Goal: Task Accomplishment & Management: Manage account settings

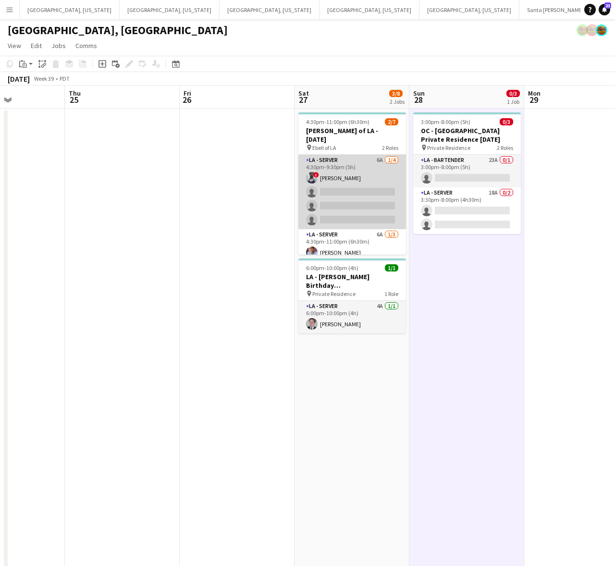
click at [364, 195] on app-card-role "LA - Server 6A 1/4 4:30pm-9:30pm (5h) ! Terrell Bassil single-neutral-actions s…" at bounding box center [353, 192] width 108 height 75
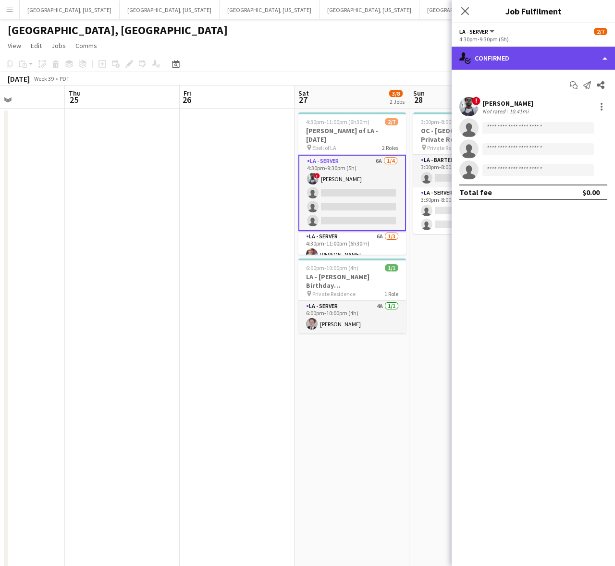
click at [510, 67] on div "single-neutral-actions-check-2 Confirmed" at bounding box center [533, 58] width 163 height 23
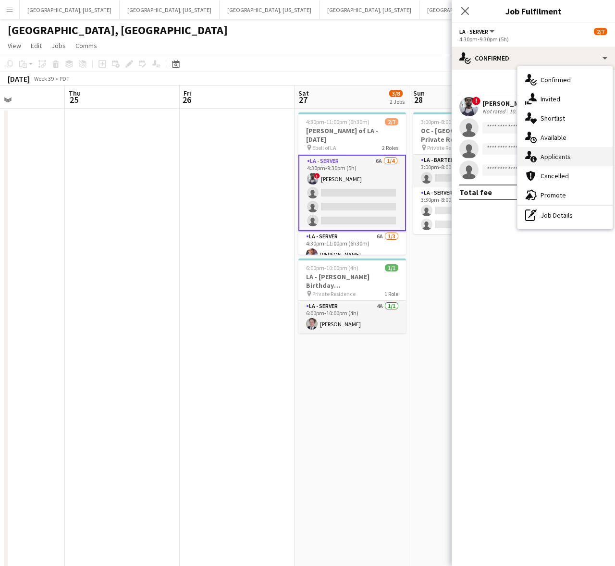
click at [553, 153] on span "Applicants" at bounding box center [556, 156] width 30 height 9
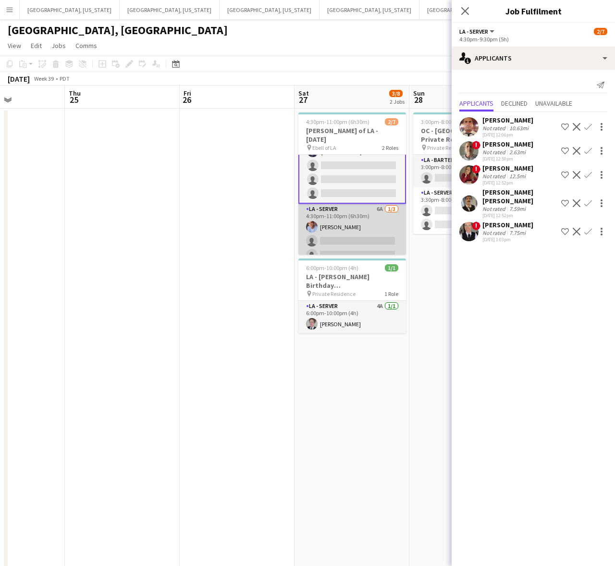
click at [353, 232] on app-card-role "LA - Server 6A 1/3 4:30pm-11:00pm (6h30m) Robert Solomon single-neutral-actions…" at bounding box center [353, 234] width 108 height 61
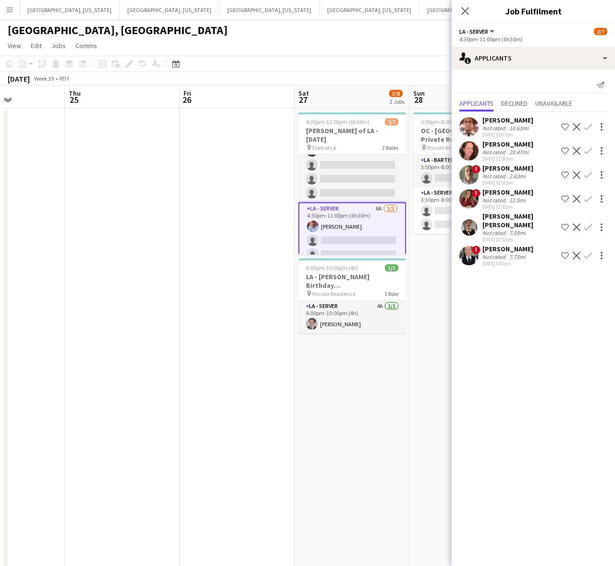
click at [587, 150] on app-icon "Confirm" at bounding box center [589, 151] width 8 height 8
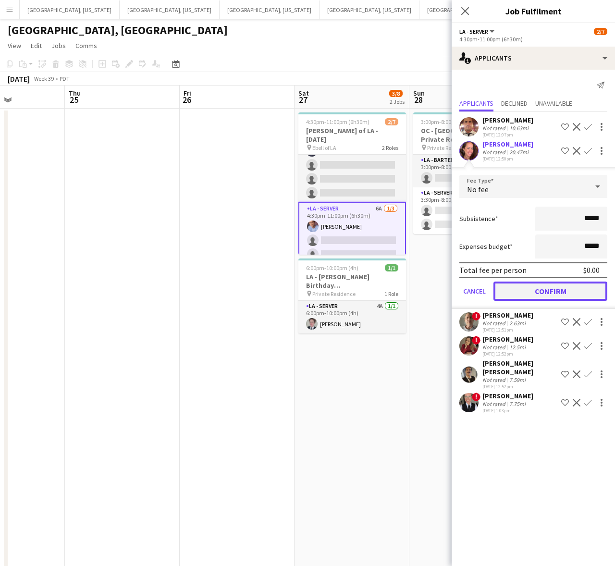
click at [544, 285] on button "Confirm" at bounding box center [551, 291] width 114 height 19
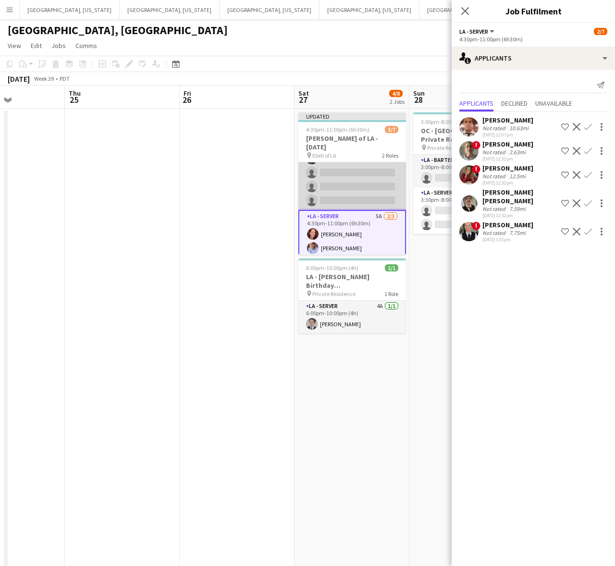
click at [347, 178] on app-card-role "LA - Server 6A 1/4 4:30pm-9:30pm (5h) ! Terrell Bassil single-neutral-actions s…" at bounding box center [353, 173] width 108 height 75
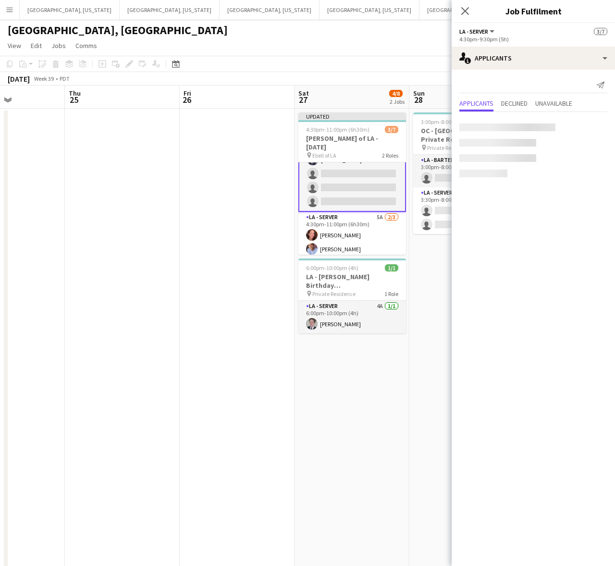
scroll to position [27, 0]
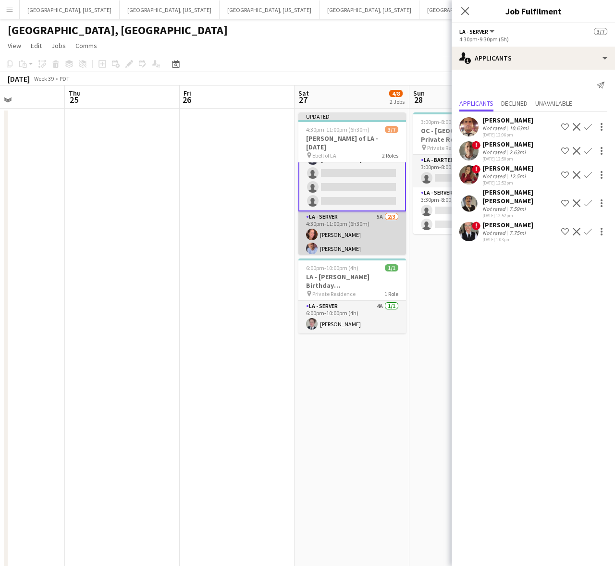
click at [350, 216] on app-card-role "LA - Server 5A 2/3 4:30pm-11:00pm (6h30m) Juniper Silva Robert Solomon single-n…" at bounding box center [353, 242] width 108 height 61
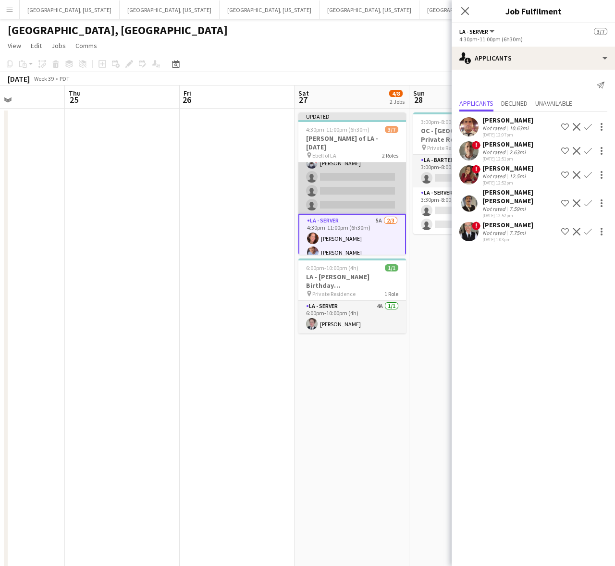
scroll to position [35, 0]
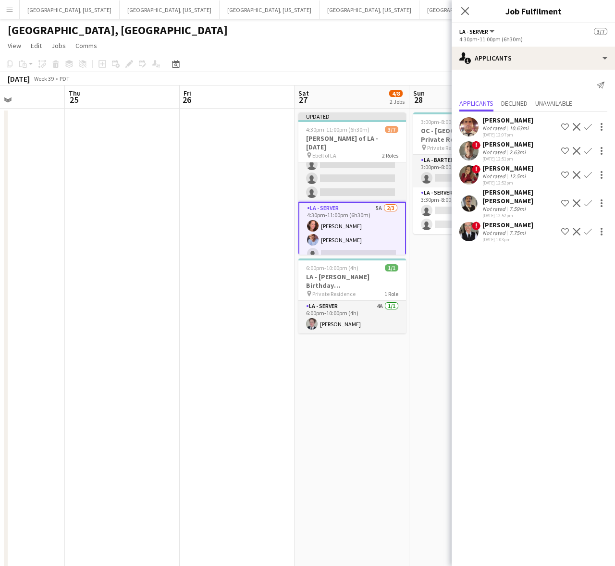
click at [592, 228] on app-icon "Confirm" at bounding box center [589, 232] width 8 height 8
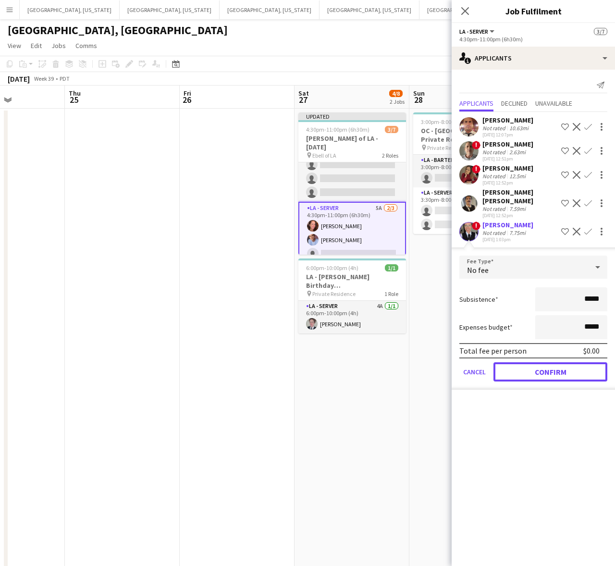
drag, startPoint x: 556, startPoint y: 366, endPoint x: 446, endPoint y: 306, distance: 125.2
click at [554, 365] on button "Confirm" at bounding box center [551, 371] width 114 height 19
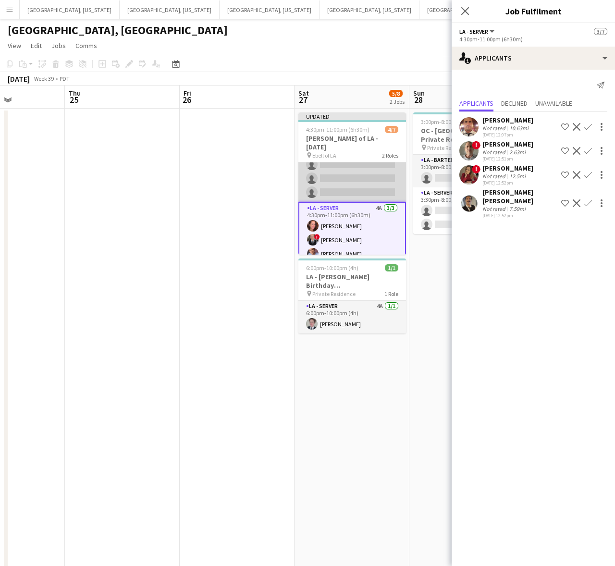
click at [363, 162] on app-card-role "LA - Server 6A 1/4 4:30pm-9:30pm (5h) ! Terrell Bassil single-neutral-actions s…" at bounding box center [353, 164] width 108 height 75
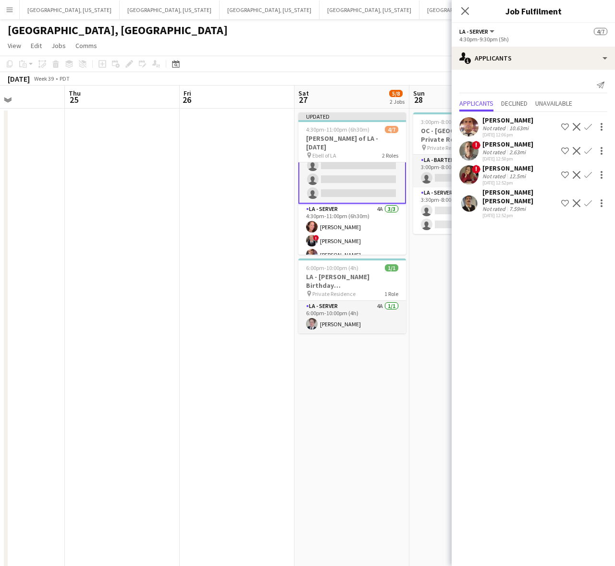
click at [589, 149] on app-icon "Confirm" at bounding box center [589, 151] width 8 height 8
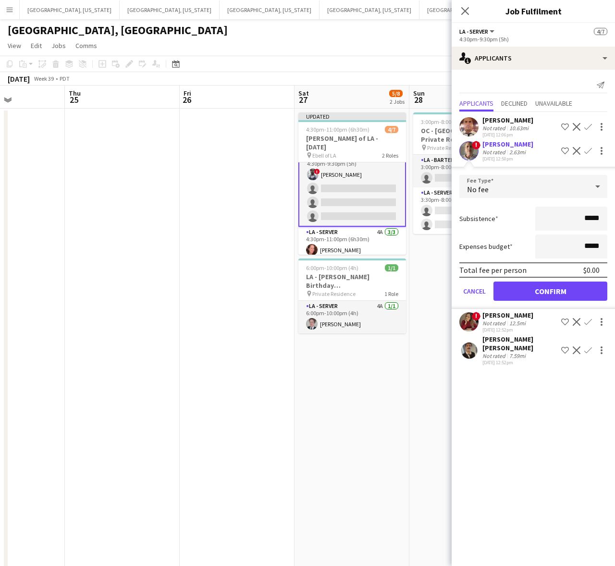
scroll to position [0, 0]
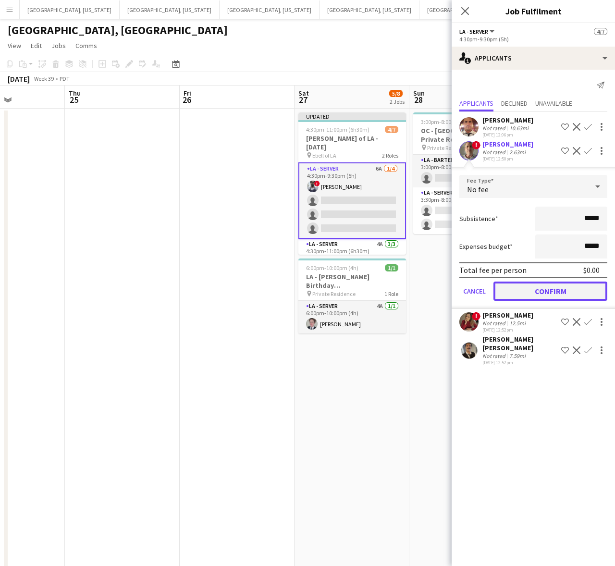
click at [556, 288] on button "Confirm" at bounding box center [551, 291] width 114 height 19
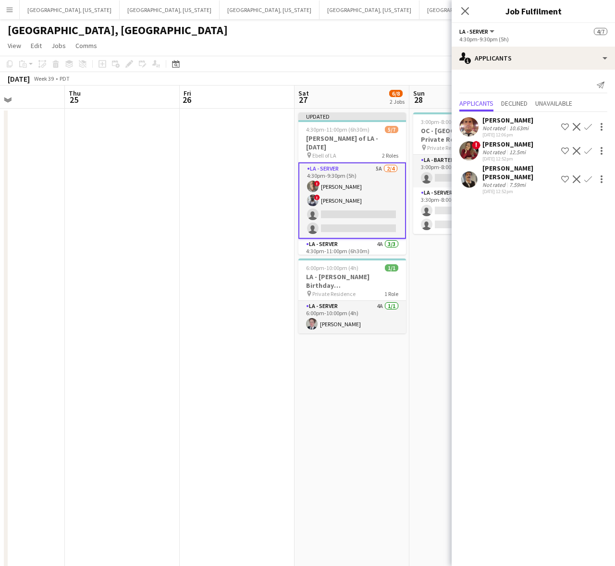
click at [592, 150] on app-icon "Confirm" at bounding box center [589, 151] width 8 height 8
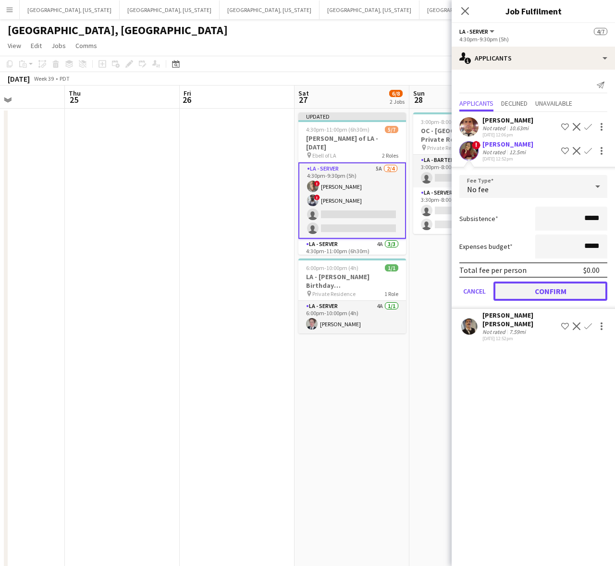
click at [553, 287] on button "Confirm" at bounding box center [551, 291] width 114 height 19
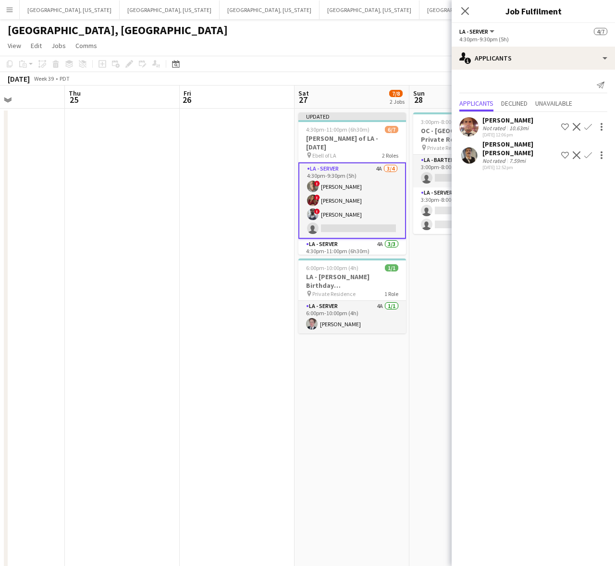
click at [471, 122] on app-user-avatar at bounding box center [469, 126] width 19 height 19
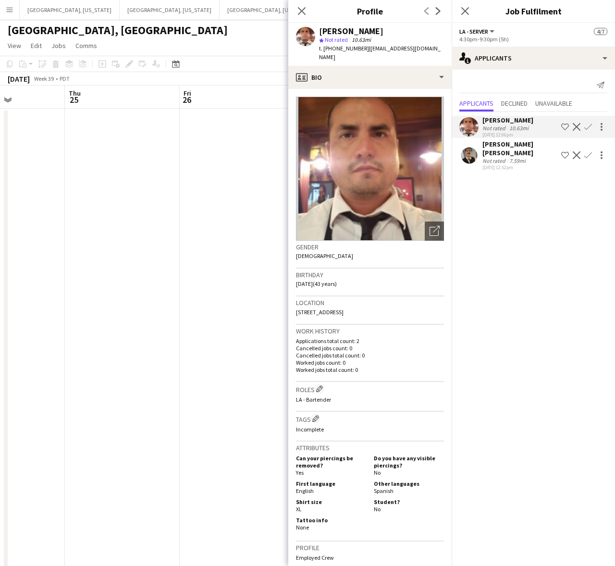
click at [470, 120] on app-user-avatar at bounding box center [469, 126] width 19 height 19
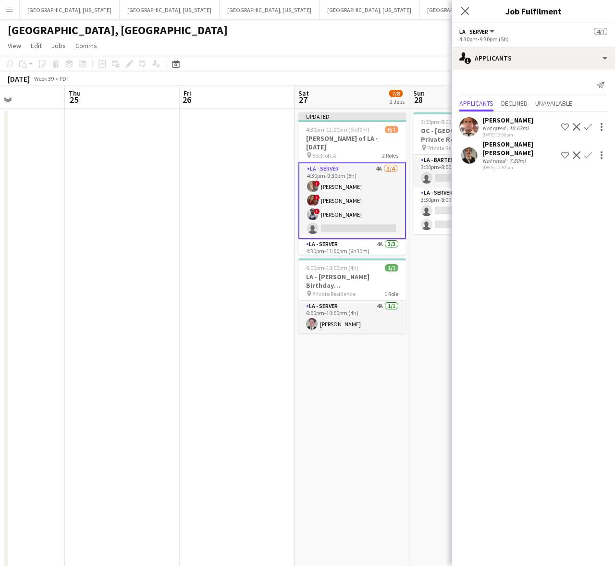
click at [412, 57] on app-toolbar "Copy Paste Paste Ctrl+V Paste with crew Ctrl+Shift+V Paste linked Job Delete Gr…" at bounding box center [307, 64] width 615 height 16
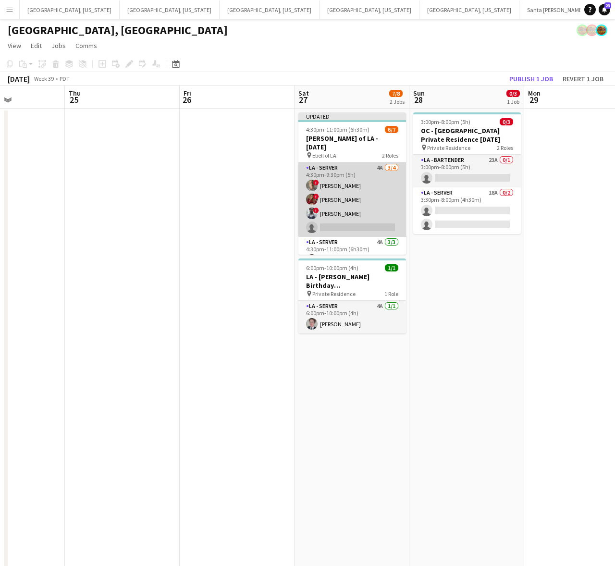
click at [364, 196] on app-card-role "LA - Server 4A 3/4 4:30pm-9:30pm (5h) ! Armando Casanas ! Kristina Vo ! Terrell…" at bounding box center [353, 199] width 108 height 75
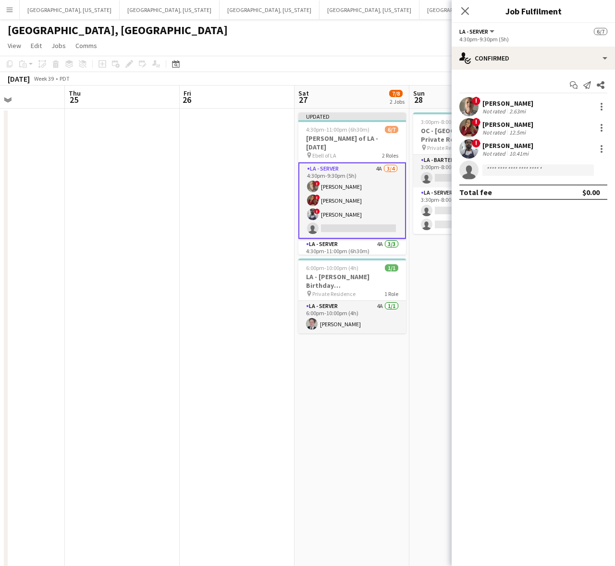
click at [364, 196] on app-card-role "LA - Server 4A 3/4 4:30pm-9:30pm (5h) ! Armando Casanas ! Kristina Vo ! Terrell…" at bounding box center [353, 200] width 108 height 76
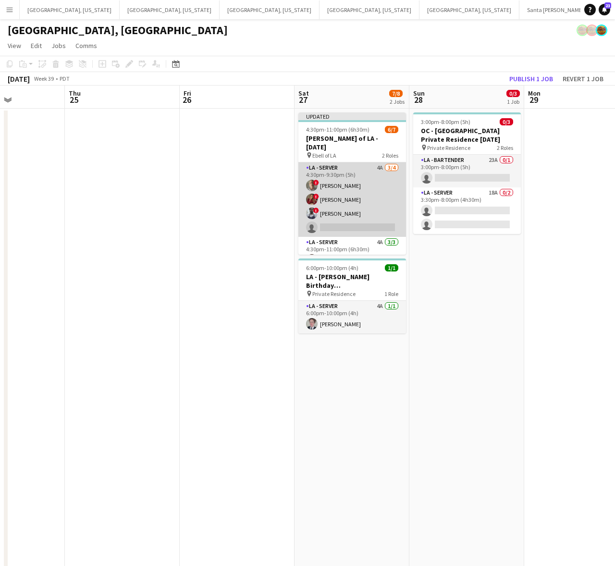
click at [365, 190] on app-card-role "LA - Server 4A 3/4 4:30pm-9:30pm (5h) ! Armando Casanas ! Kristina Vo ! Terrell…" at bounding box center [353, 199] width 108 height 75
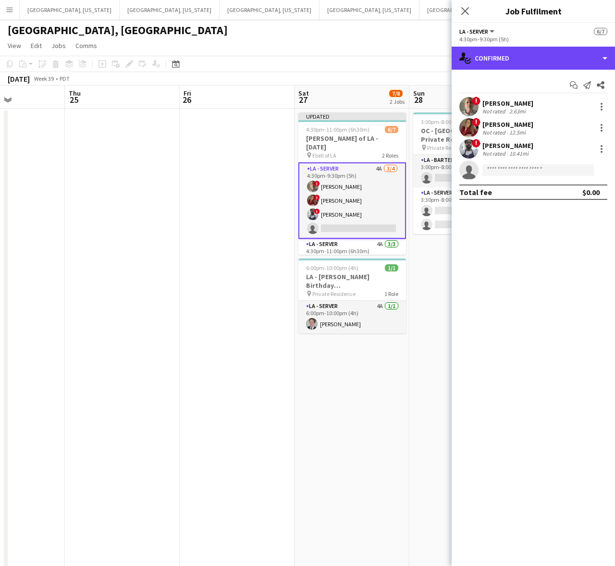
drag, startPoint x: 513, startPoint y: 58, endPoint x: 519, endPoint y: 72, distance: 15.1
click at [513, 58] on div "single-neutral-actions-check-2 Confirmed" at bounding box center [533, 58] width 163 height 23
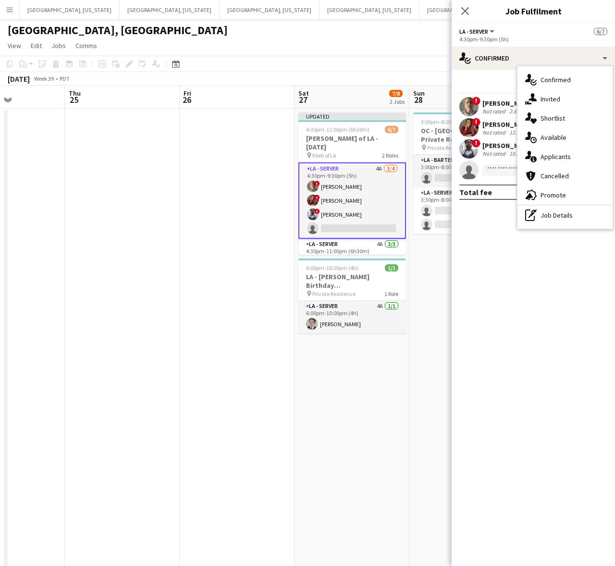
click at [417, 51] on app-page-menu "View Day view expanded Day view collapsed Month view Date picker Jump to today …" at bounding box center [307, 46] width 615 height 18
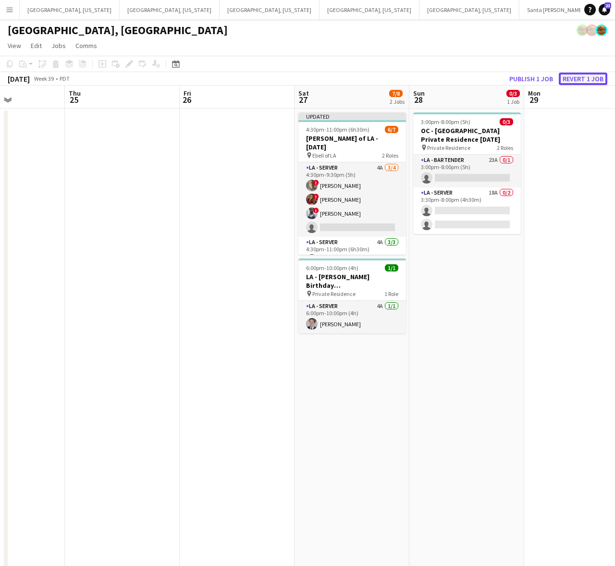
click at [585, 84] on button "Revert 1 job" at bounding box center [583, 79] width 49 height 12
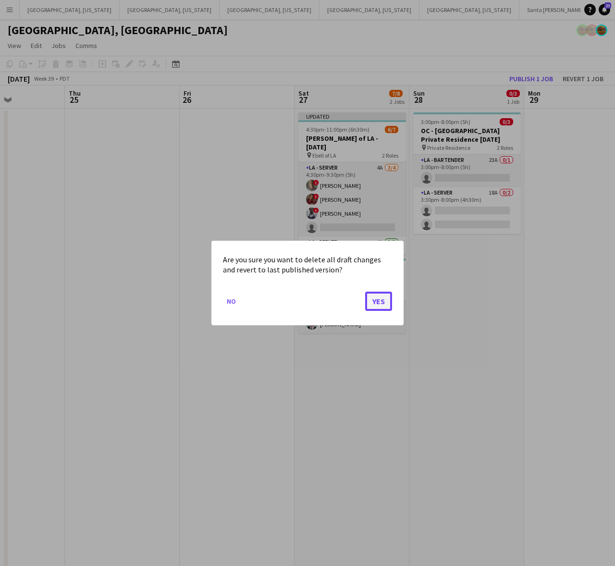
click at [381, 303] on button "Yes" at bounding box center [378, 301] width 27 height 19
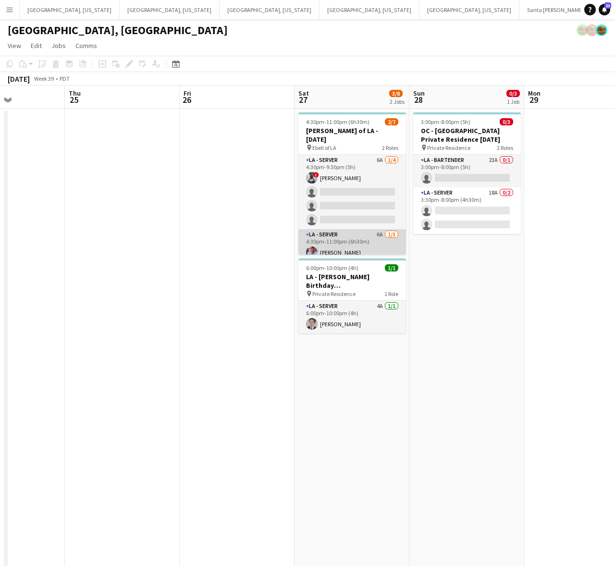
scroll to position [26, 0]
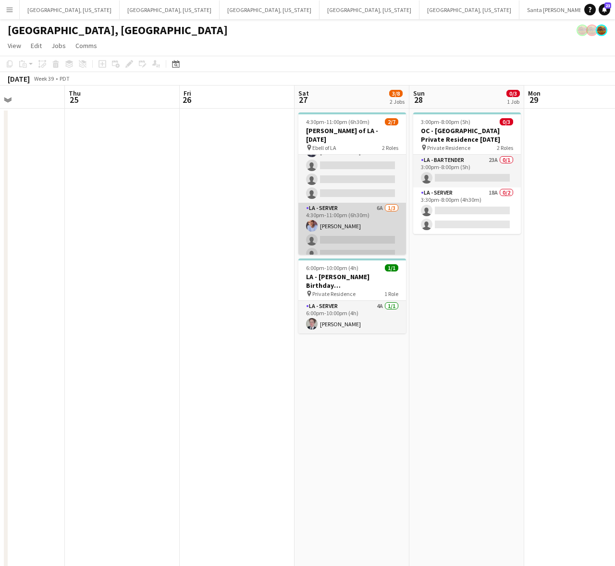
click at [378, 216] on app-card-role "LA - Server 6A 1/3 4:30pm-11:00pm (6h30m) Robert Solomon single-neutral-actions…" at bounding box center [353, 233] width 108 height 61
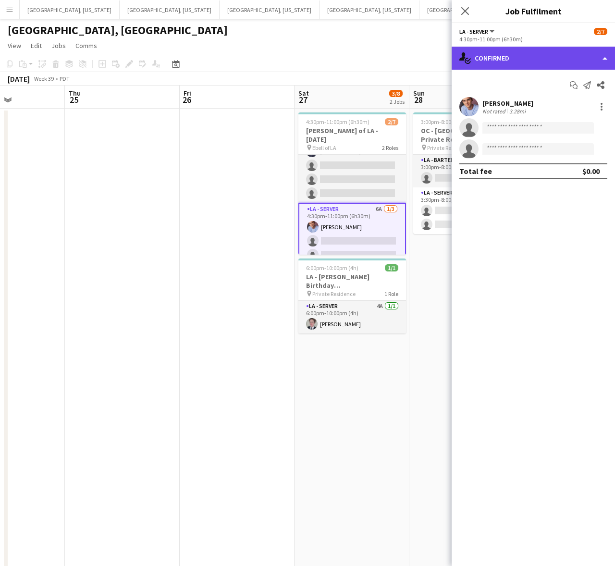
click at [558, 58] on div "single-neutral-actions-check-2 Confirmed" at bounding box center [533, 58] width 163 height 23
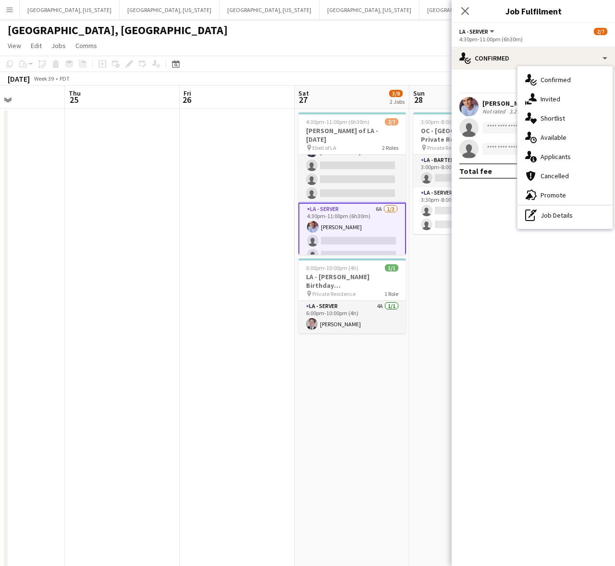
click at [549, 155] on span "Applicants" at bounding box center [556, 156] width 30 height 9
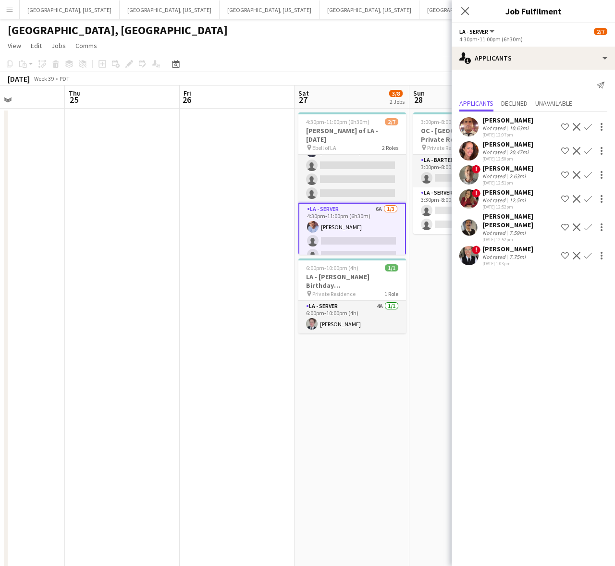
click at [591, 148] on app-icon "Confirm" at bounding box center [589, 151] width 8 height 8
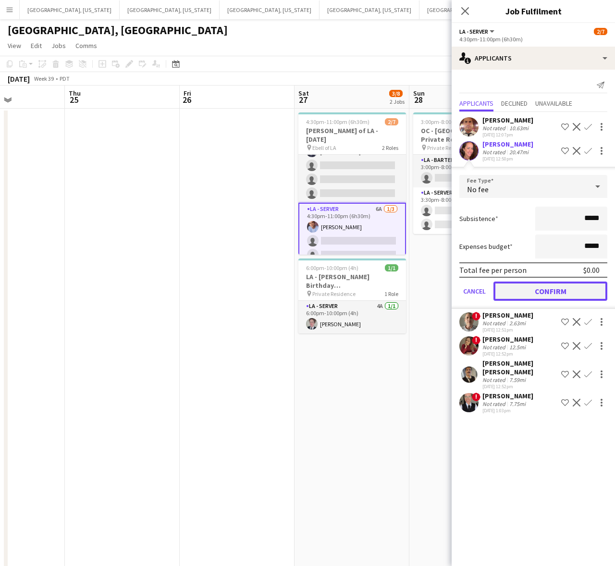
click at [506, 286] on button "Confirm" at bounding box center [551, 291] width 114 height 19
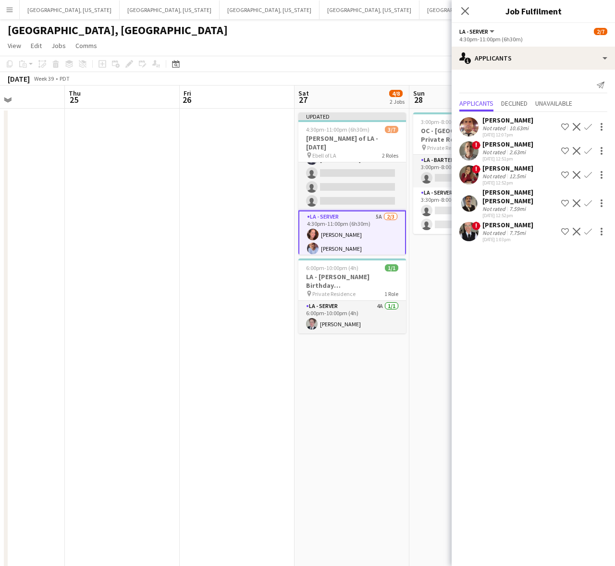
scroll to position [35, 0]
click at [589, 228] on app-icon "Confirm" at bounding box center [589, 232] width 8 height 8
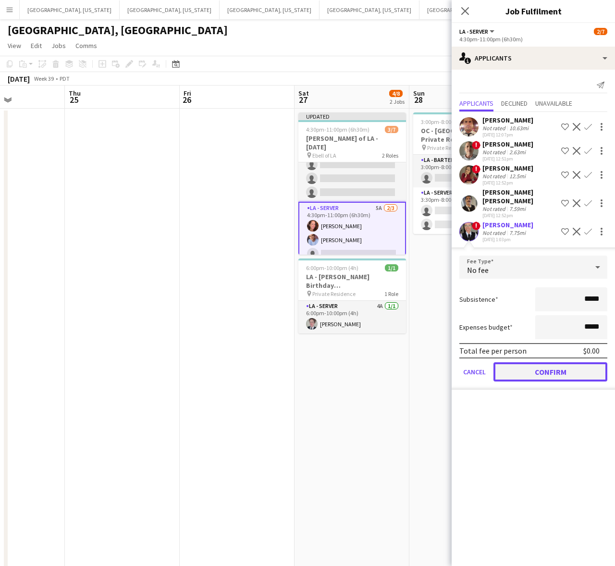
click at [527, 362] on button "Confirm" at bounding box center [551, 371] width 114 height 19
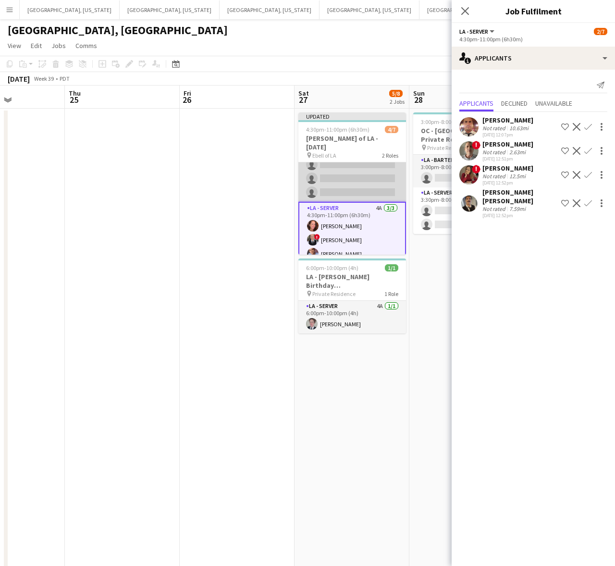
click at [341, 168] on app-card-role "LA - Server 6A 1/4 4:30pm-9:30pm (5h) ! Terrell Bassil single-neutral-actions s…" at bounding box center [353, 164] width 108 height 75
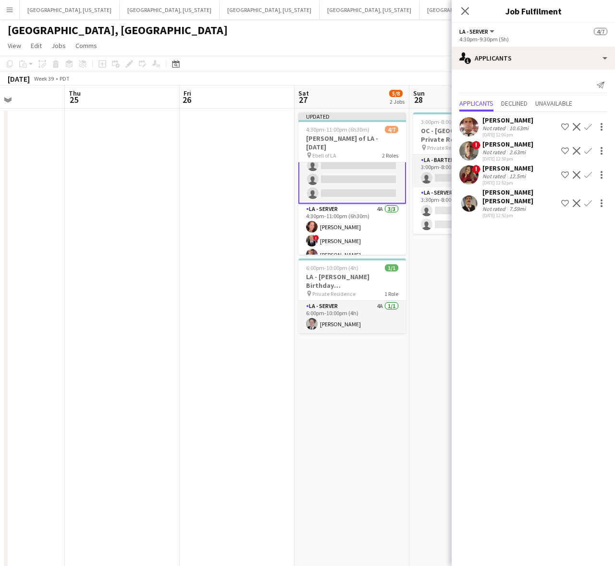
drag, startPoint x: 586, startPoint y: 126, endPoint x: 579, endPoint y: 142, distance: 17.4
click at [587, 126] on app-icon "Confirm" at bounding box center [589, 127] width 8 height 8
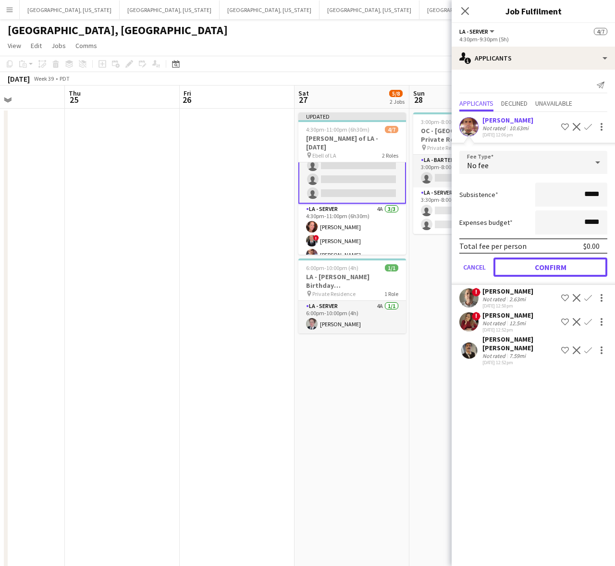
click at [546, 267] on button "Confirm" at bounding box center [551, 267] width 114 height 19
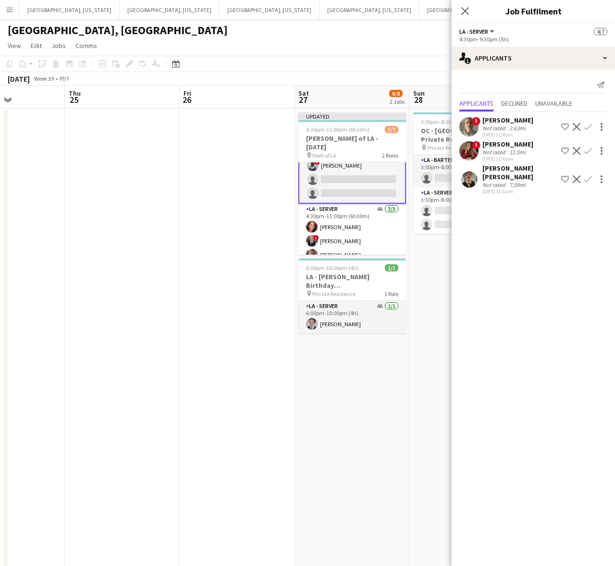
click at [587, 124] on app-icon "Confirm" at bounding box center [589, 127] width 8 height 8
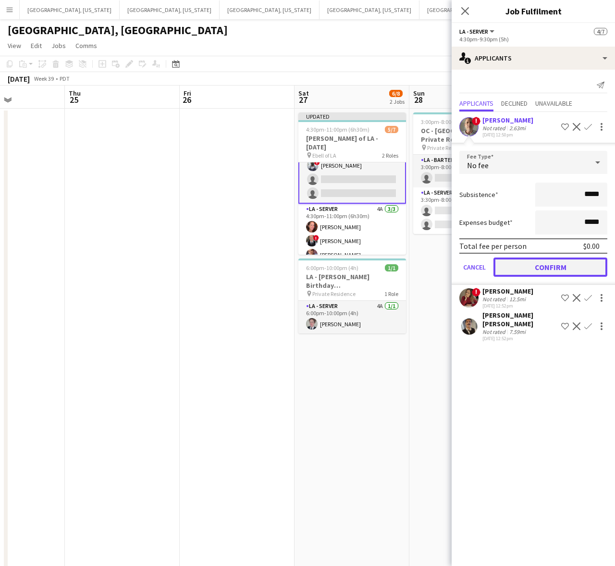
click at [524, 272] on button "Confirm" at bounding box center [551, 267] width 114 height 19
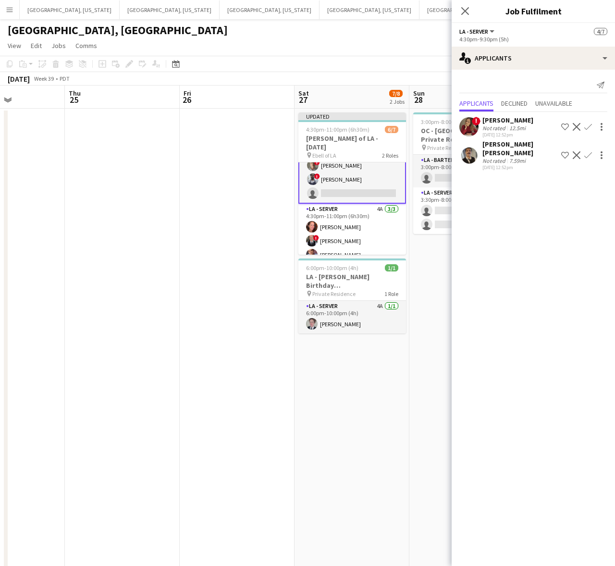
click at [592, 123] on button "Confirm" at bounding box center [589, 127] width 12 height 12
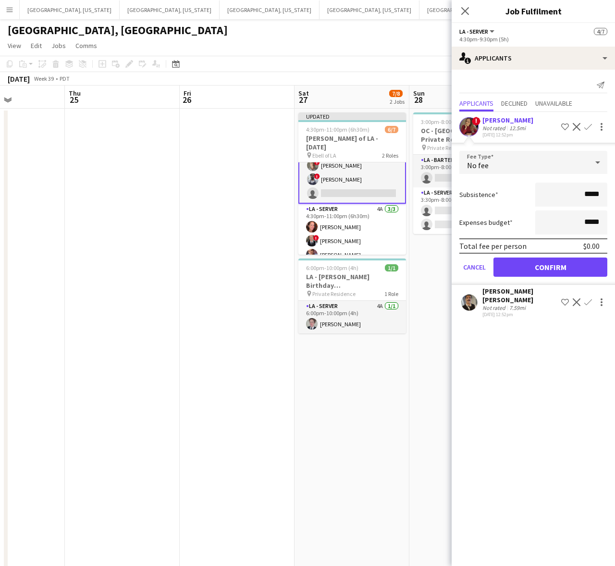
click at [549, 320] on mat-expansion-panel "users2 Applicants Send notification Applicants Declined Unavailable ! Kristina …" at bounding box center [533, 318] width 163 height 497
click at [589, 299] on app-icon "Confirm" at bounding box center [589, 303] width 8 height 8
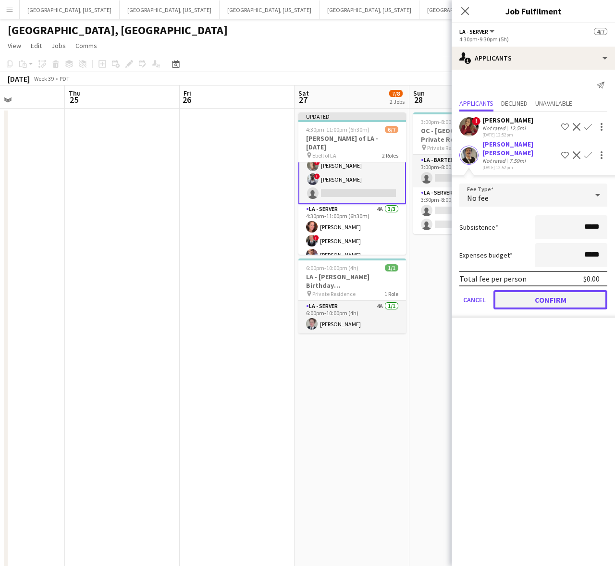
click at [573, 292] on button "Confirm" at bounding box center [551, 299] width 114 height 19
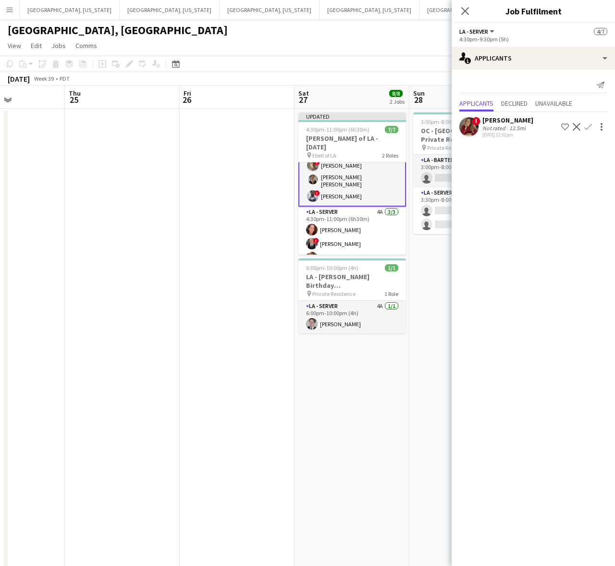
click at [417, 58] on app-toolbar "Copy Paste Paste Ctrl+V Paste with crew Ctrl+Shift+V Paste linked Job Delete Gr…" at bounding box center [307, 64] width 615 height 16
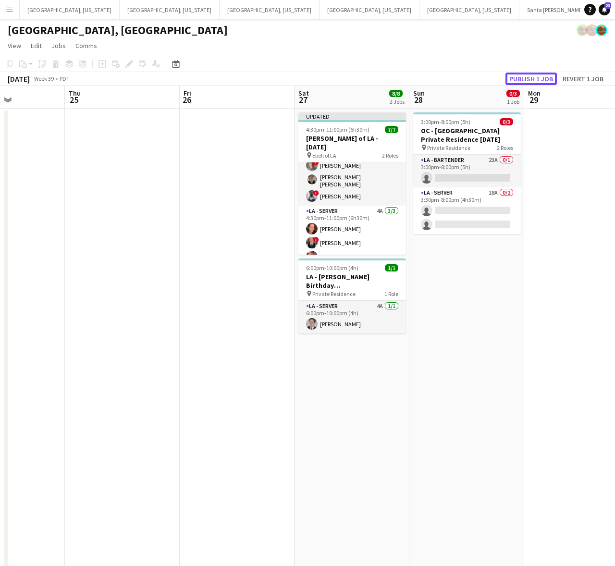
click at [548, 73] on button "Publish 1 job" at bounding box center [531, 79] width 51 height 12
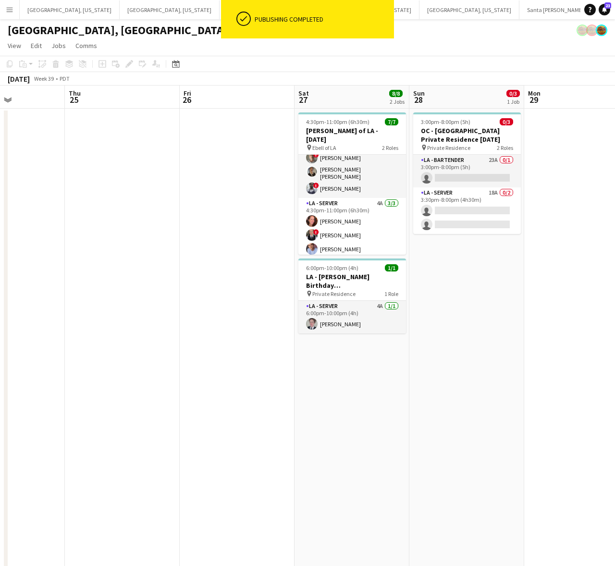
scroll to position [26, 0]
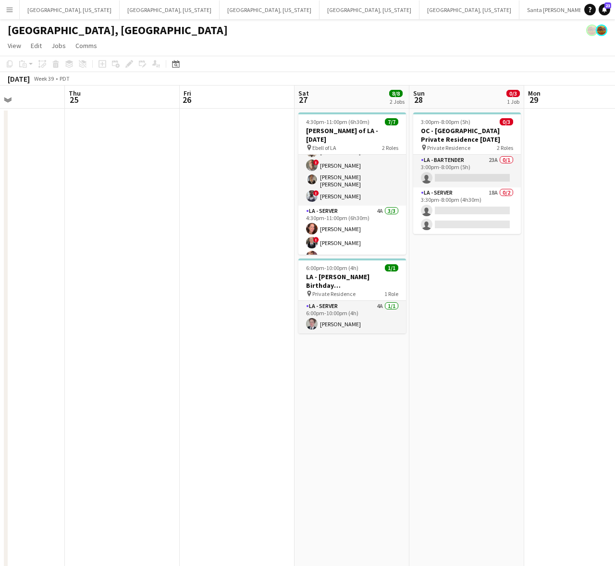
drag, startPoint x: 349, startPoint y: 43, endPoint x: 344, endPoint y: 39, distance: 7.2
click at [348, 42] on app-page-menu "View Day view expanded Day view collapsed Month view Date picker Jump to today …" at bounding box center [307, 46] width 615 height 18
click at [496, 174] on app-card-role "LA - Bartender 23A 0/1 3:00pm-8:00pm (5h) single-neutral-actions" at bounding box center [467, 171] width 108 height 33
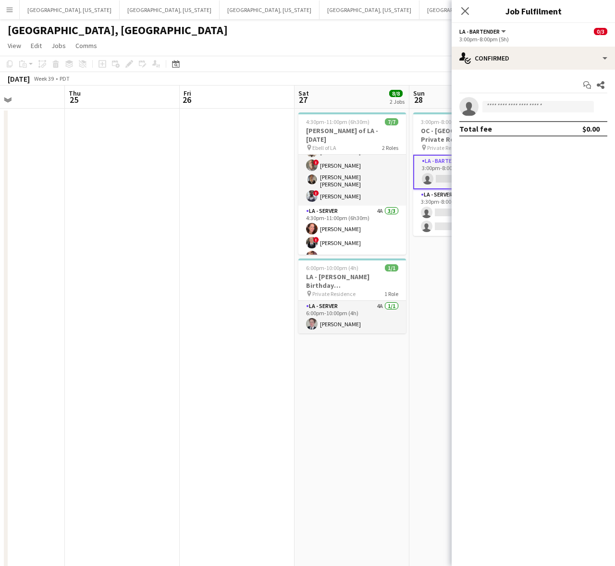
click at [363, 50] on app-page-menu "View Day view expanded Day view collapsed Month view Date picker Jump to today …" at bounding box center [307, 46] width 615 height 18
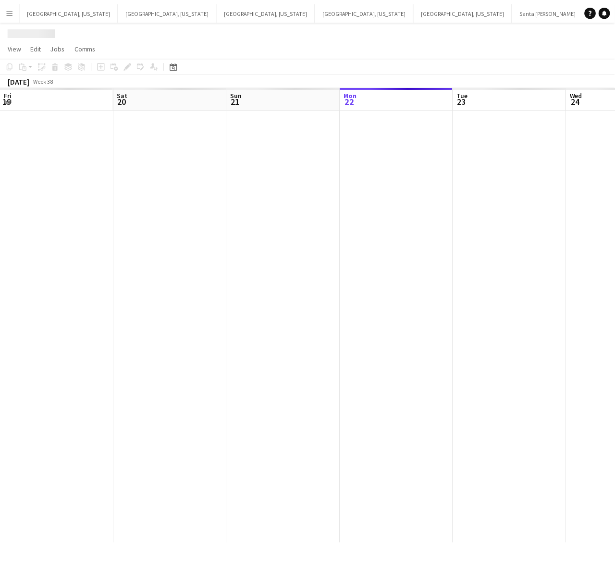
scroll to position [0, 229]
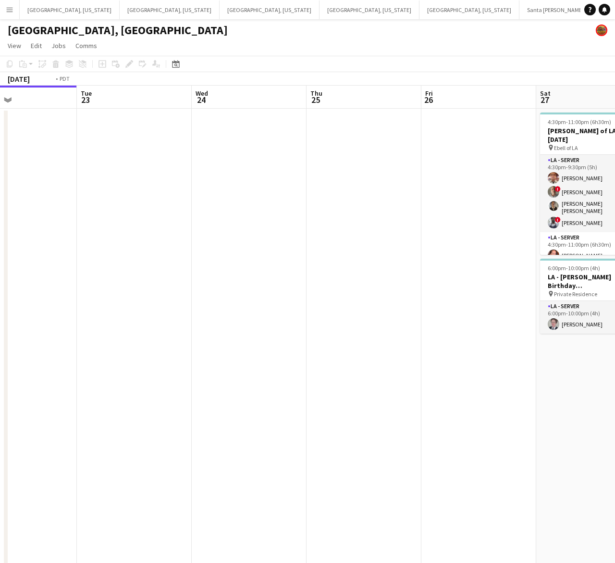
drag, startPoint x: 289, startPoint y: 224, endPoint x: 260, endPoint y: 164, distance: 66.4
click at [131, 225] on app-calendar-viewport "Fri 19 2/2 2 Jobs Sat 20 29/39 6 Jobs Sun 21 Mon 22 Tue 23 Wed 24 Thu 25 Fri 26…" at bounding box center [307, 433] width 615 height 695
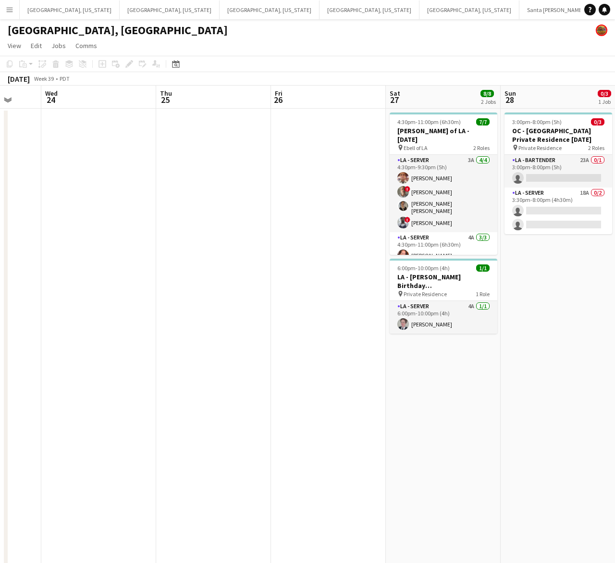
scroll to position [0, 422]
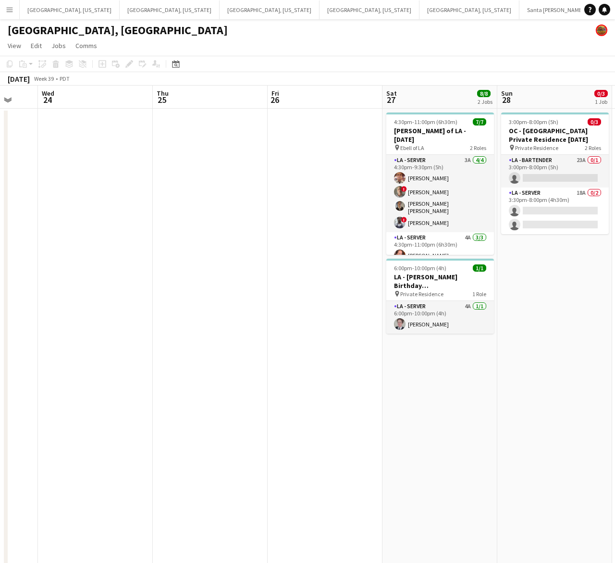
drag, startPoint x: 315, startPoint y: 155, endPoint x: 268, endPoint y: 166, distance: 47.9
click at [268, 166] on app-calendar-viewport "Sat 20 29/39 6 Jobs Sun 21 Mon 22 Tue 23 Wed 24 Thu 25 Fri 26 Sat 27 8/8 2 Jobs…" at bounding box center [307, 433] width 615 height 695
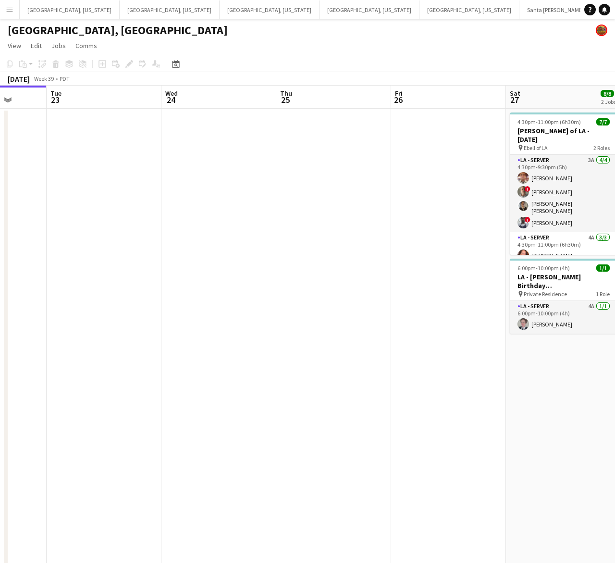
drag, startPoint x: 412, startPoint y: 173, endPoint x: 267, endPoint y: 215, distance: 151.1
click at [270, 214] on app-calendar-viewport "Sat 20 29/39 6 Jobs Sun 21 Mon 22 Tue 23 Wed 24 Thu 25 Fri 26 Sat 27 8/8 2 Jobs…" at bounding box center [307, 433] width 615 height 695
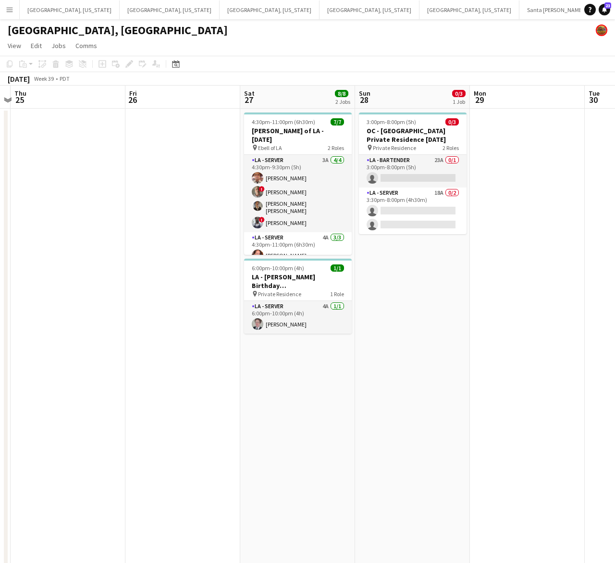
drag, startPoint x: 445, startPoint y: 162, endPoint x: 479, endPoint y: 131, distance: 45.9
click at [446, 162] on app-card-role "LA - Bartender 23A 0/1 3:00pm-8:00pm (5h) single-neutral-actions" at bounding box center [413, 171] width 108 height 33
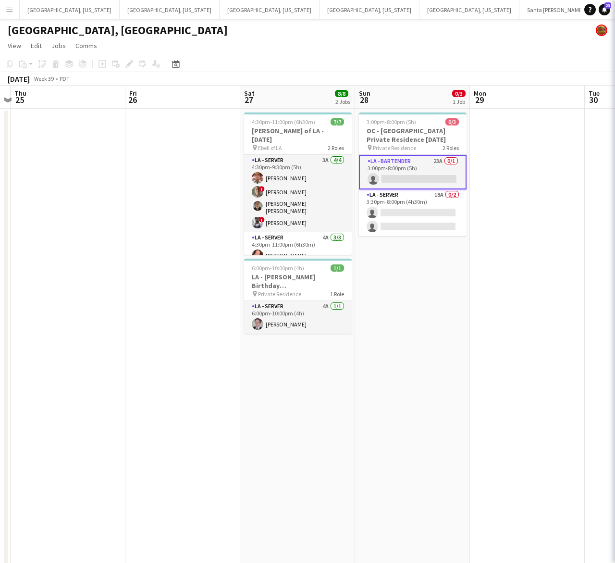
scroll to position [0, 333]
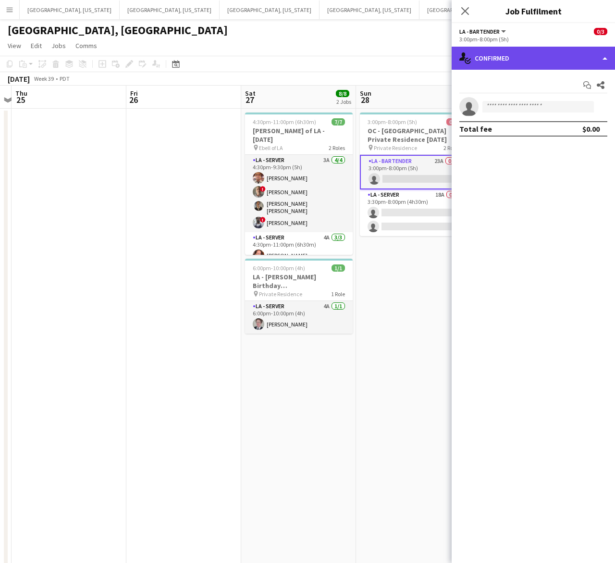
click at [531, 57] on div "single-neutral-actions-check-2 Confirmed" at bounding box center [533, 58] width 163 height 23
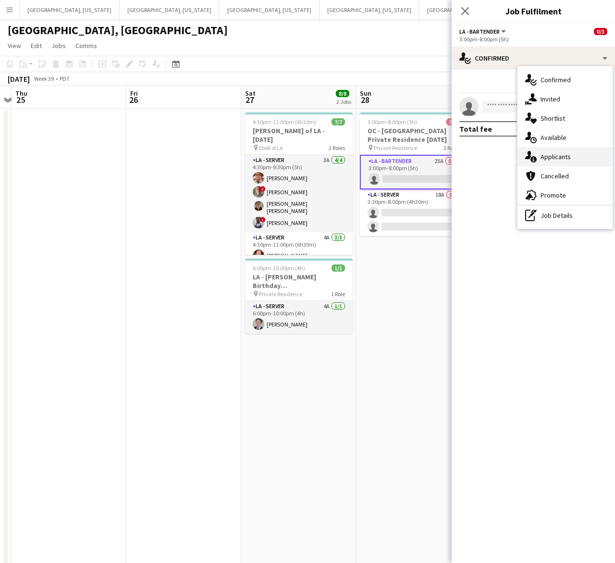
click at [559, 147] on div "single-neutral-actions-information Applicants" at bounding box center [565, 156] width 95 height 19
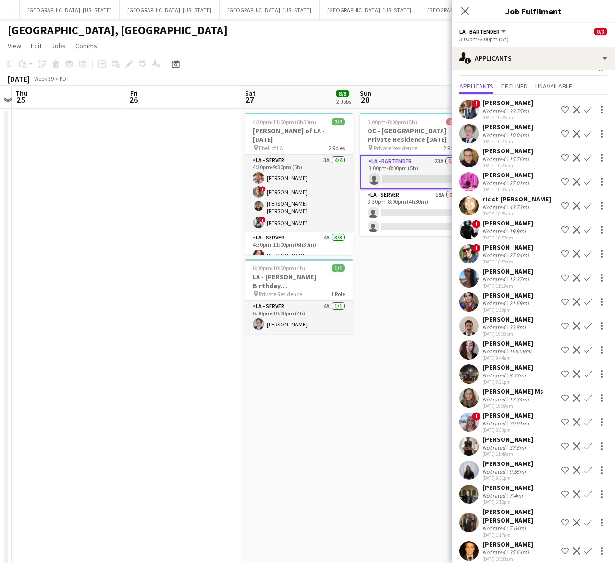
scroll to position [0, 0]
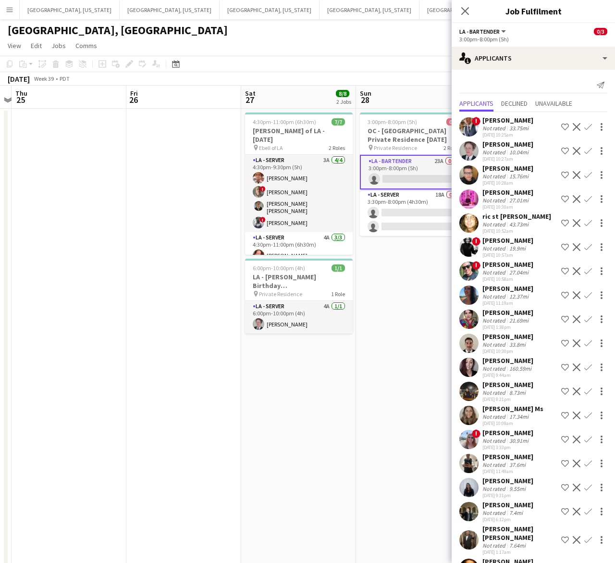
click at [422, 65] on app-toolbar "Copy Paste Paste Ctrl+V Paste with crew Ctrl+Shift+V Paste linked Job Delete Gr…" at bounding box center [307, 64] width 615 height 16
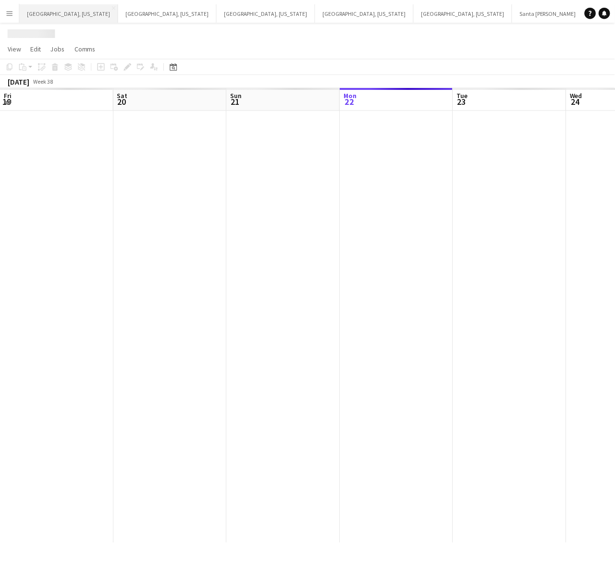
scroll to position [0, 229]
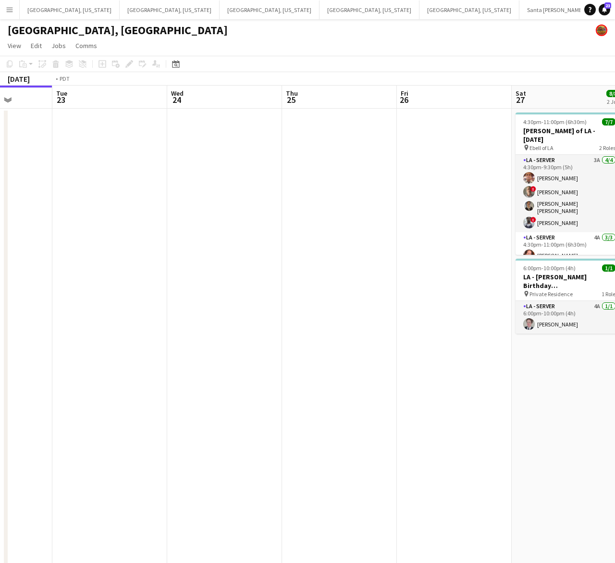
drag, startPoint x: 532, startPoint y: 284, endPoint x: 158, endPoint y: 362, distance: 382.6
click at [156, 366] on app-calendar-viewport "Fri 19 2/2 2 Jobs Sat 20 29/39 6 Jobs Sun 21 Mon 22 Tue 23 Wed 24 Thu 25 Fri 26…" at bounding box center [307, 433] width 615 height 695
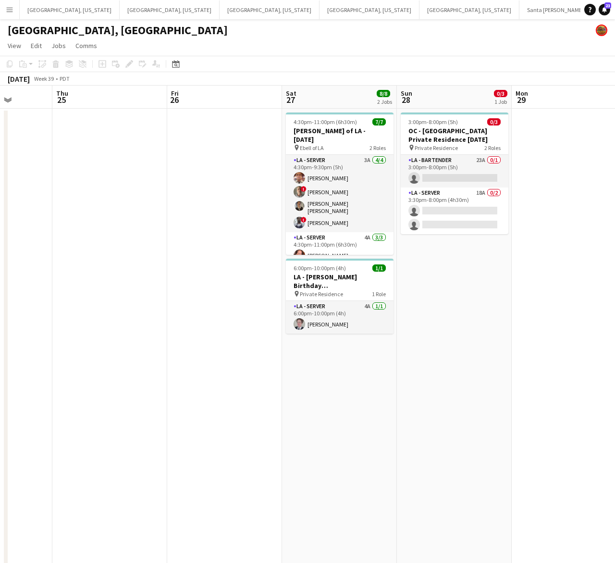
scroll to position [0, 375]
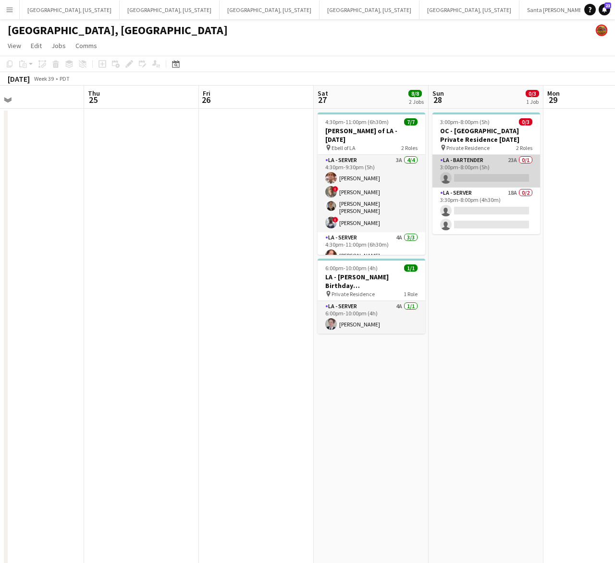
click at [496, 174] on app-card-role "LA - Bartender 23A 0/1 3:00pm-8:00pm (5h) single-neutral-actions" at bounding box center [487, 171] width 108 height 33
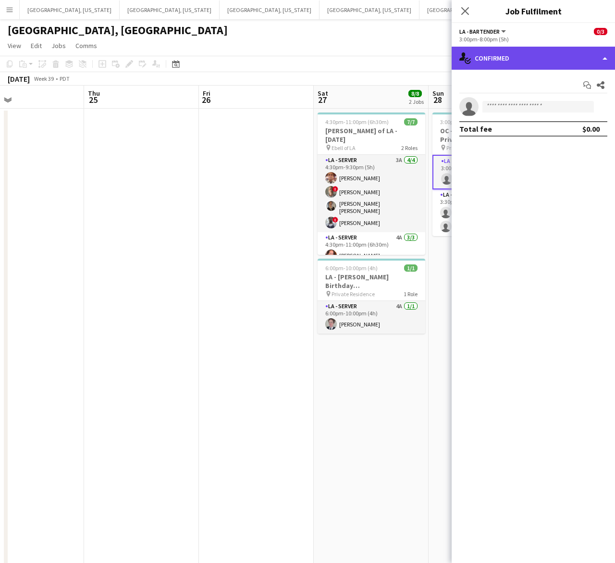
click at [539, 69] on div "single-neutral-actions-check-2 Confirmed" at bounding box center [533, 58] width 163 height 23
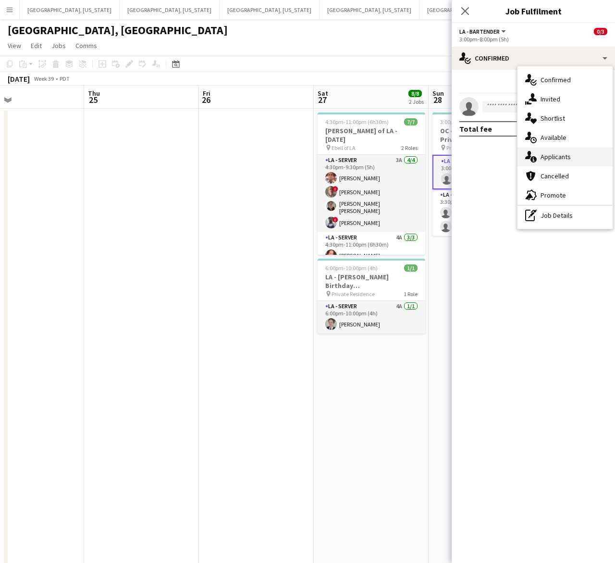
click at [564, 153] on span "Applicants" at bounding box center [556, 156] width 30 height 9
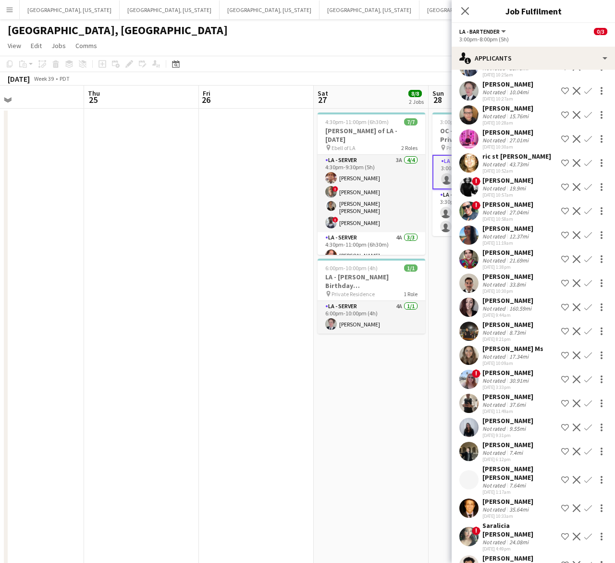
scroll to position [113, 0]
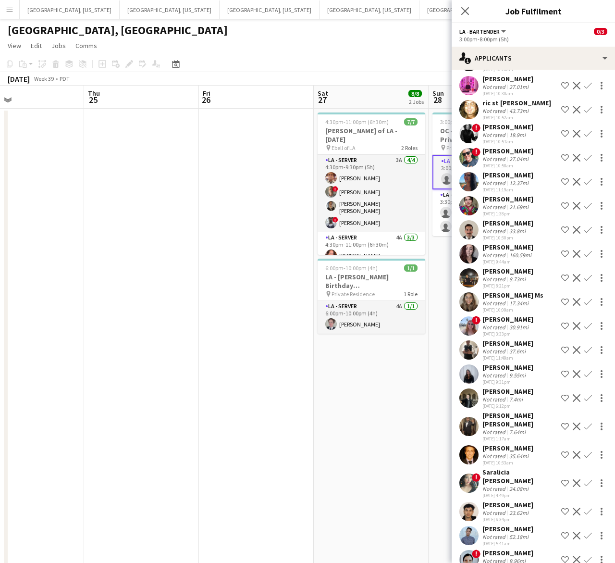
click at [475, 526] on app-user-avatar at bounding box center [469, 535] width 19 height 19
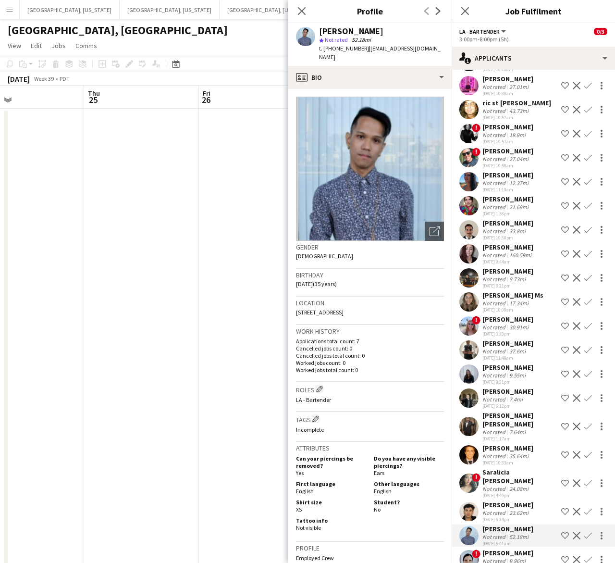
click at [475, 526] on app-user-avatar at bounding box center [469, 535] width 19 height 19
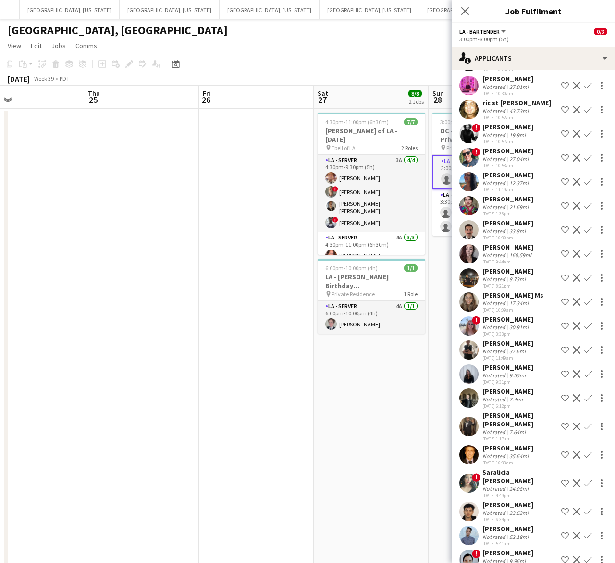
click at [474, 473] on app-user-avatar at bounding box center [469, 482] width 19 height 19
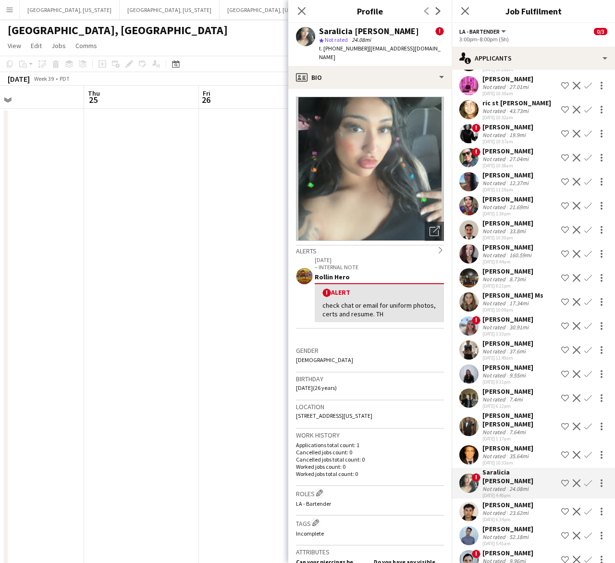
click at [474, 473] on app-user-avatar at bounding box center [469, 482] width 19 height 19
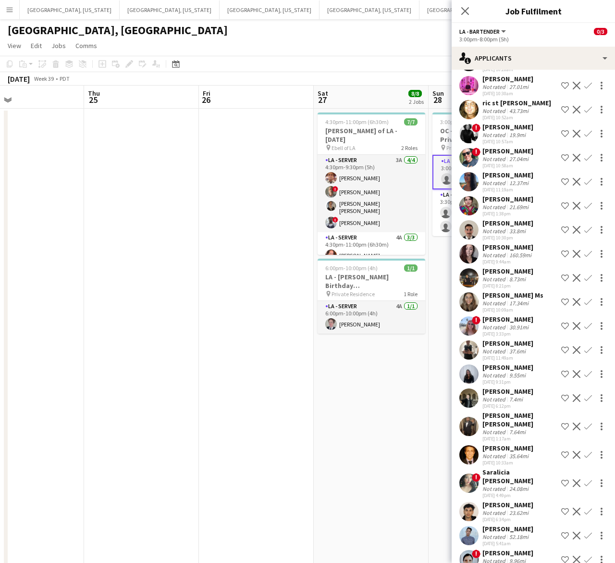
click at [470, 398] on app-user-avatar at bounding box center [469, 397] width 19 height 19
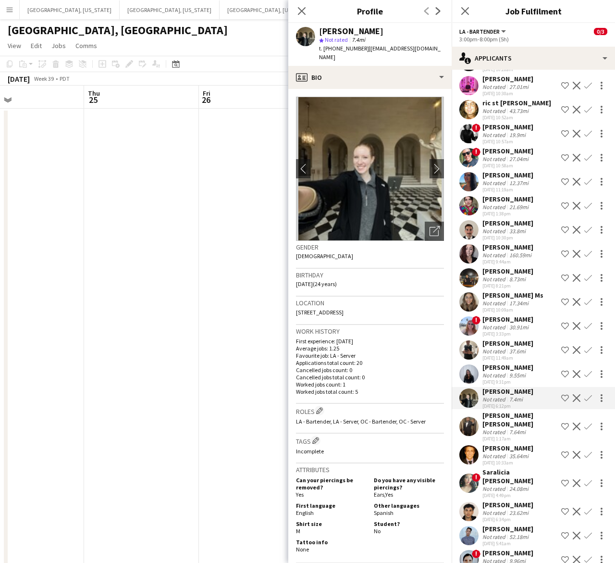
click at [469, 297] on app-user-avatar at bounding box center [469, 301] width 19 height 19
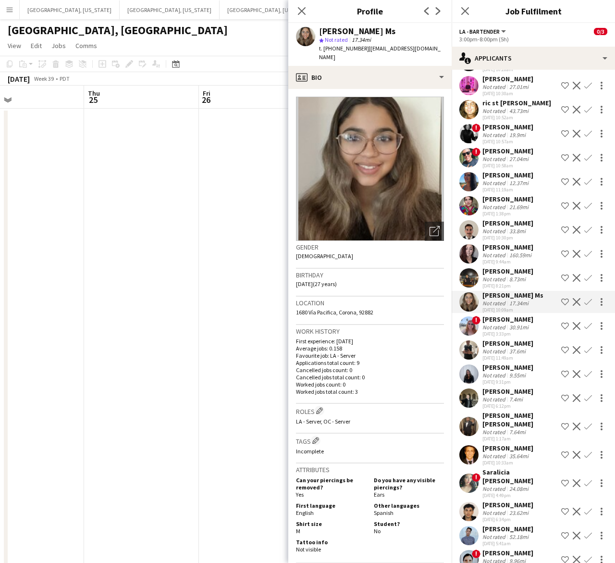
click at [466, 234] on app-user-avatar at bounding box center [469, 229] width 19 height 19
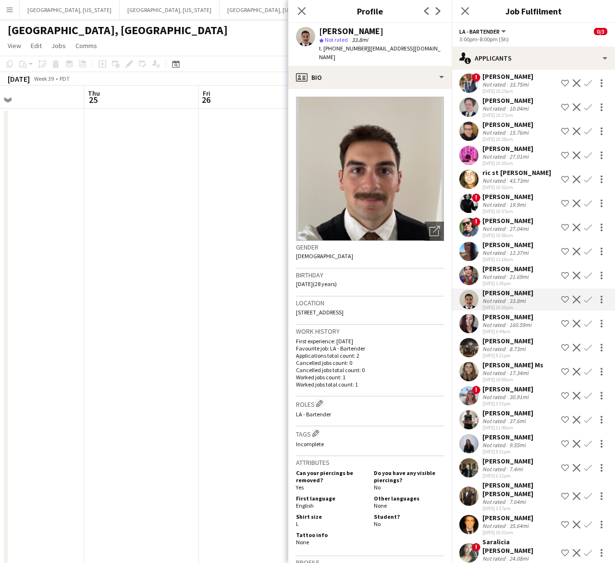
scroll to position [0, 0]
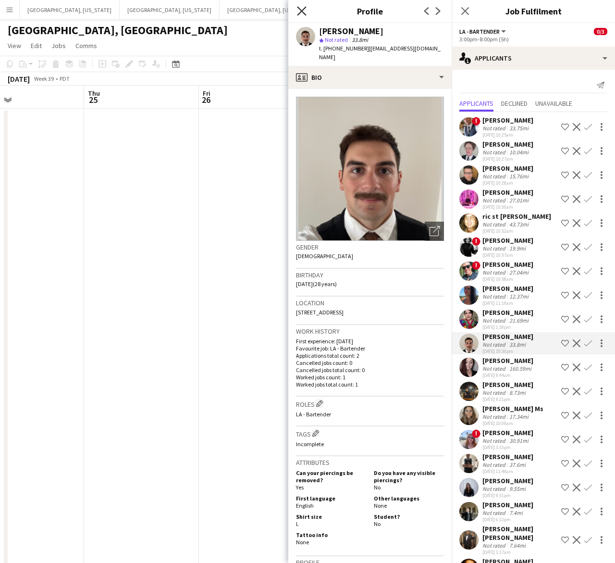
click at [305, 8] on icon at bounding box center [301, 10] width 9 height 9
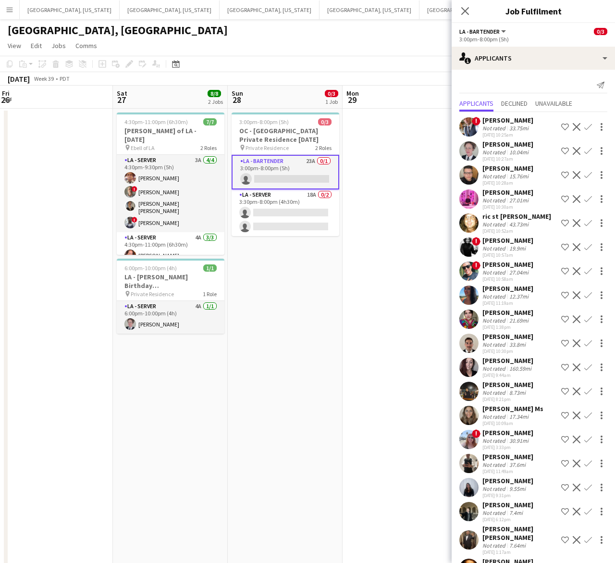
drag, startPoint x: 376, startPoint y: 404, endPoint x: 172, endPoint y: 417, distance: 205.2
click at [173, 418] on app-calendar-viewport "Tue 23 Wed 24 Thu 25 Fri 26 Sat 27 8/8 2 Jobs Sun 28 0/3 1 Job Mon 29 Tue 30 We…" at bounding box center [307, 433] width 615 height 695
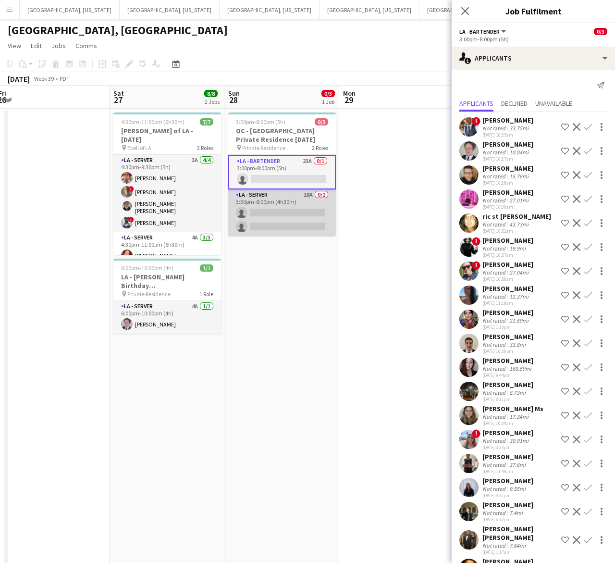
click at [313, 216] on app-card-role "LA - Server 18A 0/2 3:30pm-8:00pm (4h30m) single-neutral-actions single-neutral…" at bounding box center [282, 212] width 108 height 47
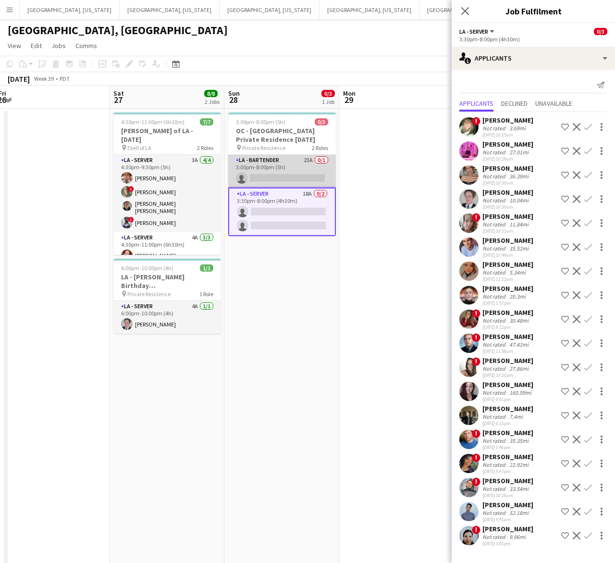
click at [286, 169] on app-card-role "LA - Bartender 23A 0/1 3:00pm-8:00pm (5h) single-neutral-actions" at bounding box center [282, 171] width 108 height 33
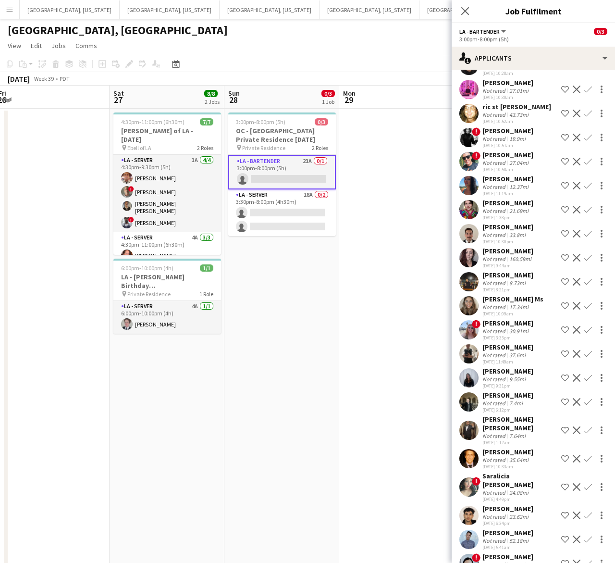
scroll to position [113, 0]
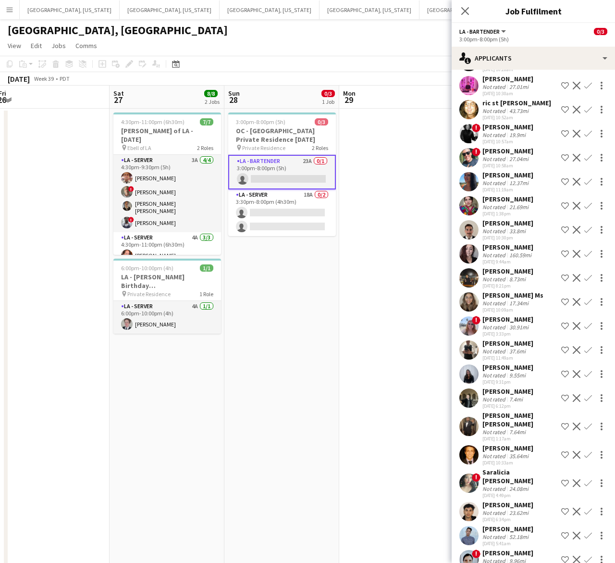
click at [478, 374] on app-user-avatar at bounding box center [469, 373] width 19 height 19
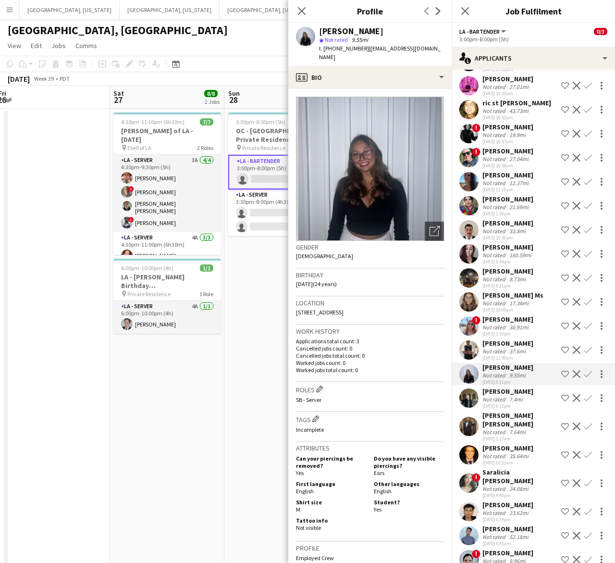
click at [299, 396] on span "SB - Server" at bounding box center [308, 399] width 25 height 7
click at [307, 396] on span "SB - Server" at bounding box center [308, 399] width 25 height 7
click at [322, 396] on span "SB - Server" at bounding box center [308, 399] width 25 height 7
click at [319, 386] on app-icon "Edit crew company roles" at bounding box center [319, 389] width 7 height 7
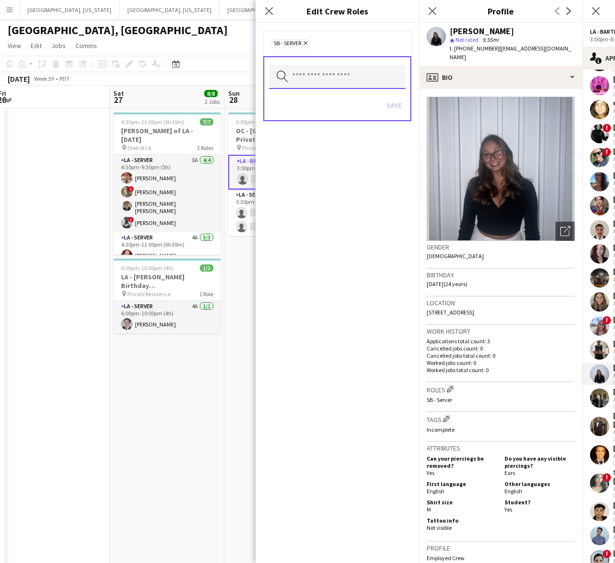
click at [308, 82] on input "text" at bounding box center [337, 77] width 137 height 24
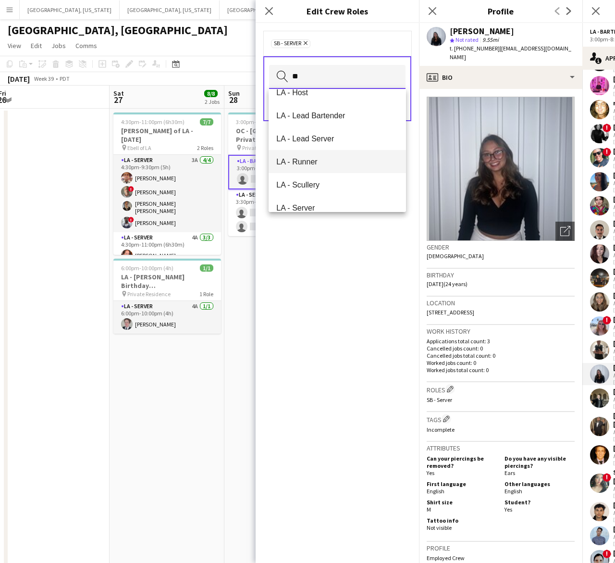
scroll to position [180, 0]
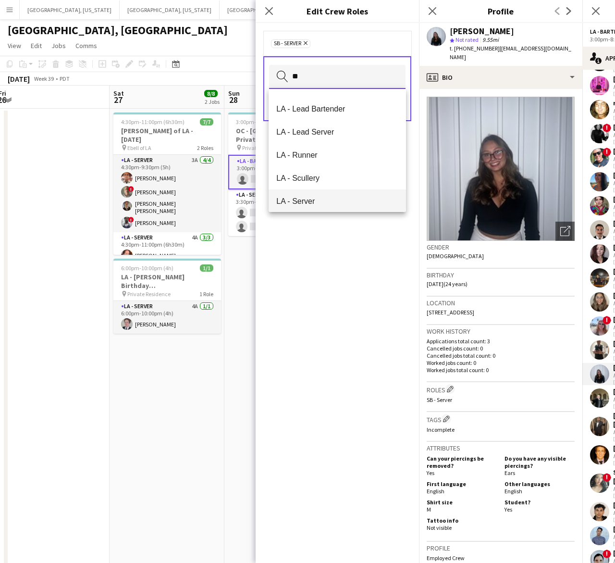
type input "**"
click at [314, 200] on span "LA - Server" at bounding box center [337, 201] width 122 height 9
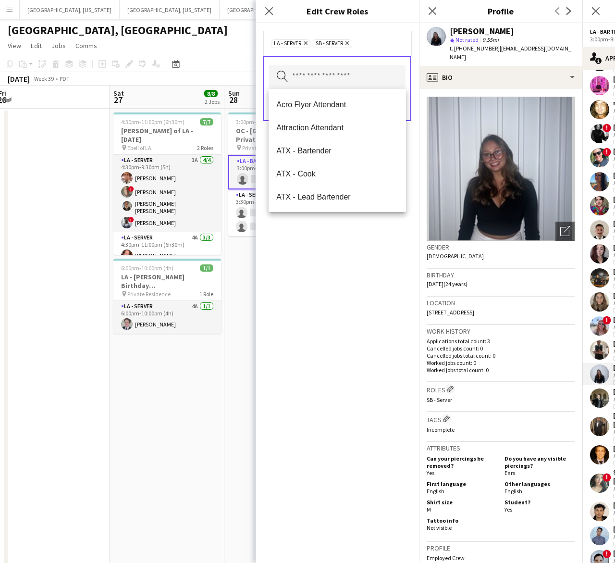
drag, startPoint x: 319, startPoint y: 267, endPoint x: 331, endPoint y: 224, distance: 44.0
click at [322, 264] on div "LA - Server Remove SB - Server Remove Search by role type Save" at bounding box center [337, 293] width 163 height 540
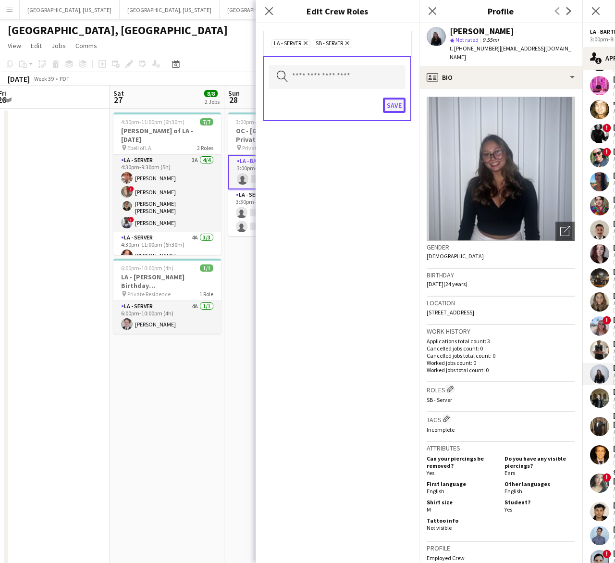
click at [392, 106] on button "Save" at bounding box center [394, 105] width 23 height 15
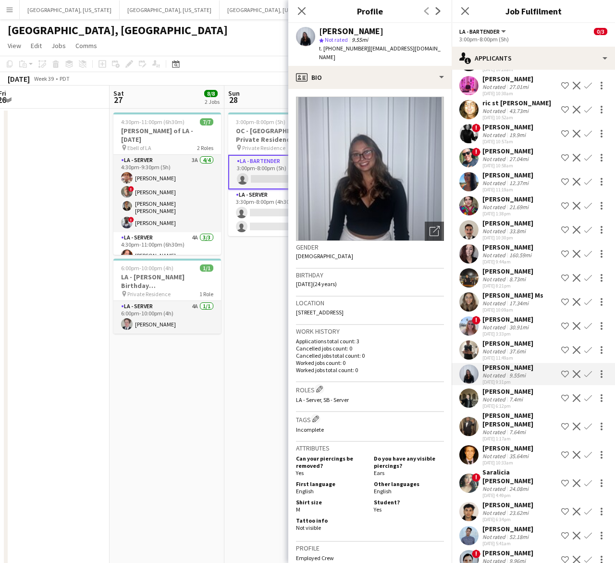
click at [471, 299] on app-user-avatar at bounding box center [469, 301] width 19 height 19
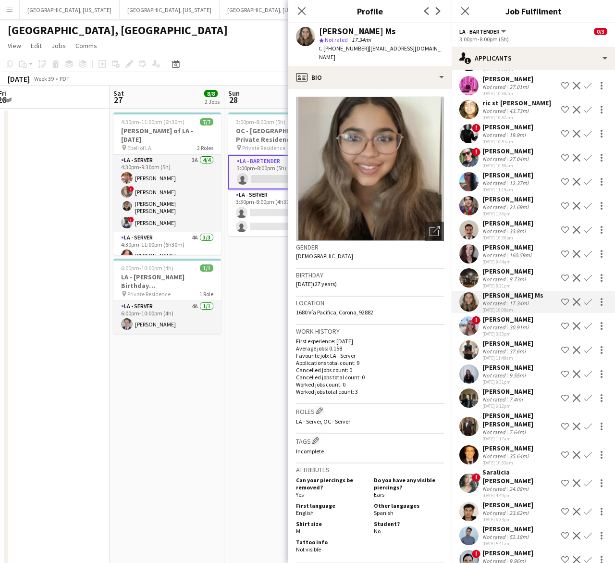
click at [472, 201] on app-user-avatar at bounding box center [469, 205] width 19 height 19
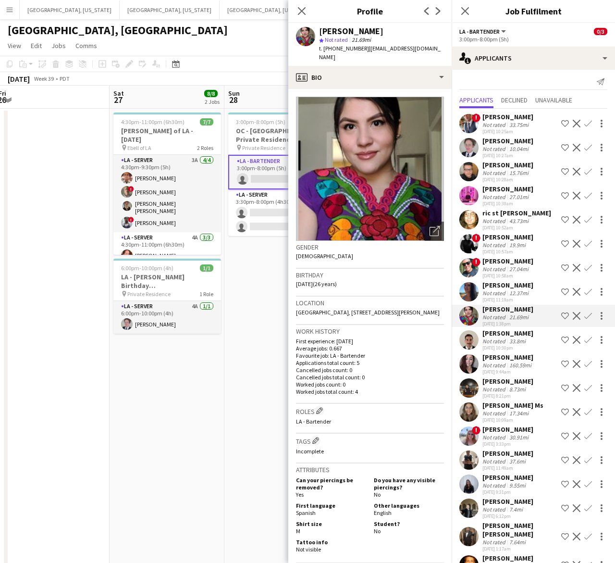
scroll to position [0, 0]
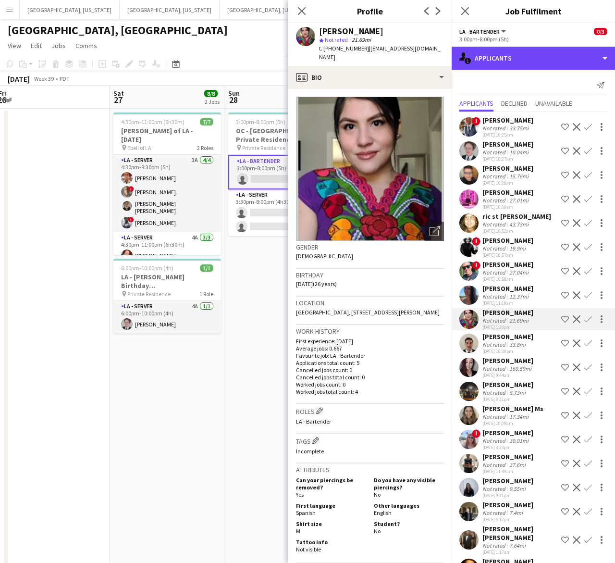
drag, startPoint x: 499, startPoint y: 53, endPoint x: 546, endPoint y: 147, distance: 104.9
click at [500, 57] on div "single-neutral-actions-information Applicants" at bounding box center [533, 58] width 163 height 23
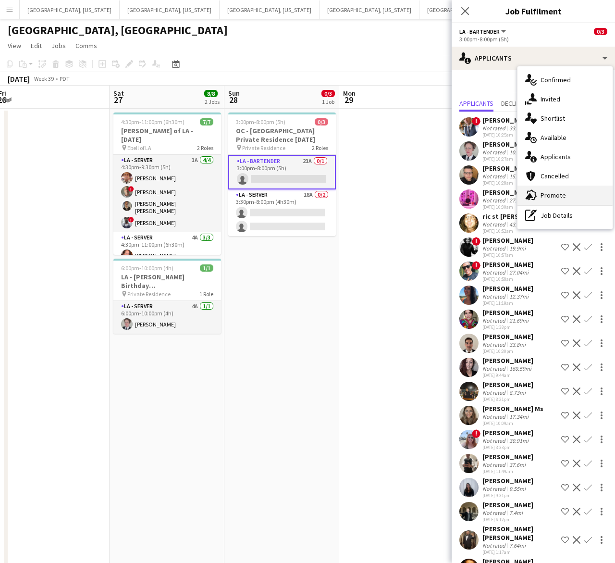
click at [543, 195] on span "Promote" at bounding box center [553, 195] width 25 height 9
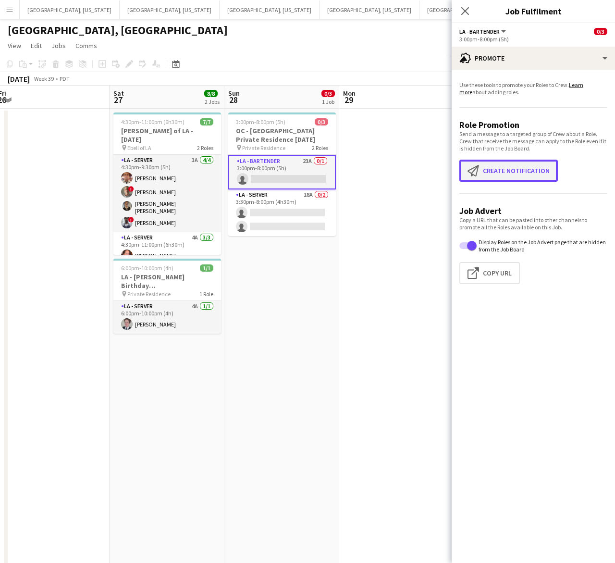
click at [488, 167] on button "Create notification Create notification" at bounding box center [509, 171] width 99 height 22
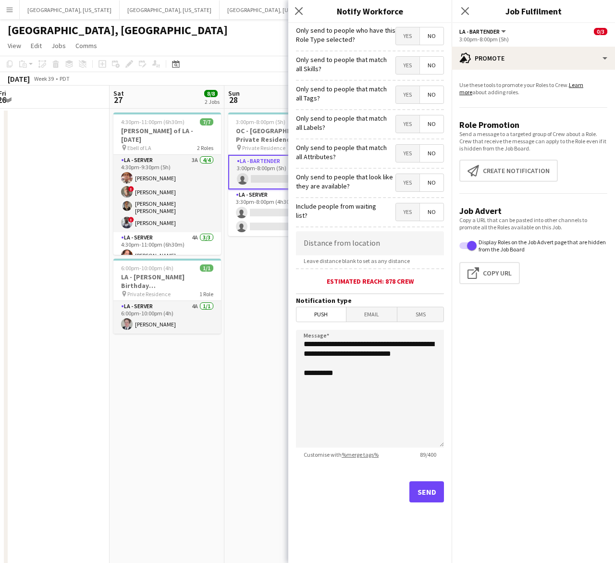
click at [405, 39] on span "Yes" at bounding box center [408, 35] width 24 height 17
click at [435, 498] on button "Send" at bounding box center [427, 491] width 35 height 21
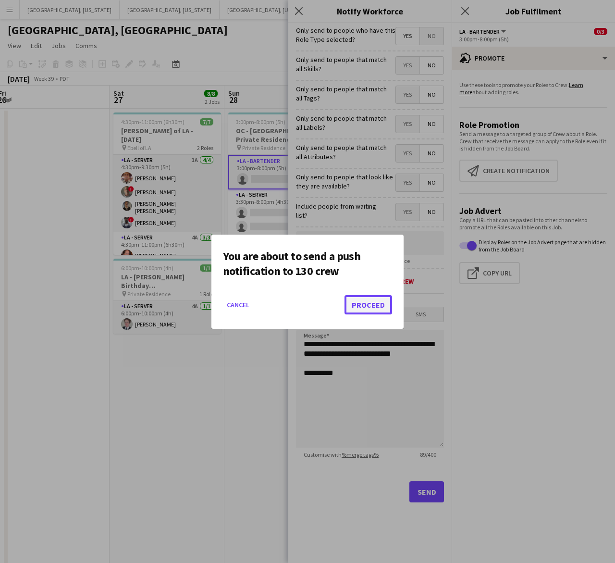
click at [383, 296] on button "Proceed" at bounding box center [369, 304] width 48 height 19
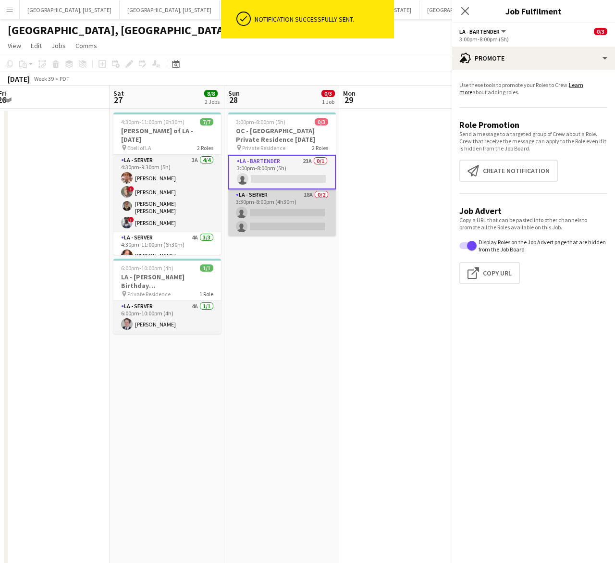
click at [275, 202] on app-card-role "LA - Server 18A 0/2 3:30pm-8:00pm (4h30m) single-neutral-actions single-neutral…" at bounding box center [282, 212] width 108 height 47
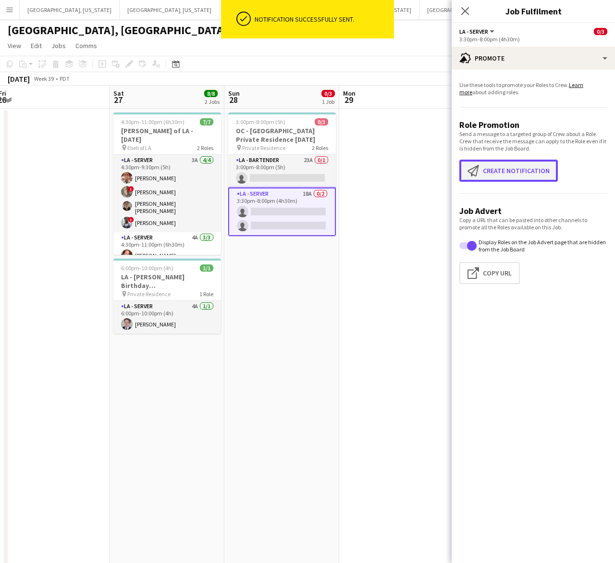
click at [507, 167] on button "Create notification Create notification" at bounding box center [509, 171] width 99 height 22
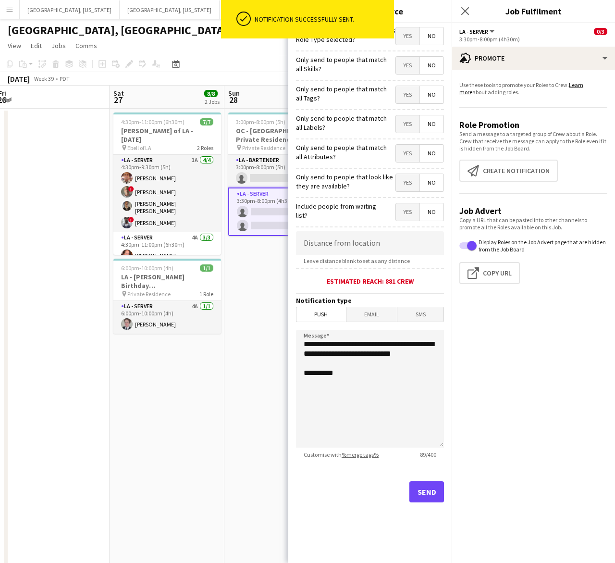
click at [411, 36] on span "Yes" at bounding box center [408, 35] width 24 height 17
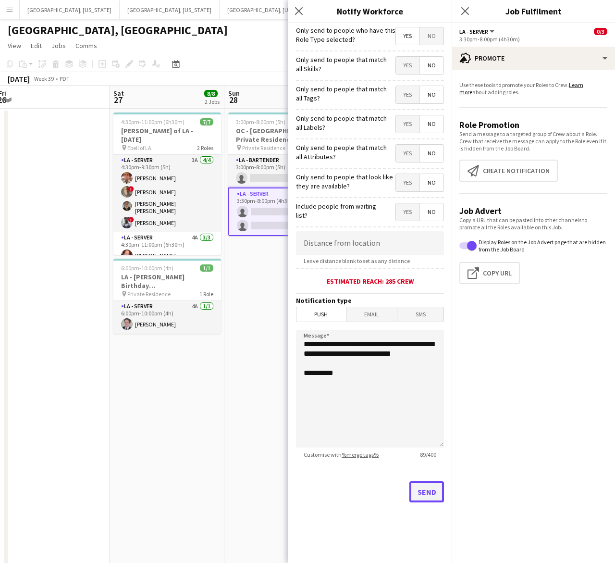
click at [433, 492] on button "Send" at bounding box center [427, 491] width 35 height 21
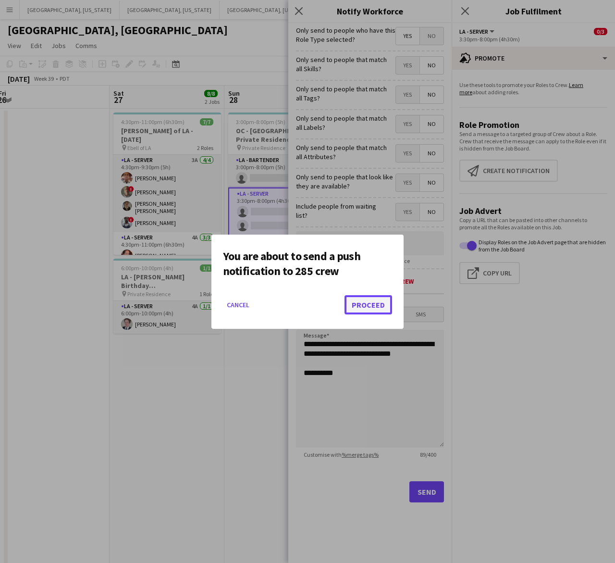
click at [372, 304] on button "Proceed" at bounding box center [369, 304] width 48 height 19
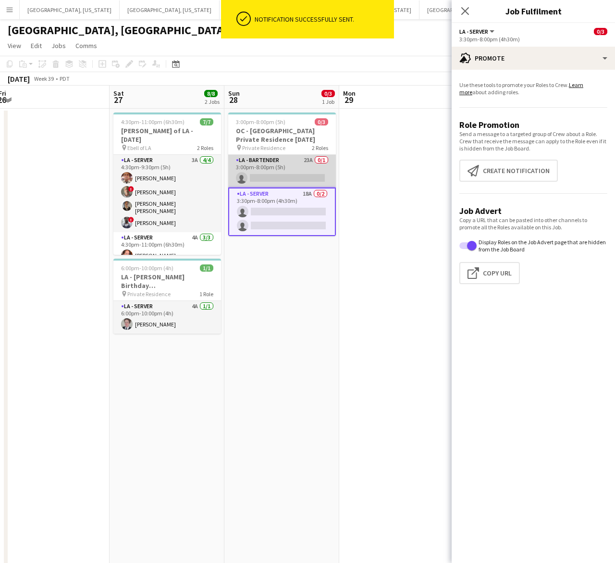
click at [279, 170] on app-card-role "LA - Bartender 23A 0/1 3:00pm-8:00pm (5h) single-neutral-actions" at bounding box center [282, 171] width 108 height 33
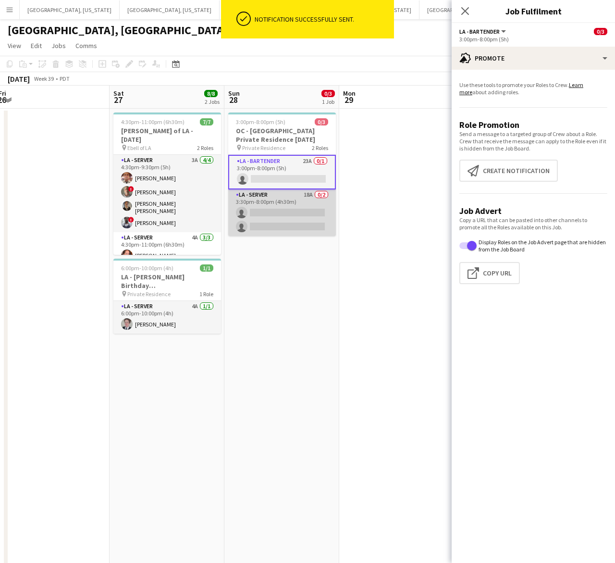
click at [269, 217] on app-card-role "LA - Server 18A 0/2 3:30pm-8:00pm (4h30m) single-neutral-actions single-neutral…" at bounding box center [282, 212] width 108 height 47
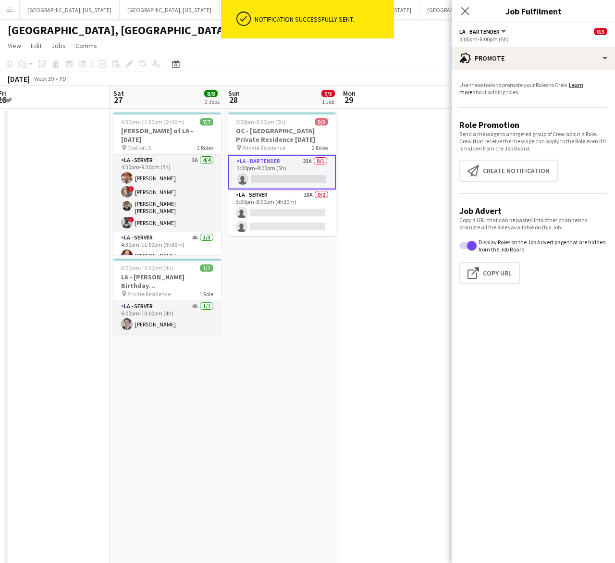
scroll to position [0, 349]
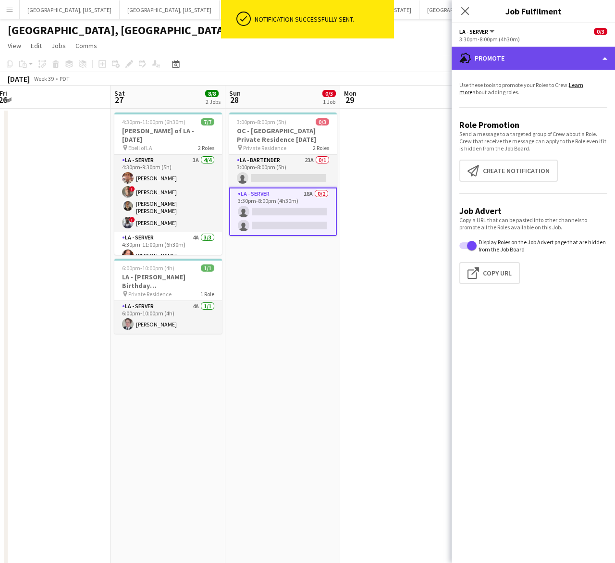
click at [527, 57] on div "advertising-megaphone Promote" at bounding box center [533, 58] width 163 height 23
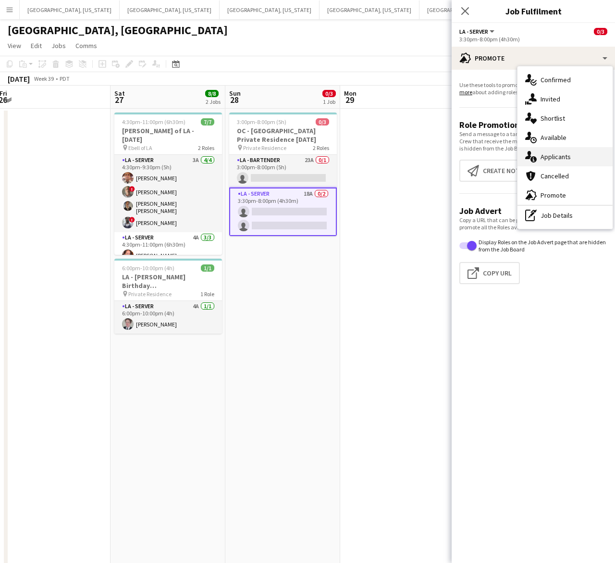
click at [559, 154] on span "Applicants" at bounding box center [556, 156] width 30 height 9
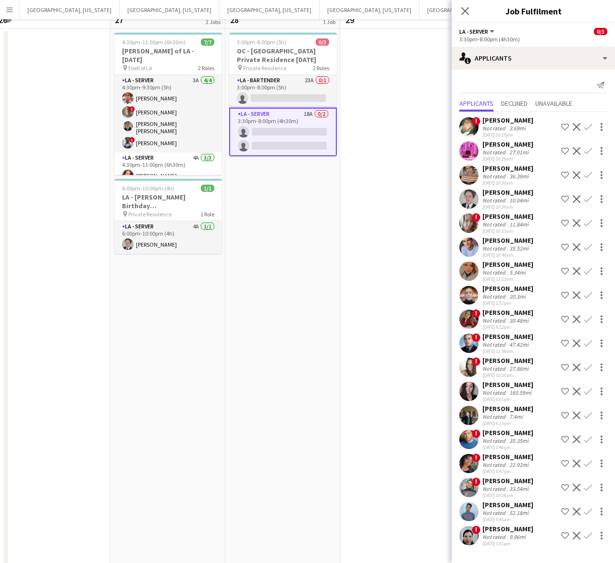
scroll to position [0, 0]
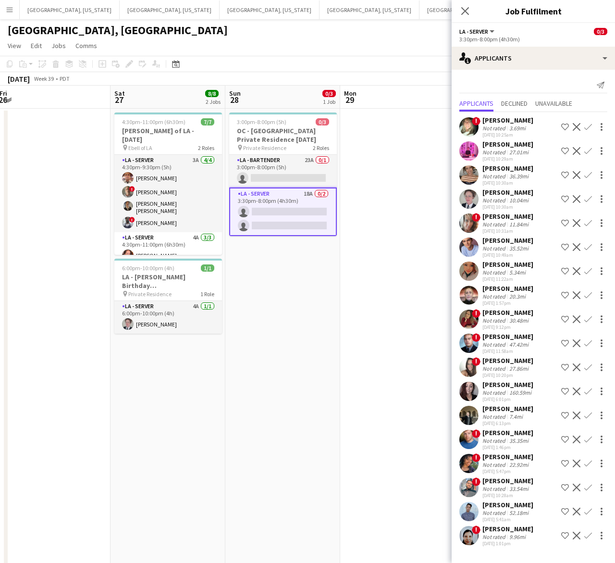
click at [589, 534] on app-icon "Confirm" at bounding box center [589, 536] width 8 height 8
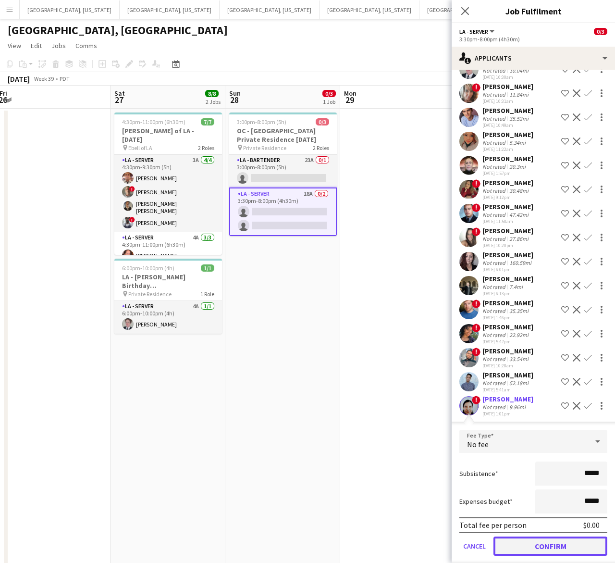
click at [577, 545] on button "Confirm" at bounding box center [551, 545] width 114 height 19
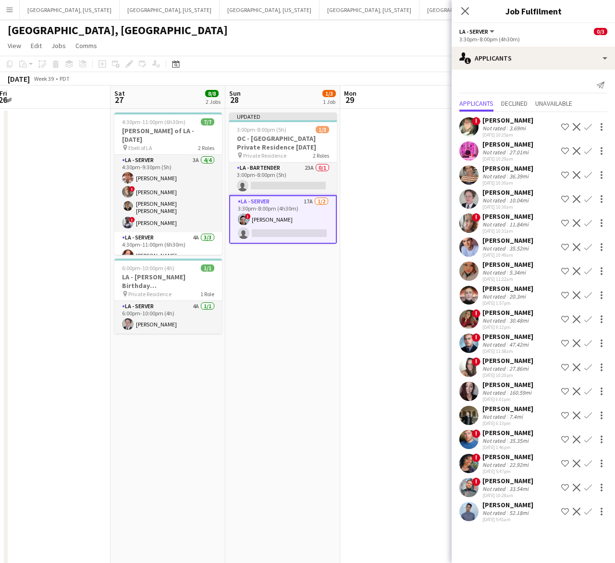
scroll to position [0, 0]
click at [396, 37] on app-page-menu "View Day view expanded Day view collapsed Month view Date picker Jump to today …" at bounding box center [307, 46] width 615 height 18
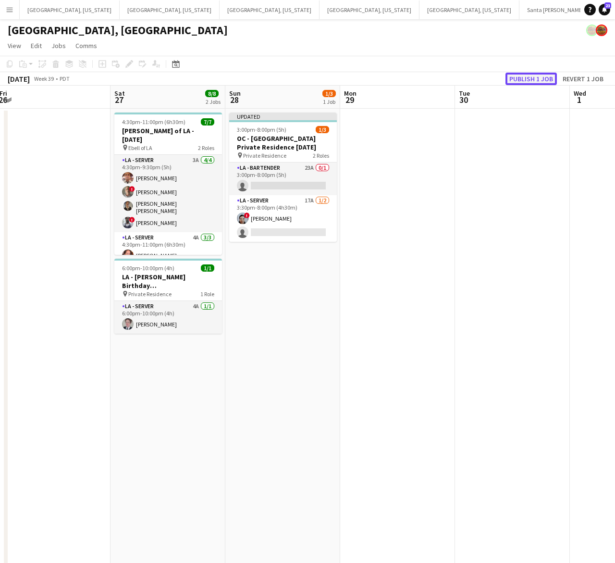
click at [524, 77] on button "Publish 1 job" at bounding box center [531, 79] width 51 height 12
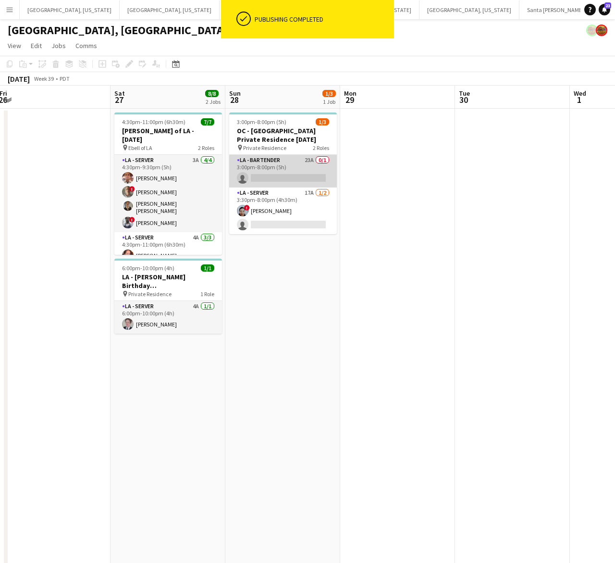
click at [294, 160] on app-card-role "LA - Bartender 23A 0/1 3:00pm-8:00pm (5h) single-neutral-actions" at bounding box center [283, 171] width 108 height 33
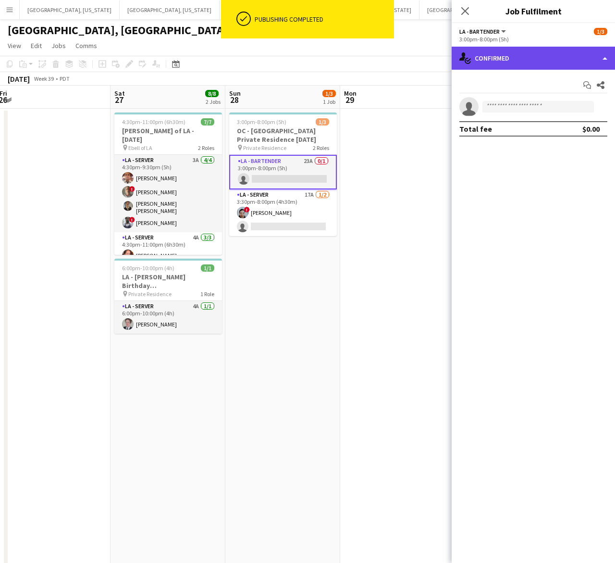
click at [577, 49] on div "single-neutral-actions-check-2 Confirmed" at bounding box center [533, 58] width 163 height 23
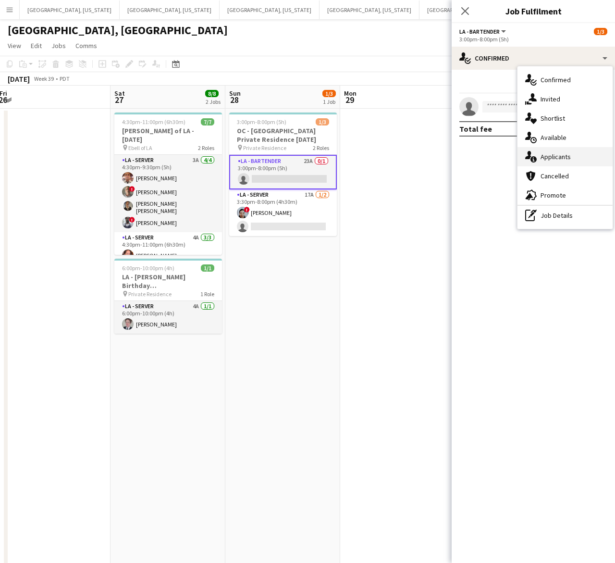
click at [547, 154] on span "Applicants" at bounding box center [556, 156] width 30 height 9
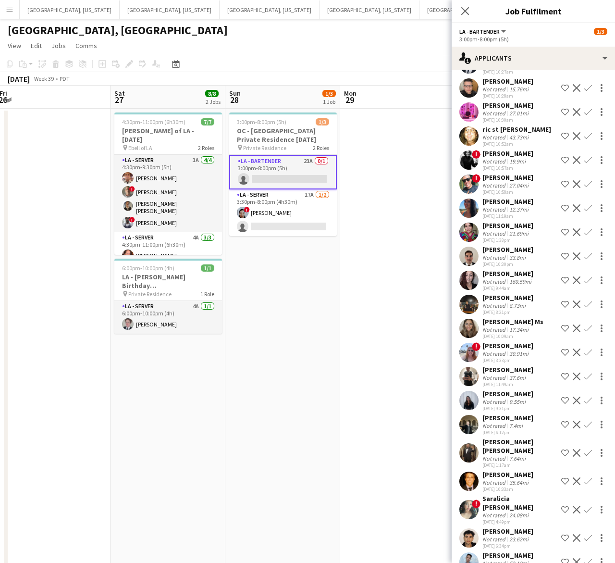
scroll to position [89, 0]
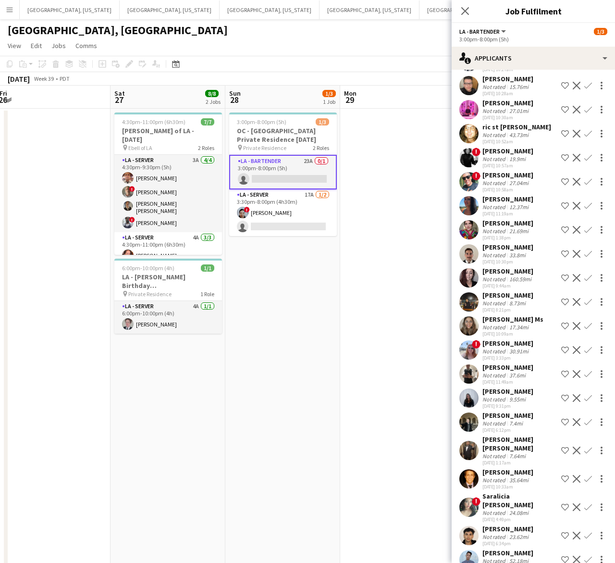
click at [473, 228] on app-user-avatar at bounding box center [469, 229] width 19 height 19
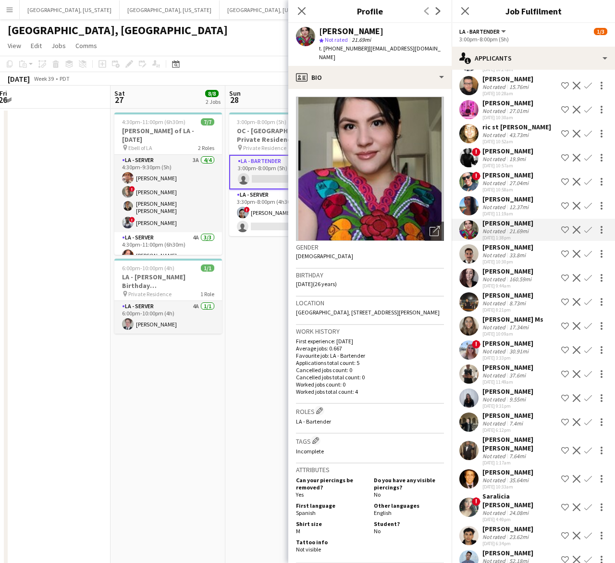
click at [473, 227] on app-user-avatar at bounding box center [469, 229] width 19 height 19
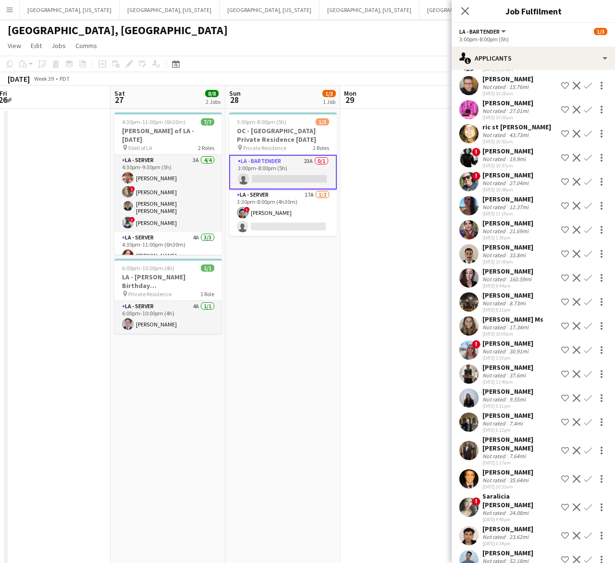
scroll to position [0, 0]
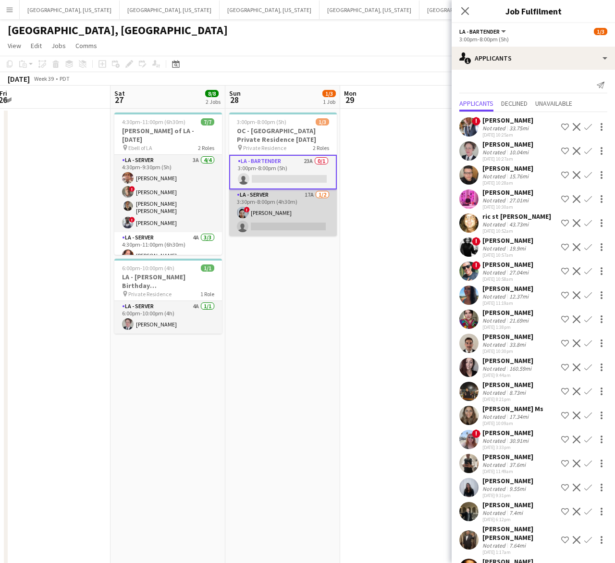
click at [316, 200] on app-card-role "LA - Server 17A 1/2 3:30pm-8:00pm (4h30m) ! Vida Perez single-neutral-actions" at bounding box center [283, 212] width 108 height 47
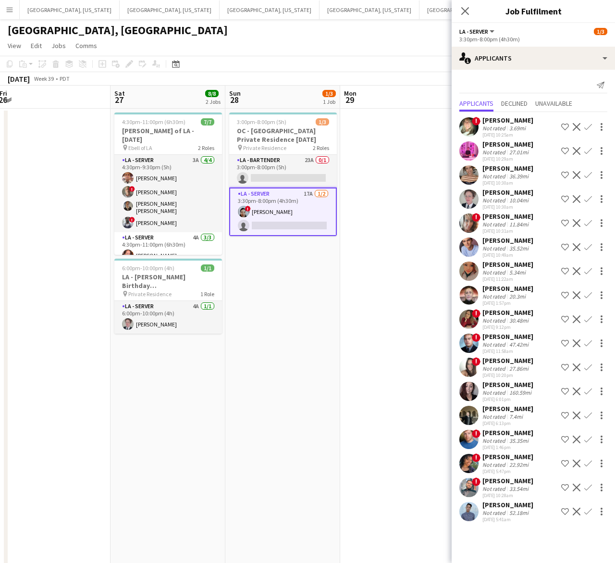
click at [467, 506] on app-user-avatar at bounding box center [469, 511] width 19 height 19
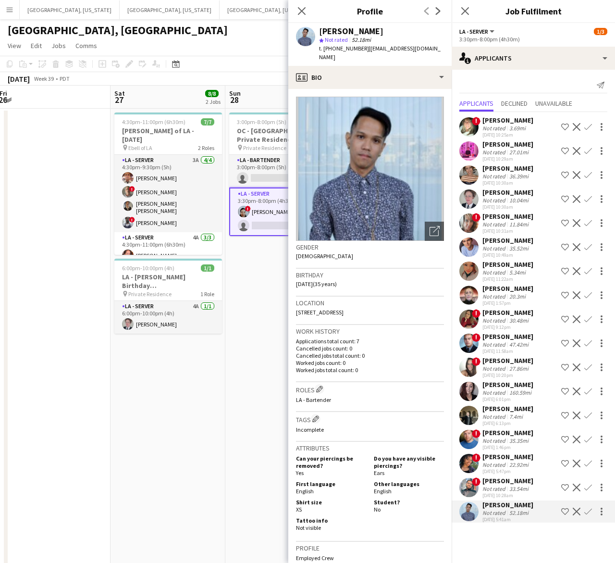
click at [475, 515] on app-user-avatar at bounding box center [469, 511] width 19 height 19
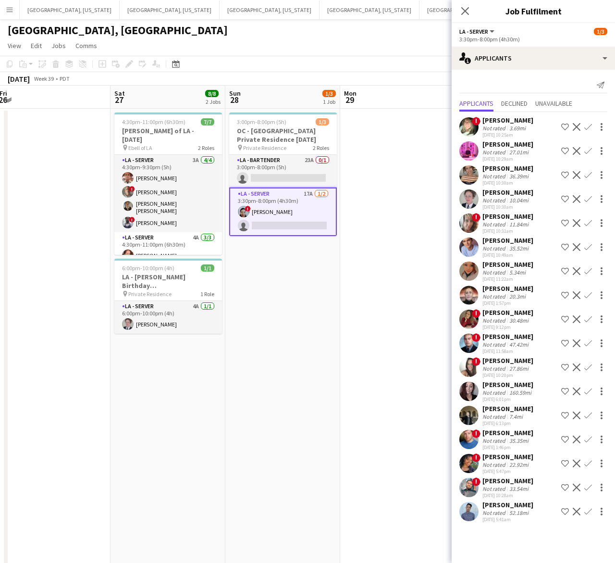
click at [477, 520] on div at bounding box center [469, 511] width 19 height 19
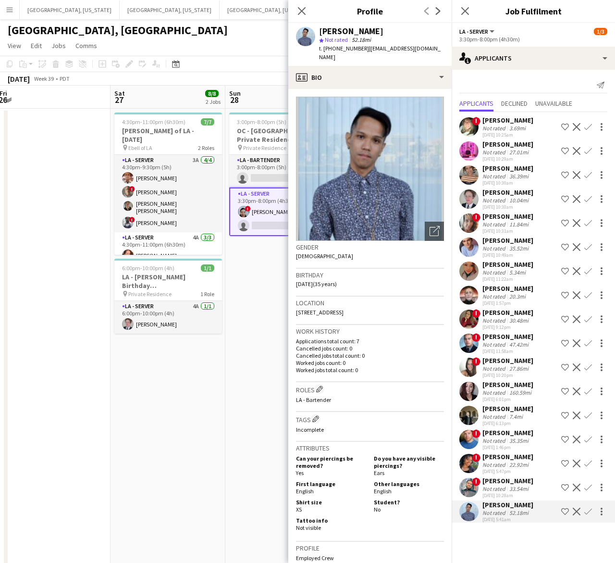
click at [477, 515] on app-user-avatar at bounding box center [469, 511] width 19 height 19
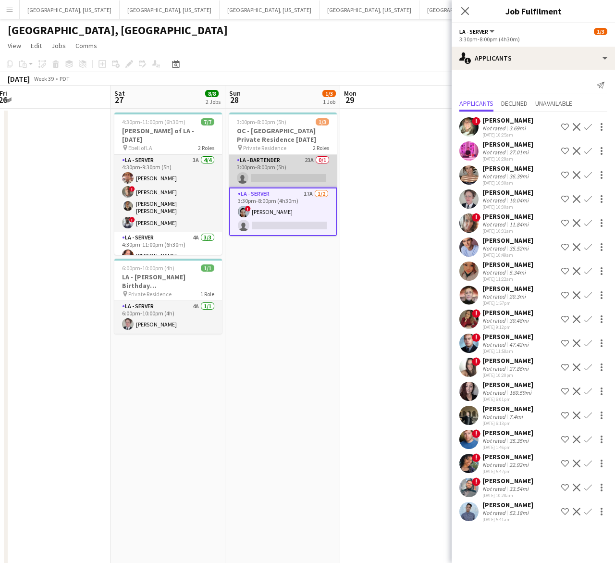
click at [297, 175] on app-card-role "LA - Bartender 23A 0/1 3:00pm-8:00pm (5h) single-neutral-actions" at bounding box center [283, 171] width 108 height 33
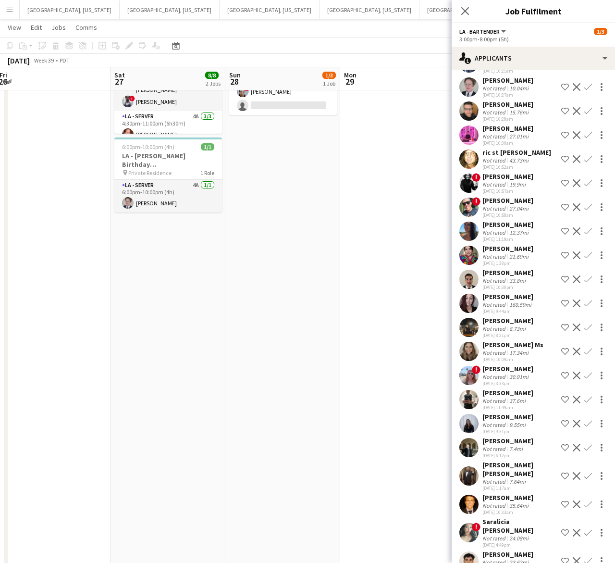
scroll to position [89, 0]
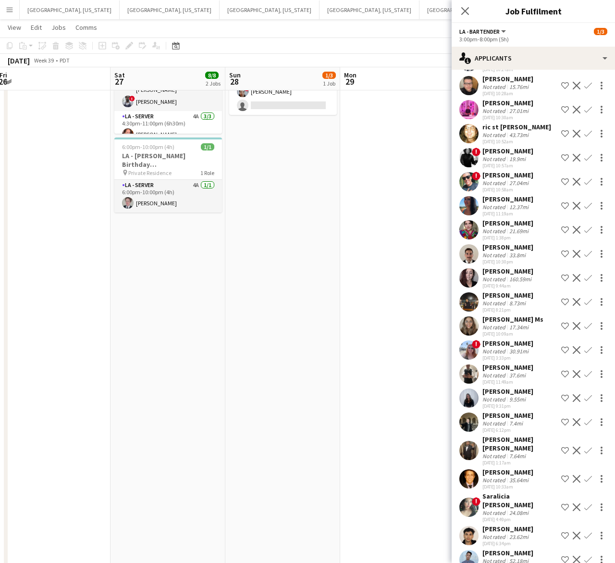
click at [470, 324] on app-user-avatar at bounding box center [469, 325] width 19 height 19
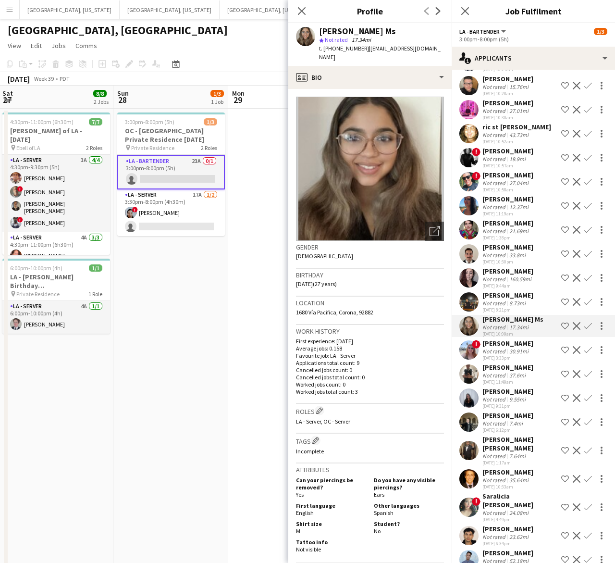
scroll to position [0, 342]
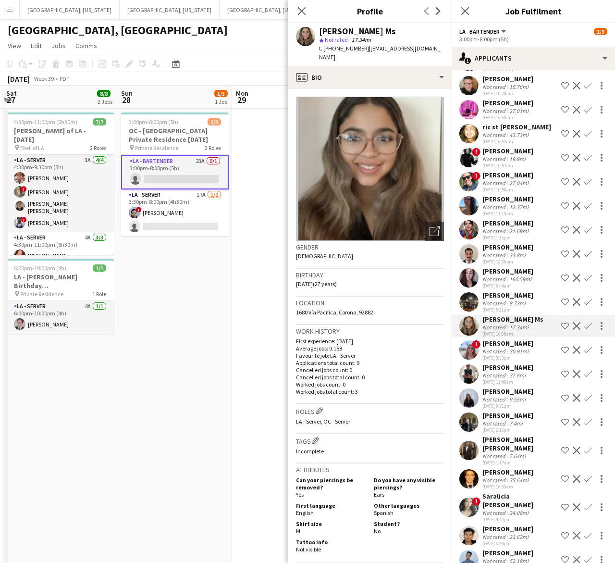
drag, startPoint x: 256, startPoint y: 323, endPoint x: 148, endPoint y: 356, distance: 113.3
click at [148, 356] on app-calendar-viewport "Wed 24 Thu 25 Fri 26 Sat 27 8/8 2 Jobs Sun 28 1/3 1 Job Mon 29 Tue 30 Wed 1 Thu…" at bounding box center [307, 433] width 615 height 695
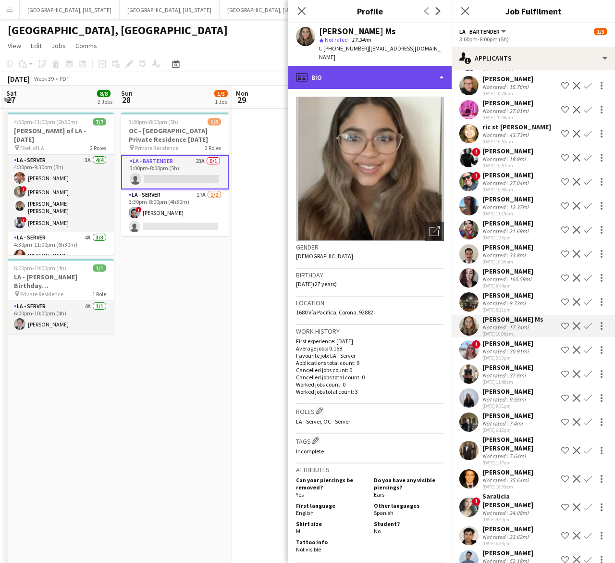
click at [393, 66] on div "profile Bio" at bounding box center [369, 77] width 163 height 23
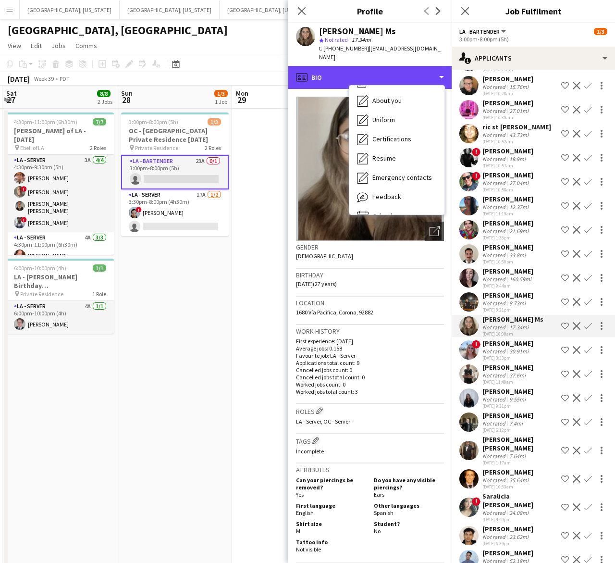
scroll to position [51, 0]
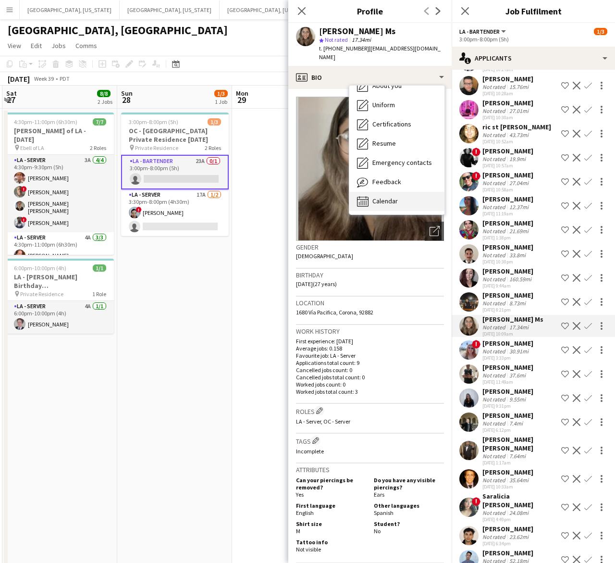
click at [378, 192] on div "Calendar Calendar" at bounding box center [396, 201] width 95 height 19
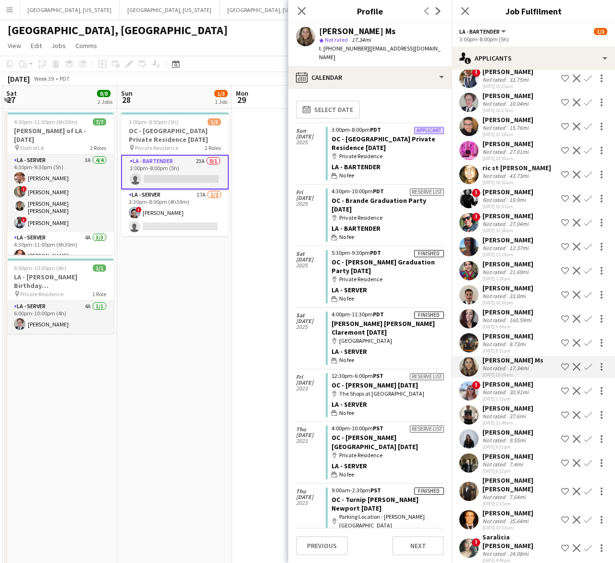
scroll to position [29, 0]
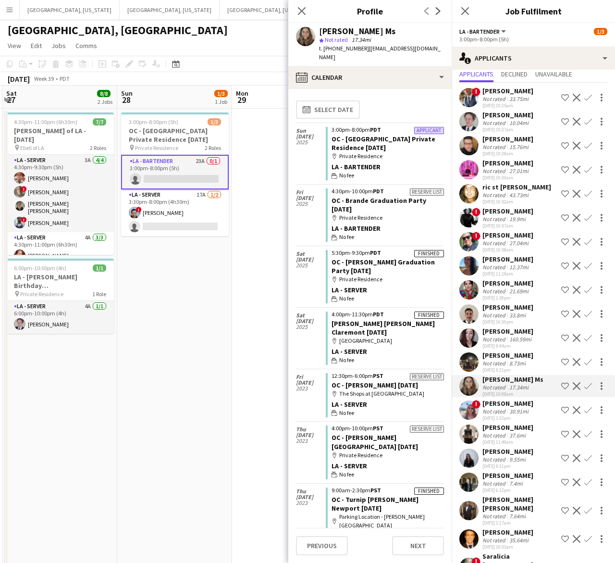
click at [475, 294] on app-user-avatar at bounding box center [469, 289] width 19 height 19
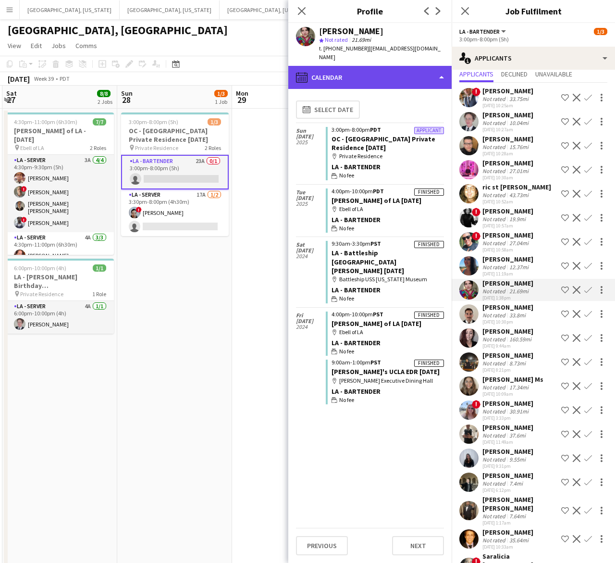
click at [378, 66] on div "calendar-full Calendar" at bounding box center [369, 77] width 163 height 23
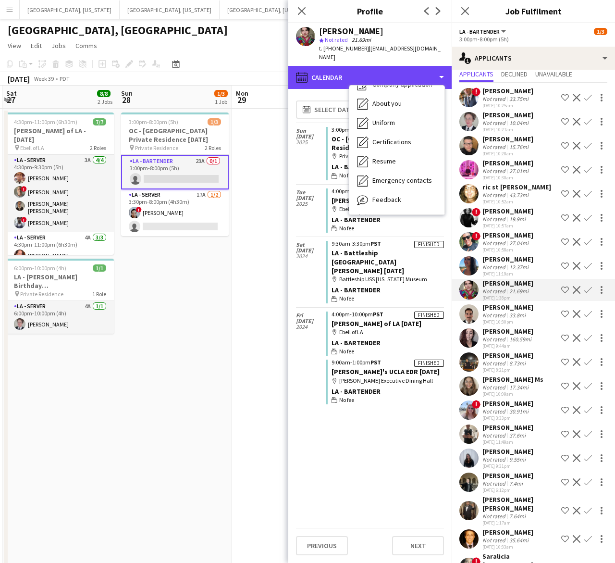
scroll to position [51, 0]
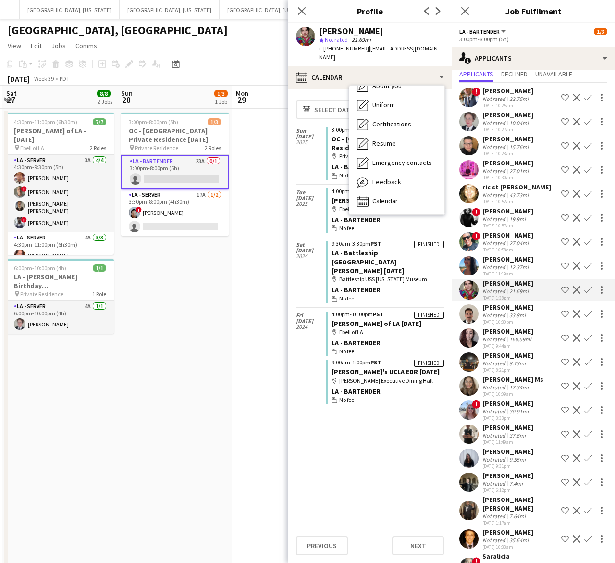
click at [481, 294] on div "Cristal Chaidez Not rated 21.69mi 08-20-2025 1:38pm Shortlist crew Decline Conf…" at bounding box center [533, 290] width 163 height 22
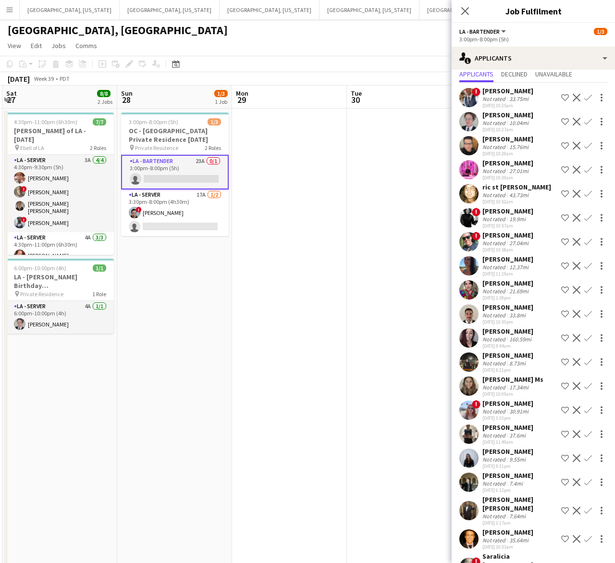
click at [481, 294] on div "Cristal Chaidez Not rated 21.69mi 08-20-2025 1:38pm Shortlist crew Decline Conf…" at bounding box center [533, 290] width 163 height 22
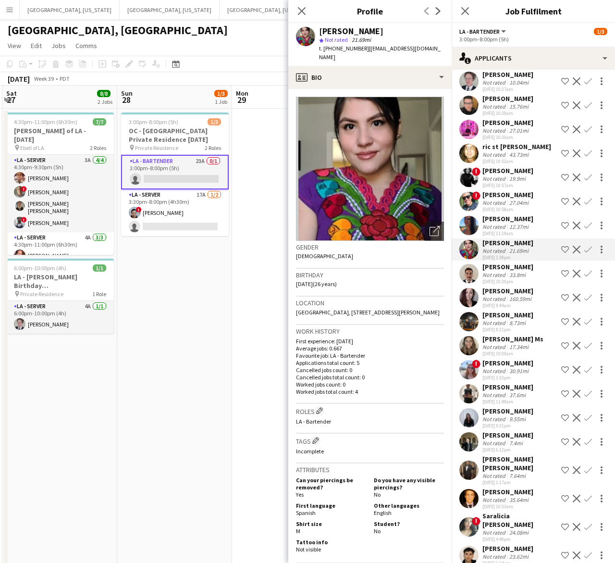
scroll to position [89, 0]
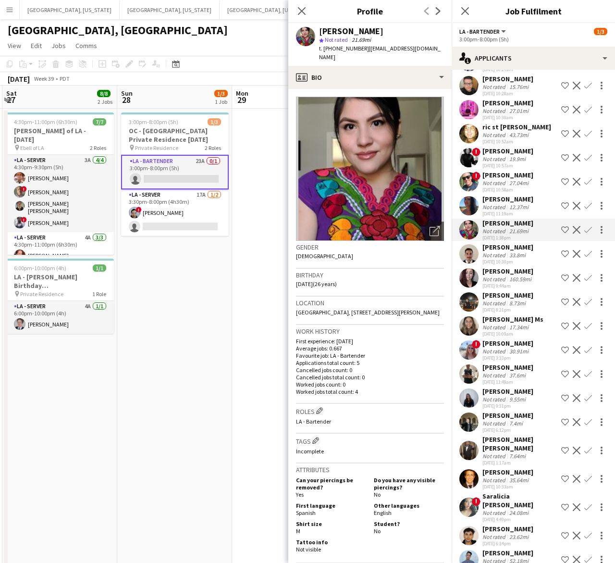
click at [217, 356] on app-date-cell "3:00pm-8:00pm (5h) 1/3 OC - Moloo Private Residence 9.28.25 pin Private Residen…" at bounding box center [174, 445] width 115 height 672
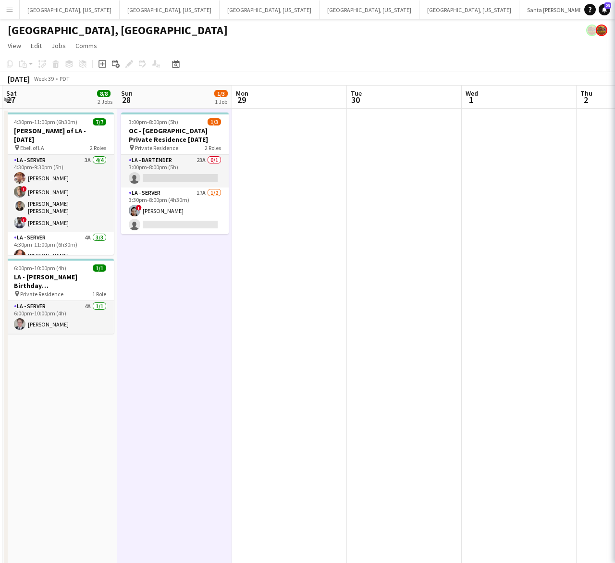
scroll to position [0, 0]
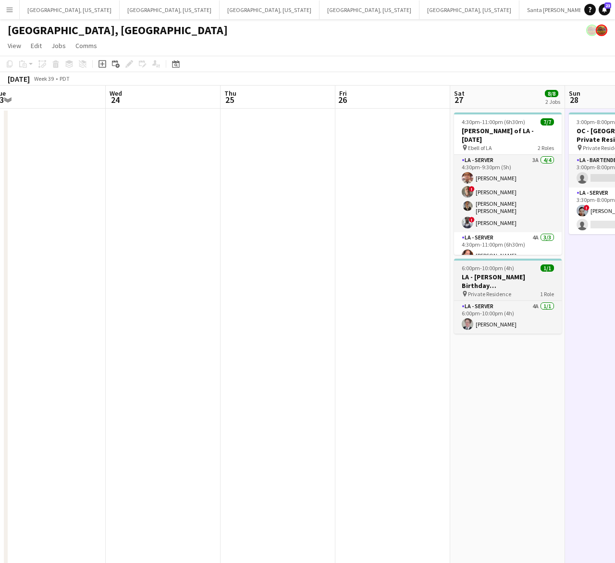
drag, startPoint x: 225, startPoint y: 278, endPoint x: 249, endPoint y: 277, distance: 23.6
click at [249, 276] on app-calendar-viewport "Sun 21 Mon 22 Tue 23 Wed 24 Thu 25 Fri 26 Sat 27 8/8 2 Jobs Sun 28 1/3 1 Job Mo…" at bounding box center [307, 433] width 615 height 695
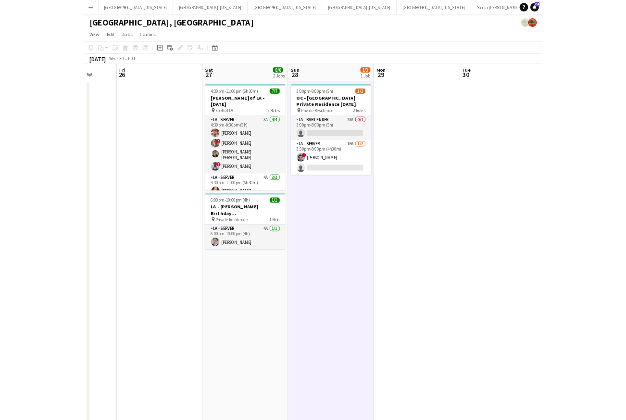
scroll to position [0, 300]
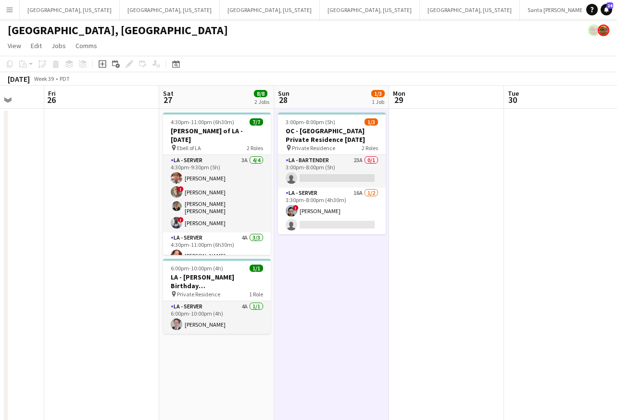
click at [354, 53] on app-page-menu "View Day view expanded Day view collapsed Month view Date picker Jump to today …" at bounding box center [308, 46] width 617 height 18
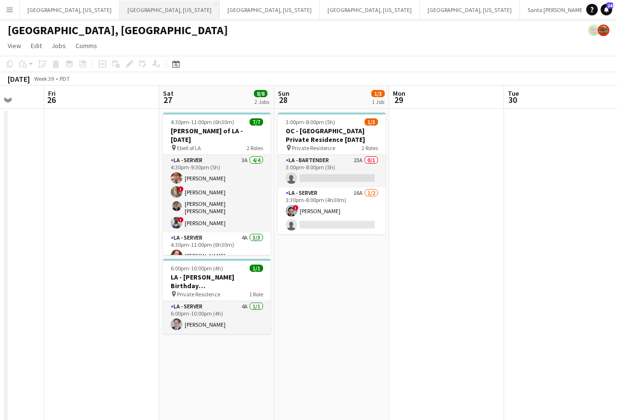
click at [121, 13] on button "Dallas, Texas Close" at bounding box center [170, 9] width 100 height 19
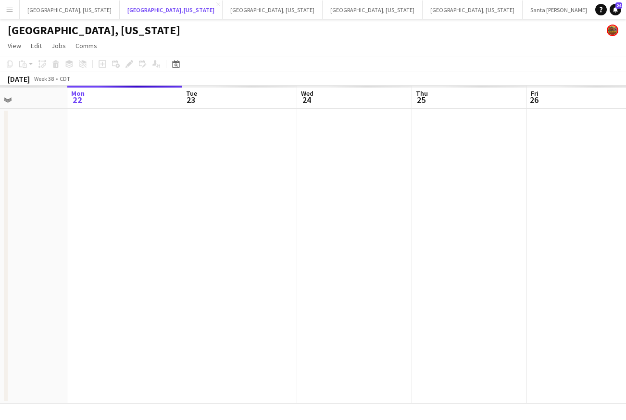
scroll to position [0, 278]
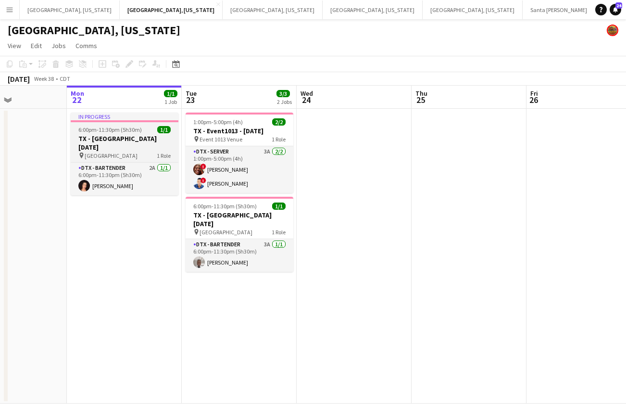
click at [148, 151] on div "pin Sheraton Dallas Hotel 1 Role" at bounding box center [125, 155] width 108 height 8
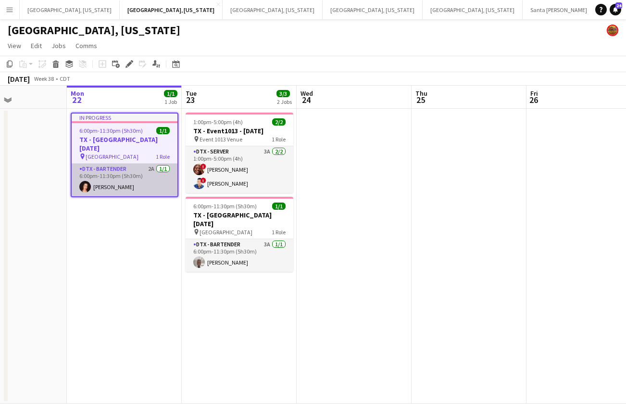
click at [145, 188] on app-card-role "DTX - Bartender 2A 1/1 6:00pm-11:30pm (5h30m) Kianna Norman" at bounding box center [125, 179] width 106 height 33
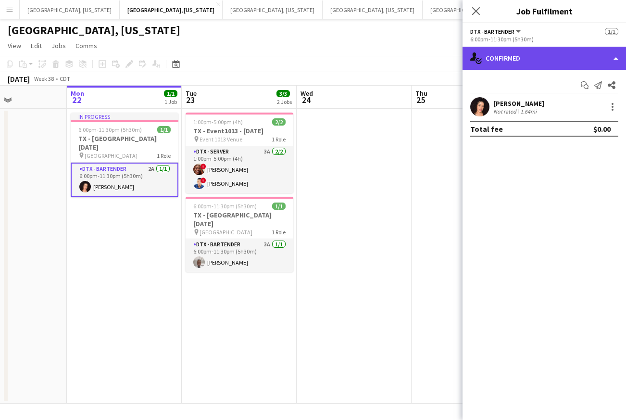
click at [505, 62] on div "single-neutral-actions-check-2 Confirmed" at bounding box center [543, 58] width 163 height 23
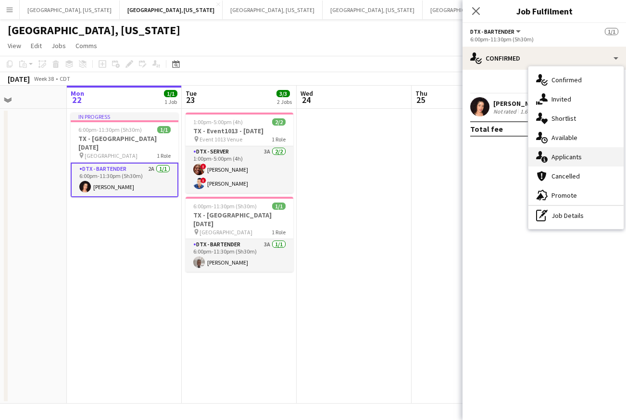
click at [578, 165] on div "single-neutral-actions-information Applicants" at bounding box center [575, 156] width 95 height 19
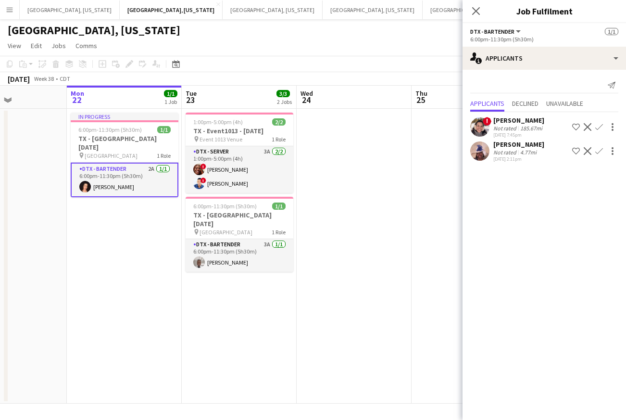
click at [478, 134] on app-user-avatar at bounding box center [479, 126] width 19 height 19
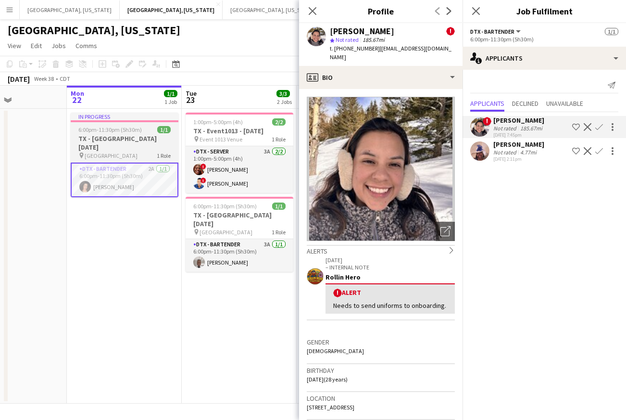
click at [148, 136] on h3 "TX - Sheraton Dallas Hotel 9.22.25" at bounding box center [125, 142] width 108 height 17
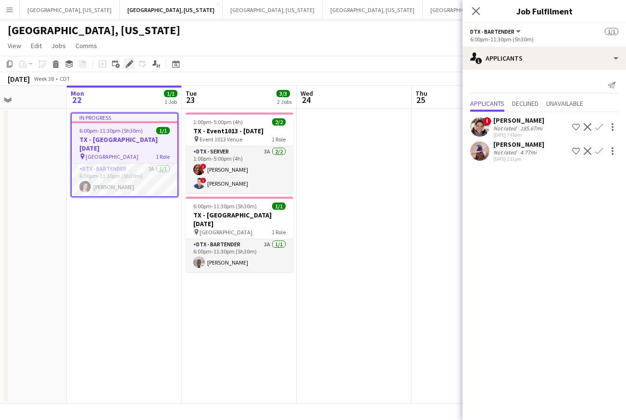
click at [128, 62] on icon "Edit" at bounding box center [129, 64] width 8 height 8
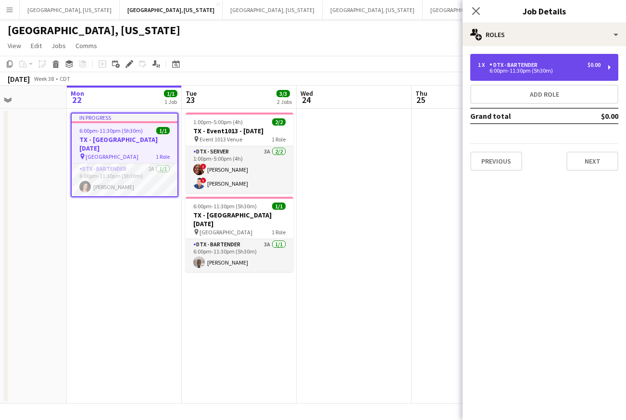
click at [521, 67] on div "DTX - Bartender" at bounding box center [515, 65] width 52 height 7
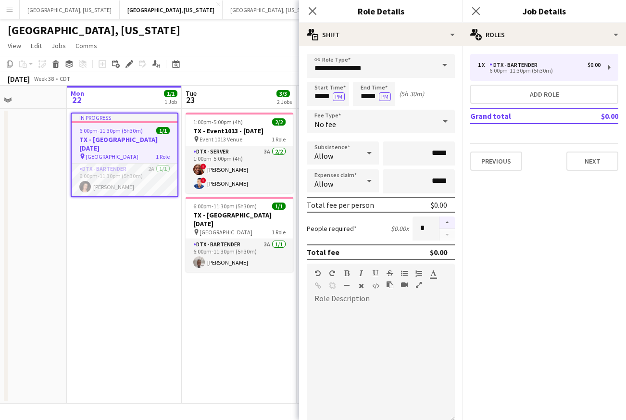
click at [439, 223] on button "button" at bounding box center [446, 222] width 15 height 12
type input "*"
click at [256, 53] on app-page-menu "View Day view expanded Day view collapsed Month view Date picker Jump to today …" at bounding box center [313, 46] width 626 height 18
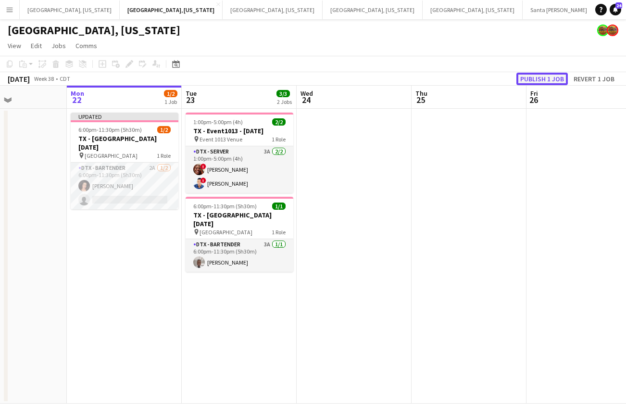
click at [535, 84] on button "Publish 1 job" at bounding box center [541, 79] width 51 height 12
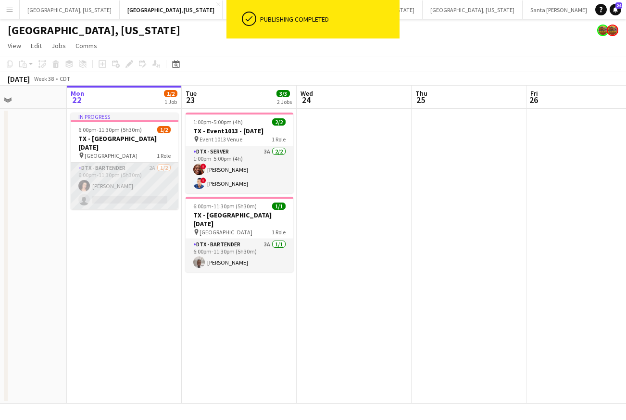
click at [132, 181] on app-card-role "DTX - Bartender 2A 1/2 6:00pm-11:30pm (5h30m) Kianna Norman single-neutral-acti…" at bounding box center [125, 185] width 108 height 47
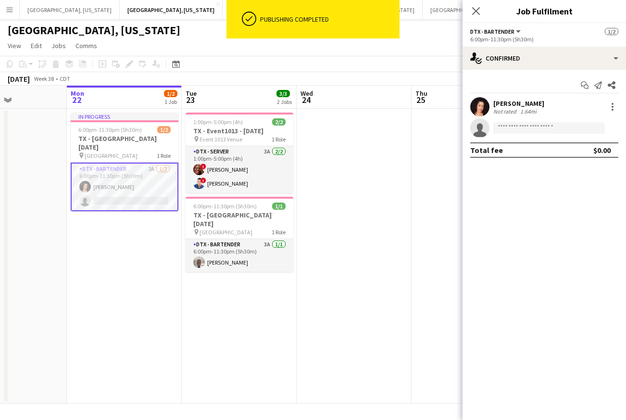
click at [531, 72] on div "Start chat Send notification Share Kianna Norman Not rated 1.64mi single-neutra…" at bounding box center [543, 118] width 163 height 96
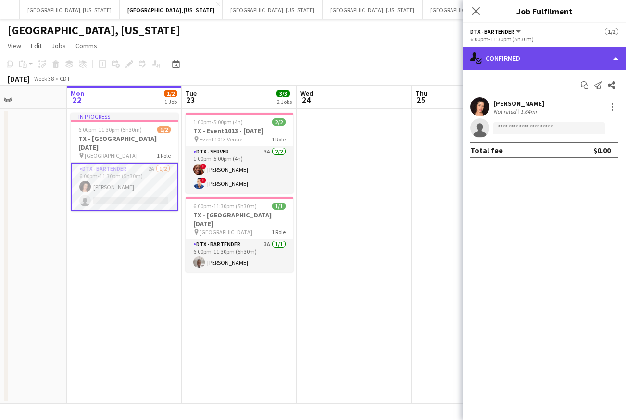
click at [532, 63] on div "single-neutral-actions-check-2 Confirmed" at bounding box center [543, 58] width 163 height 23
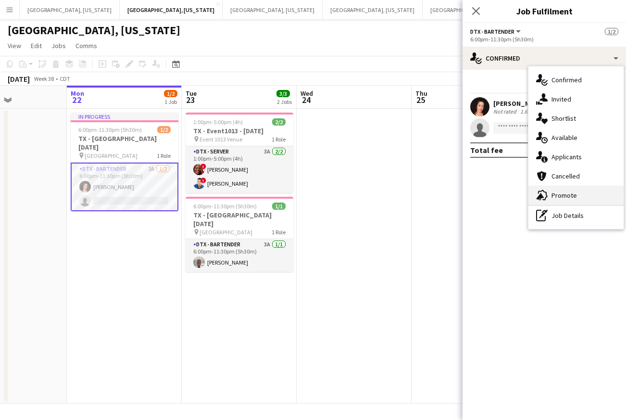
click at [546, 202] on div "advertising-megaphone Promote" at bounding box center [575, 195] width 95 height 19
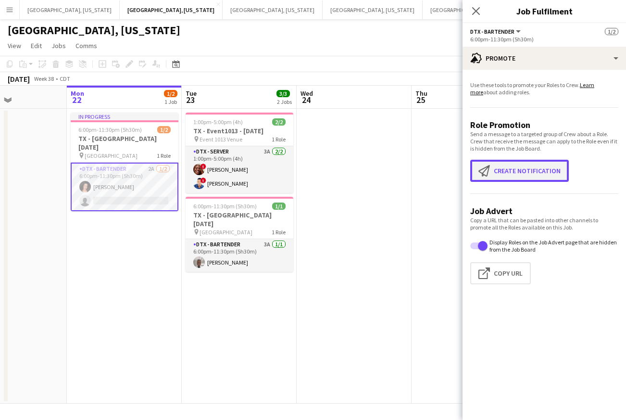
click at [514, 162] on button "Create notification Create notification" at bounding box center [519, 171] width 99 height 22
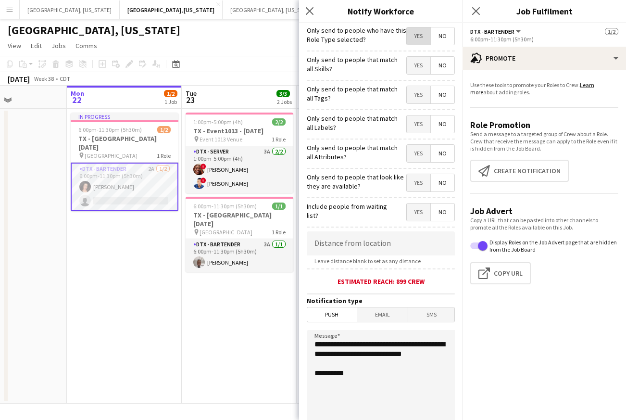
click at [407, 34] on span "Yes" at bounding box center [419, 35] width 24 height 17
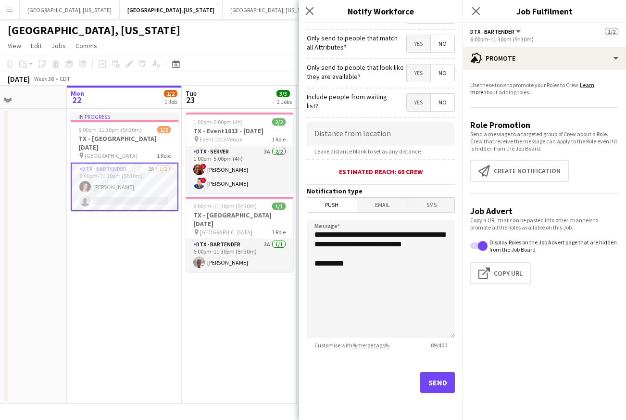
click at [422, 397] on div "Send" at bounding box center [381, 385] width 148 height 67
click at [425, 387] on button "Send" at bounding box center [437, 382] width 35 height 21
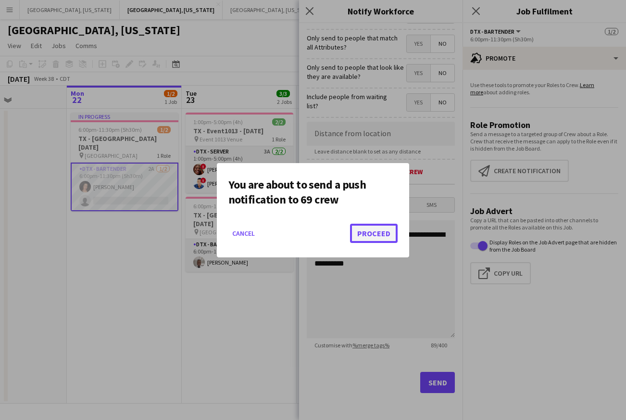
click at [367, 230] on button "Proceed" at bounding box center [374, 233] width 48 height 19
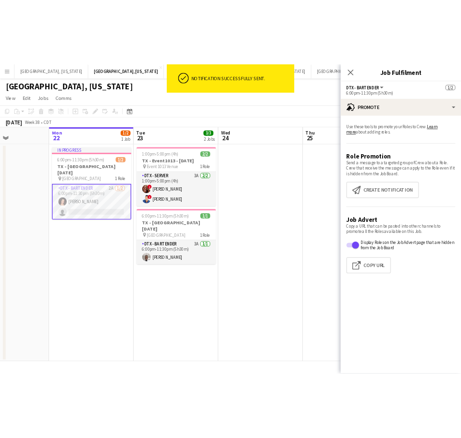
scroll to position [0, 259]
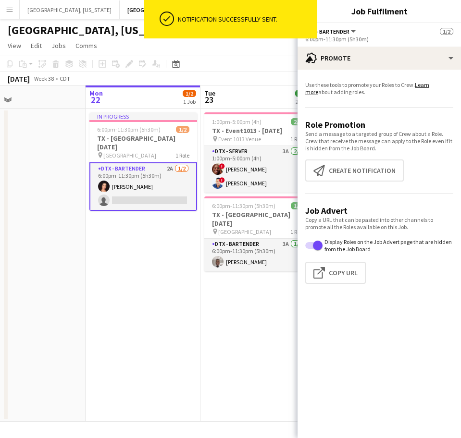
click at [55, 281] on app-date-cell at bounding box center [28, 265] width 115 height 313
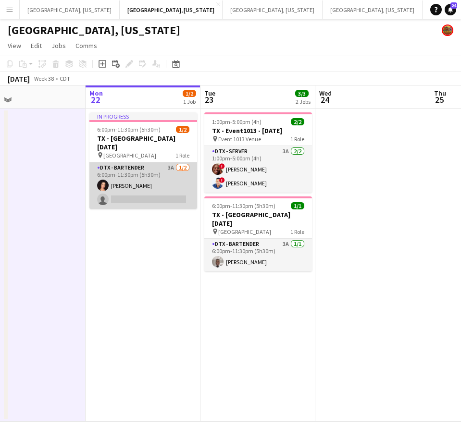
click at [160, 179] on app-card-role "DTX - Bartender 3A 1/2 6:00pm-11:30pm (5h30m) Kianna Norman single-neutral-acti…" at bounding box center [143, 185] width 108 height 47
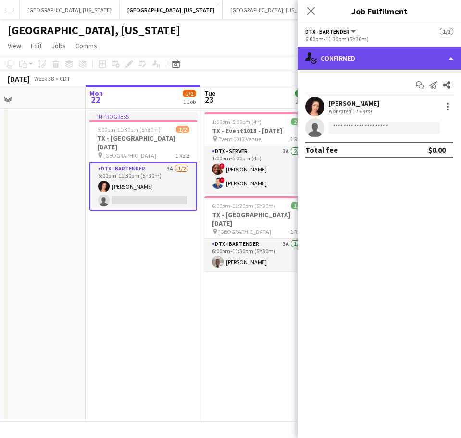
click at [364, 59] on div "single-neutral-actions-check-2 Confirmed" at bounding box center [379, 58] width 163 height 23
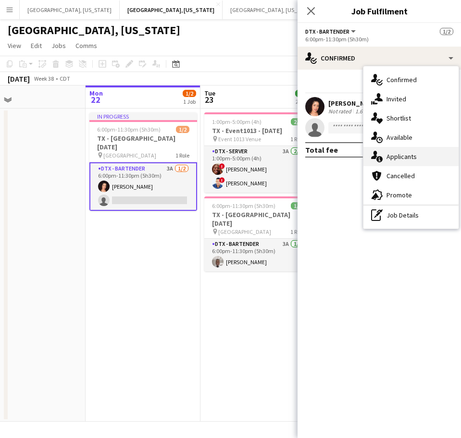
click at [389, 161] on span "Applicants" at bounding box center [401, 156] width 30 height 9
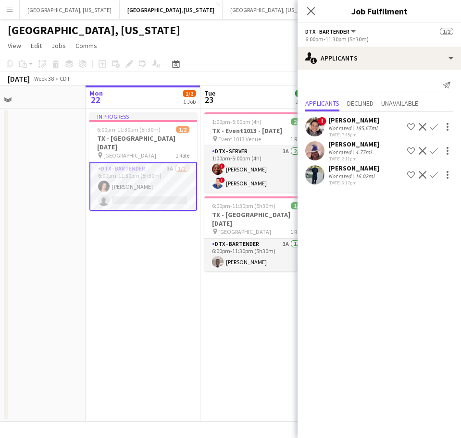
click at [351, 181] on div "09-22-2025 6:17pm" at bounding box center [353, 183] width 51 height 6
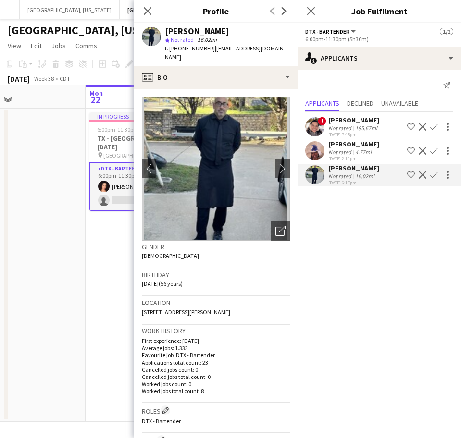
click at [230, 299] on h3 "Location" at bounding box center [216, 303] width 148 height 9
drag, startPoint x: 230, startPoint y: 305, endPoint x: 142, endPoint y: 301, distance: 87.6
click at [142, 301] on div "Location 3213 Sunrise Drive, Rowlett, 75088" at bounding box center [216, 311] width 148 height 28
copy span "3213 Sunrise Drive, Rowlett, 75088"
click at [230, 276] on div "Birthday 10-20-1968 (56 years)" at bounding box center [216, 283] width 148 height 28
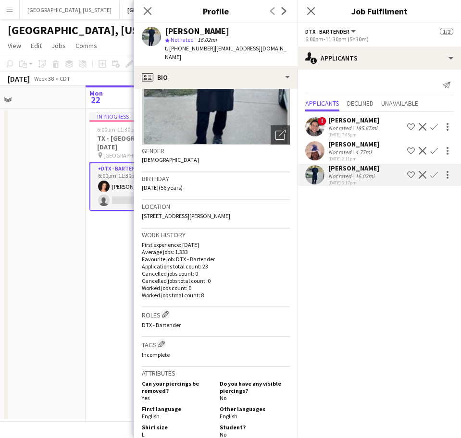
scroll to position [0, 0]
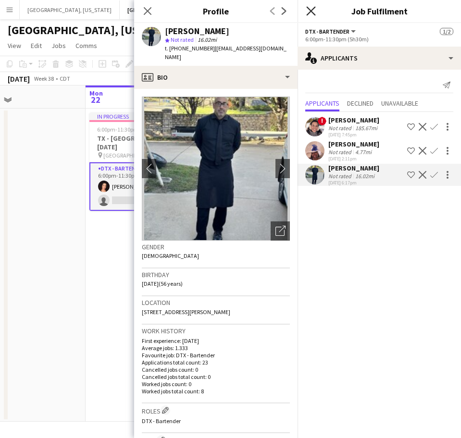
click at [309, 11] on icon "Close pop-in" at bounding box center [310, 10] width 9 height 9
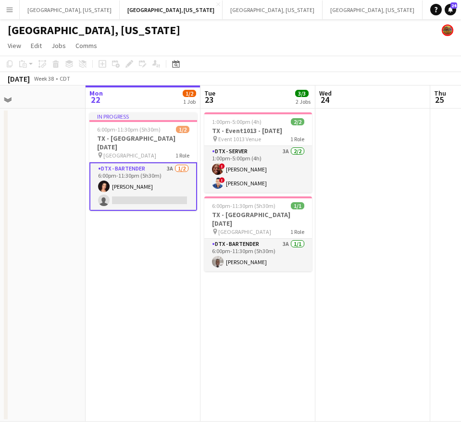
click at [149, 178] on app-card-role "DTX - Bartender 3A 1/2 6:00pm-11:30pm (5h30m) Kianna Norman single-neutral-acti…" at bounding box center [143, 186] width 108 height 49
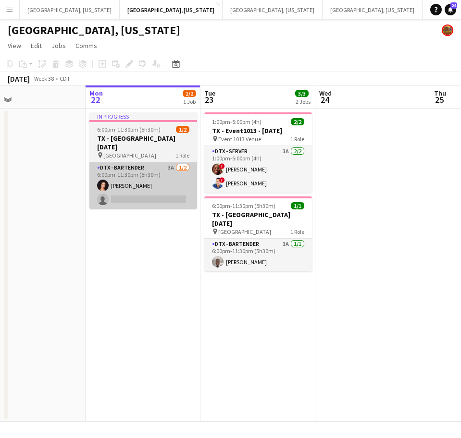
click at [154, 184] on app-card-role "DTX - Bartender 3A 1/2 6:00pm-11:30pm (5h30m) Kianna Norman single-neutral-acti…" at bounding box center [143, 185] width 108 height 47
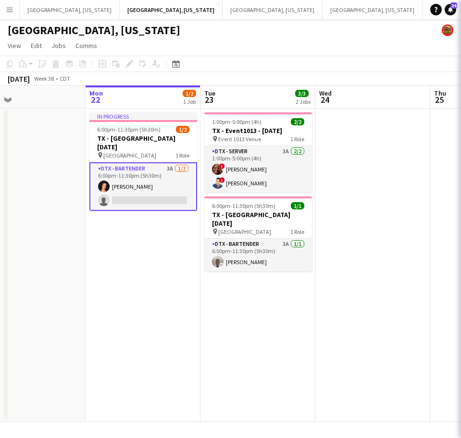
click at [154, 184] on app-card-role "DTX - Bartender 3A 1/2 6:00pm-11:30pm (5h30m) Kianna Norman single-neutral-acti…" at bounding box center [143, 186] width 108 height 49
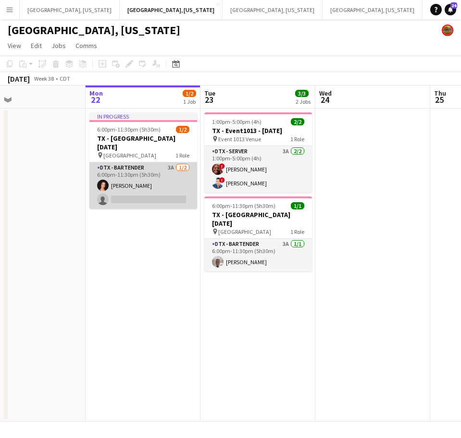
click at [154, 184] on app-card-role "DTX - Bartender 3A 1/2 6:00pm-11:30pm (5h30m) Kianna Norman single-neutral-acti…" at bounding box center [143, 185] width 108 height 47
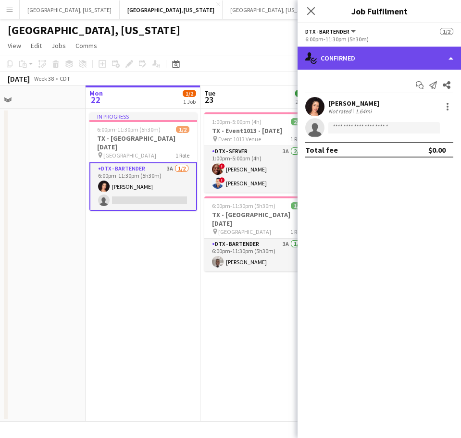
click at [402, 48] on div "single-neutral-actions-check-2 Confirmed" at bounding box center [379, 58] width 163 height 23
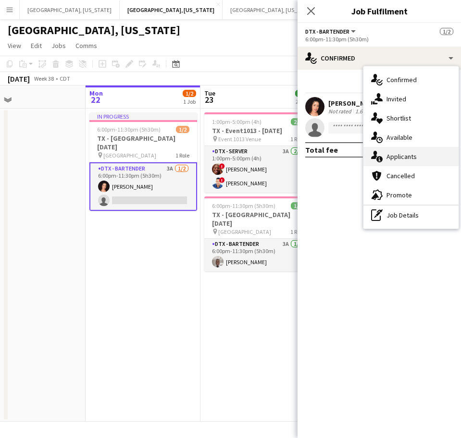
click at [388, 155] on span "Applicants" at bounding box center [401, 156] width 30 height 9
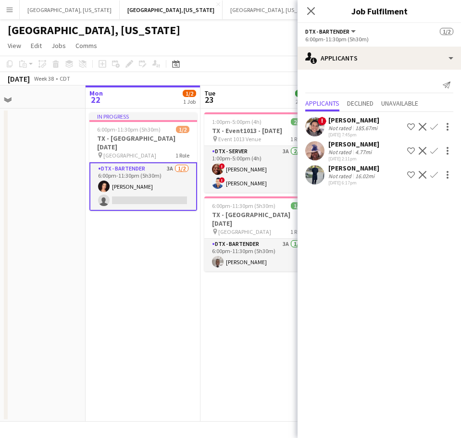
click at [315, 180] on app-user-avatar at bounding box center [314, 174] width 19 height 19
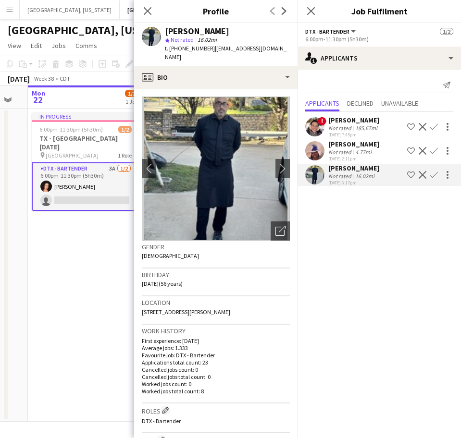
scroll to position [0, 318]
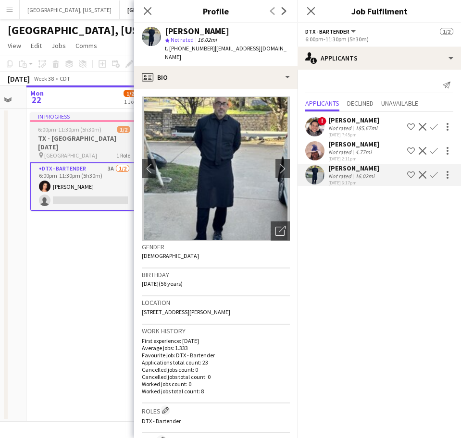
click at [87, 145] on h3 "TX - Sheraton Dallas Hotel 9.22.25" at bounding box center [84, 142] width 108 height 17
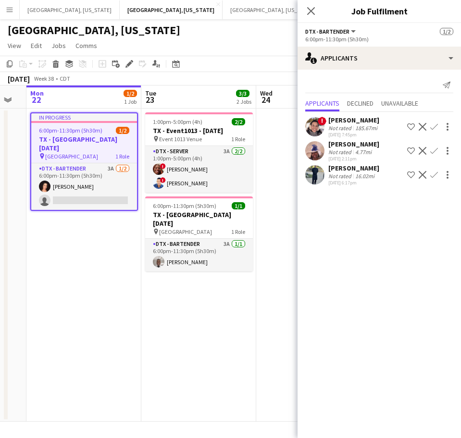
click at [434, 175] on app-icon "Confirm" at bounding box center [434, 175] width 8 height 8
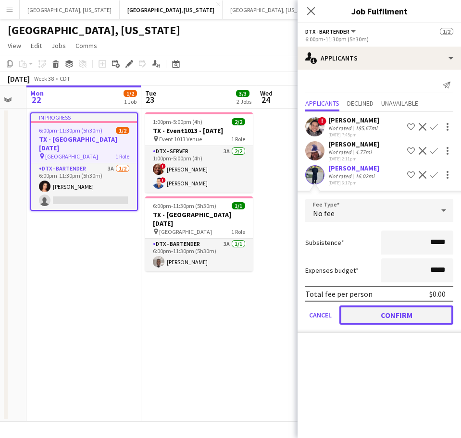
click at [402, 316] on button "Confirm" at bounding box center [396, 315] width 114 height 19
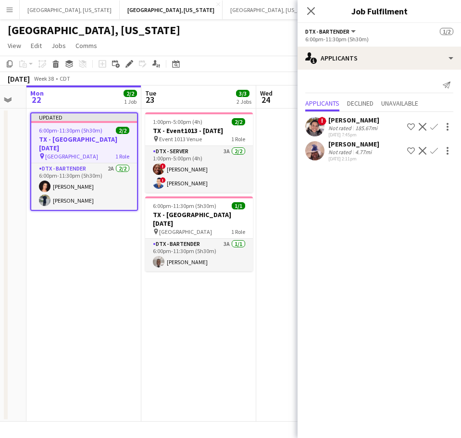
click at [131, 249] on app-date-cell "Updated 6:00pm-11:30pm (5h30m) 2/2 TX - Sheraton Dallas Hotel 9.22.25 pin Shera…" at bounding box center [83, 265] width 115 height 313
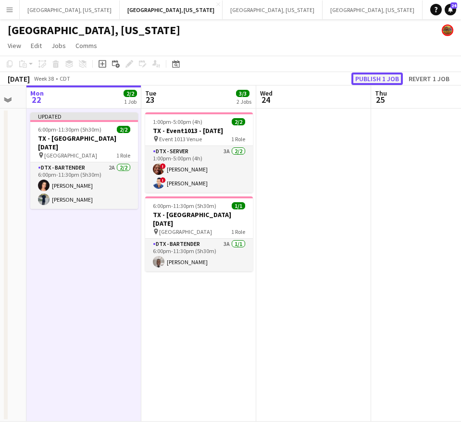
click at [367, 78] on button "Publish 1 job" at bounding box center [376, 79] width 51 height 12
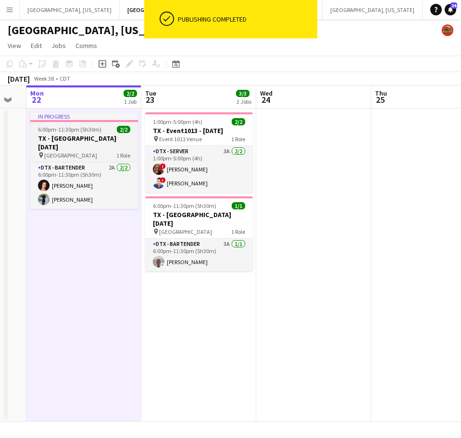
click at [71, 148] on h3 "TX - Sheraton Dallas Hotel 9.22.25" at bounding box center [84, 142] width 108 height 17
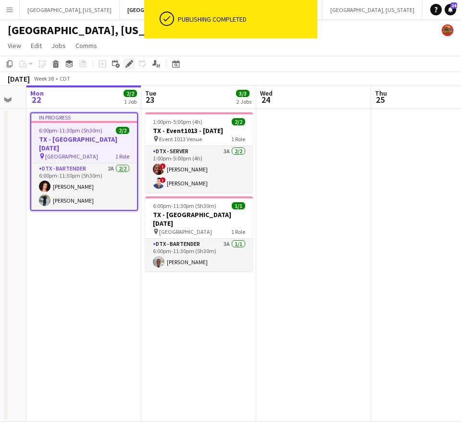
click at [129, 61] on icon "Edit" at bounding box center [129, 64] width 8 height 8
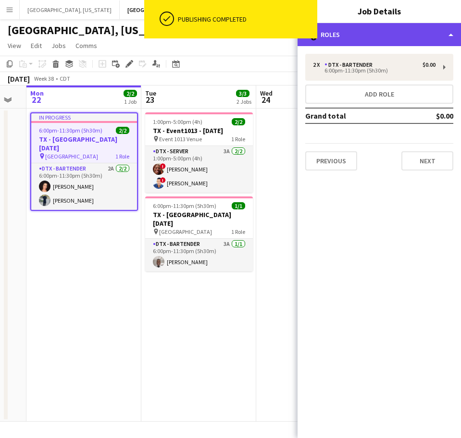
click at [360, 37] on div "multiple-users-add Roles" at bounding box center [379, 34] width 163 height 23
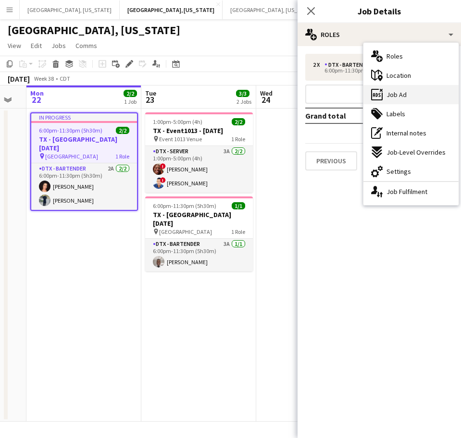
click at [401, 94] on span "Job Ad" at bounding box center [396, 94] width 20 height 9
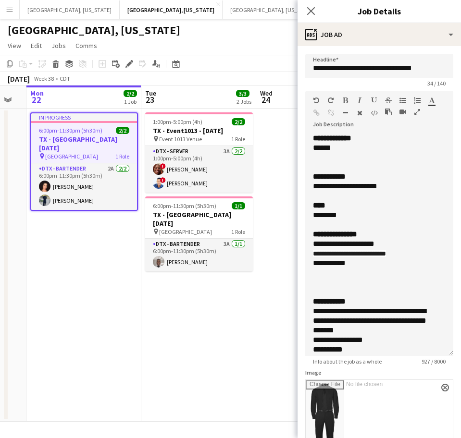
drag, startPoint x: 441, startPoint y: 186, endPoint x: 349, endPoint y: 418, distance: 249.9
click at [349, 356] on div "**********" at bounding box center [379, 245] width 148 height 223
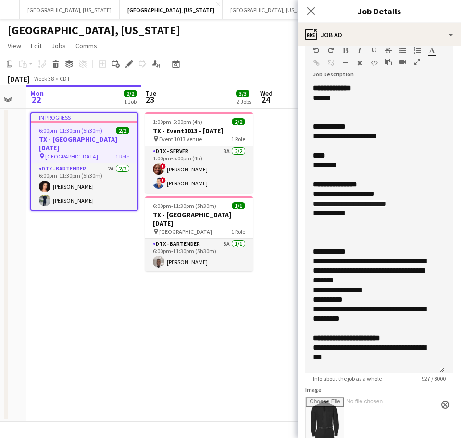
scroll to position [0, 0]
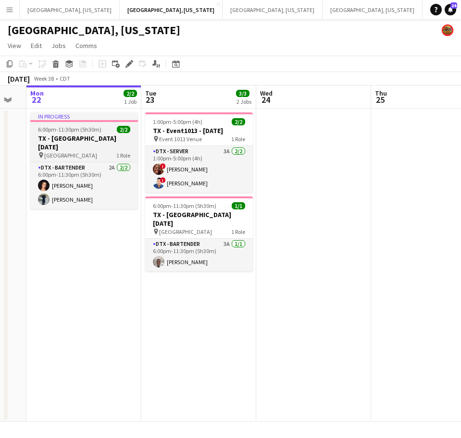
click at [128, 132] on span "2/2" at bounding box center [123, 129] width 13 height 7
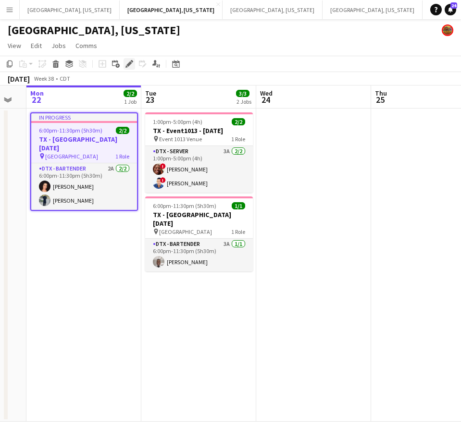
click at [128, 62] on icon "Edit" at bounding box center [129, 64] width 8 height 8
type input "**********"
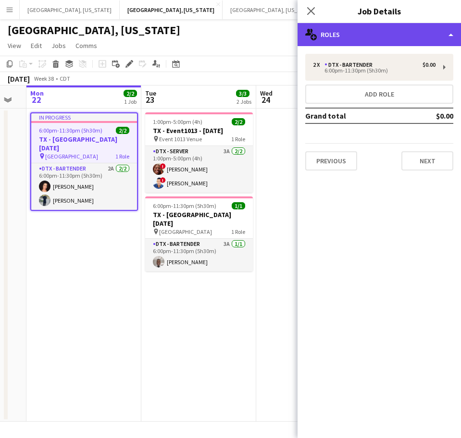
click at [417, 31] on div "multiple-users-add Roles" at bounding box center [379, 34] width 163 height 23
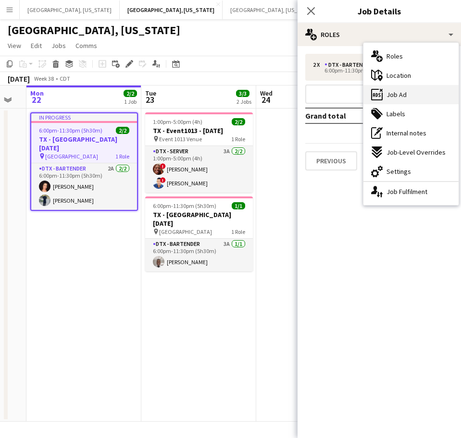
click at [398, 88] on div "ads-window Job Ad" at bounding box center [410, 94] width 95 height 19
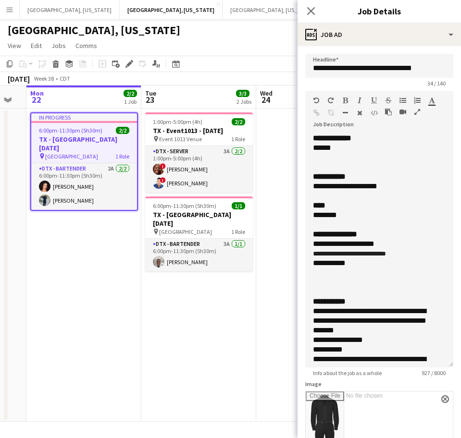
drag, startPoint x: 424, startPoint y: 240, endPoint x: 292, endPoint y: 466, distance: 262.2
click at [292, 438] on html "Menu Boards Boards Boards All jobs Status Workforce Workforce My Workforce Recr…" at bounding box center [230, 219] width 461 height 438
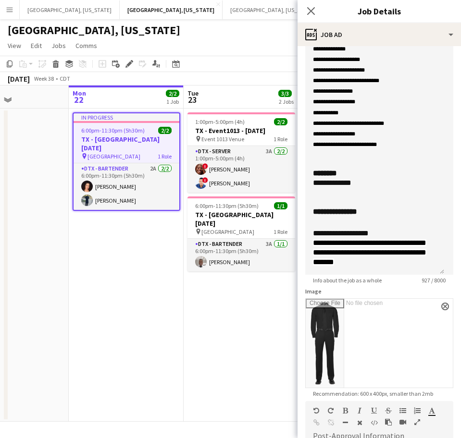
scroll to position [0, 275]
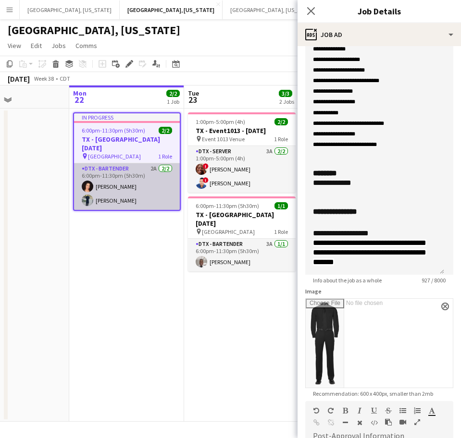
click at [103, 200] on app-card-role "DTX - Bartender 2A 2/2 6:00pm-11:30pm (5h30m) Kianna Norman Michael Moazzami" at bounding box center [127, 186] width 106 height 47
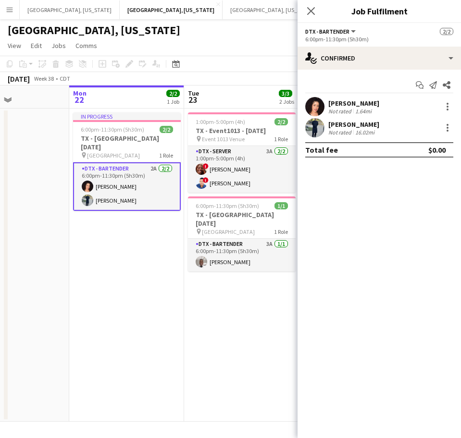
click at [321, 130] on app-user-avatar at bounding box center [314, 127] width 19 height 19
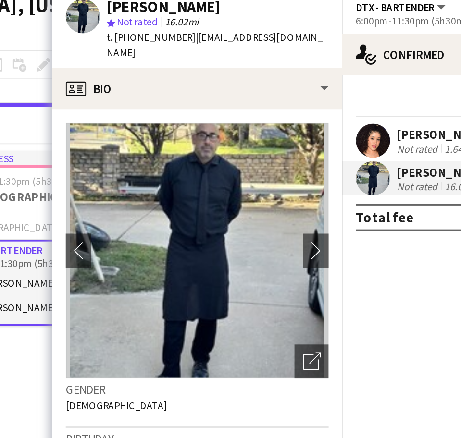
click at [127, 37] on app-page-menu "View Day view expanded Day view collapsed Month view Date picker Jump to today …" at bounding box center [230, 46] width 461 height 18
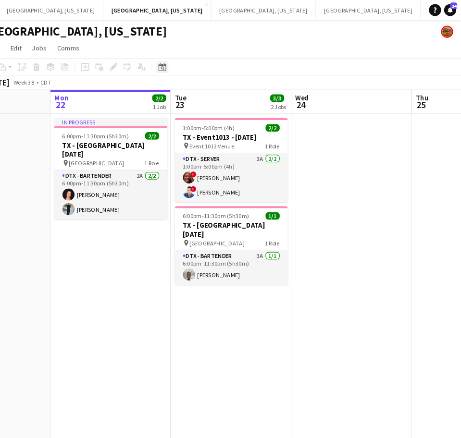
scroll to position [0, 0]
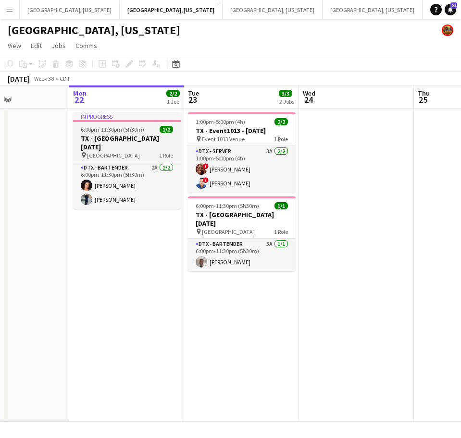
click at [119, 134] on h3 "TX - Sheraton Dallas Hotel 9.22.25" at bounding box center [127, 142] width 108 height 17
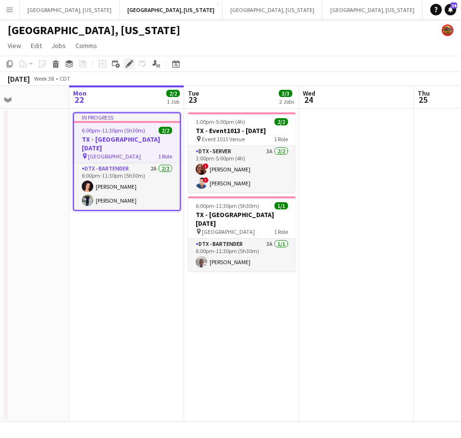
click at [129, 65] on icon at bounding box center [128, 64] width 5 height 5
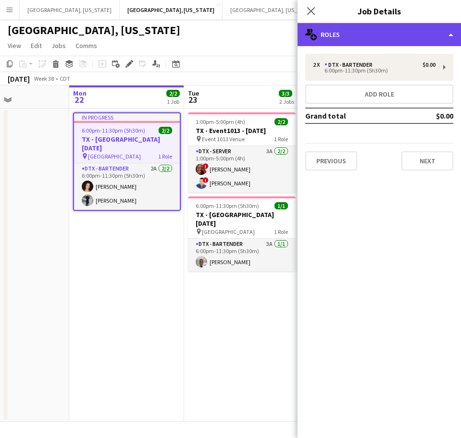
click at [355, 40] on div "multiple-users-add Roles" at bounding box center [379, 34] width 163 height 23
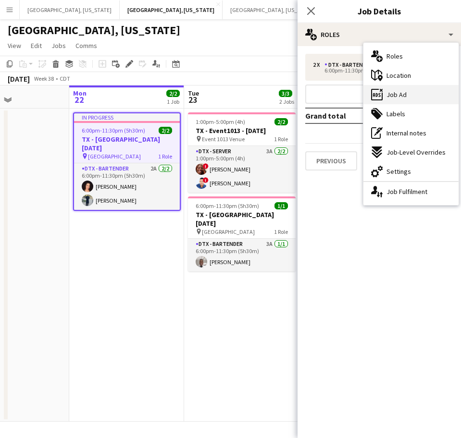
click at [383, 91] on div "ads-window Job Ad" at bounding box center [410, 94] width 95 height 19
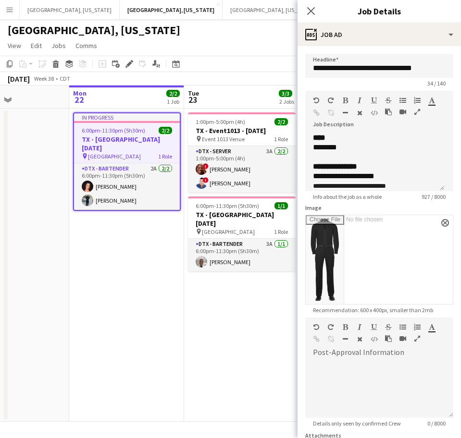
scroll to position [67, 0]
click at [446, 187] on form "**********" at bounding box center [379, 287] width 163 height 467
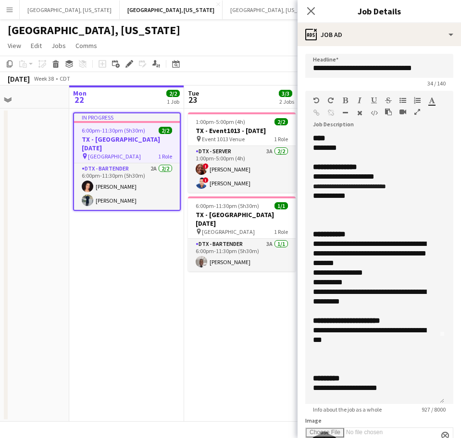
drag, startPoint x: 439, startPoint y: 187, endPoint x: 364, endPoint y: 440, distance: 263.3
click at [364, 438] on html "Menu Boards Boards Boards All jobs Status Workforce Workforce My Workforce Recr…" at bounding box center [230, 219] width 461 height 438
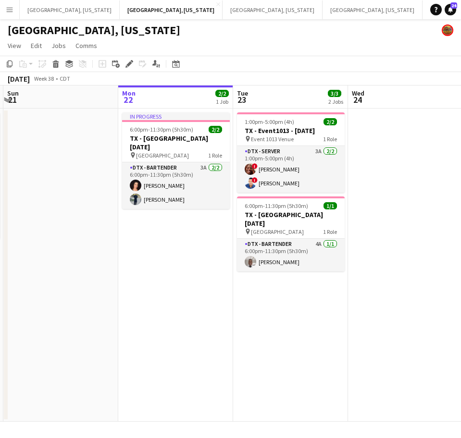
scroll to position [0, 225]
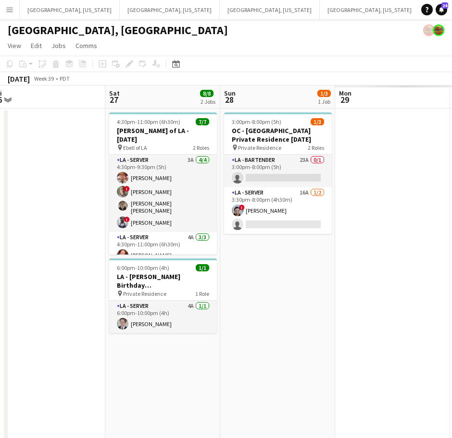
scroll to position [0, 364]
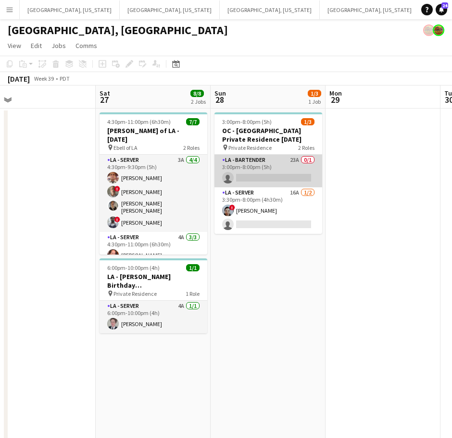
click at [263, 163] on app-card-role "LA - Bartender 23A 0/1 3:00pm-8:00pm (5h) single-neutral-actions" at bounding box center [268, 171] width 108 height 33
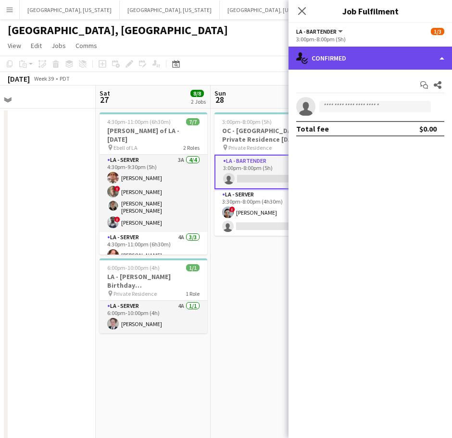
click at [399, 63] on div "single-neutral-actions-check-2 Confirmed" at bounding box center [369, 58] width 163 height 23
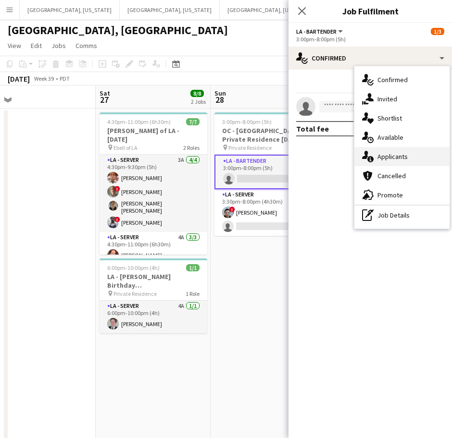
click at [409, 157] on div "single-neutral-actions-information Applicants" at bounding box center [401, 156] width 95 height 19
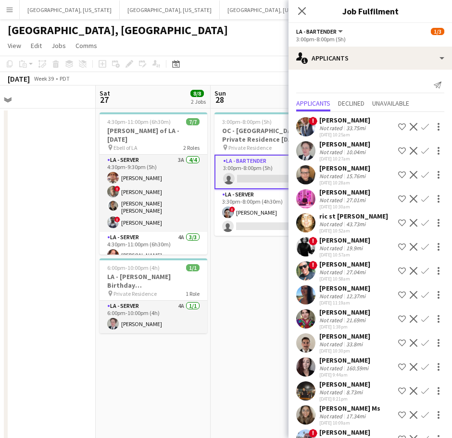
scroll to position [214, 0]
